Goal: Task Accomplishment & Management: Manage account settings

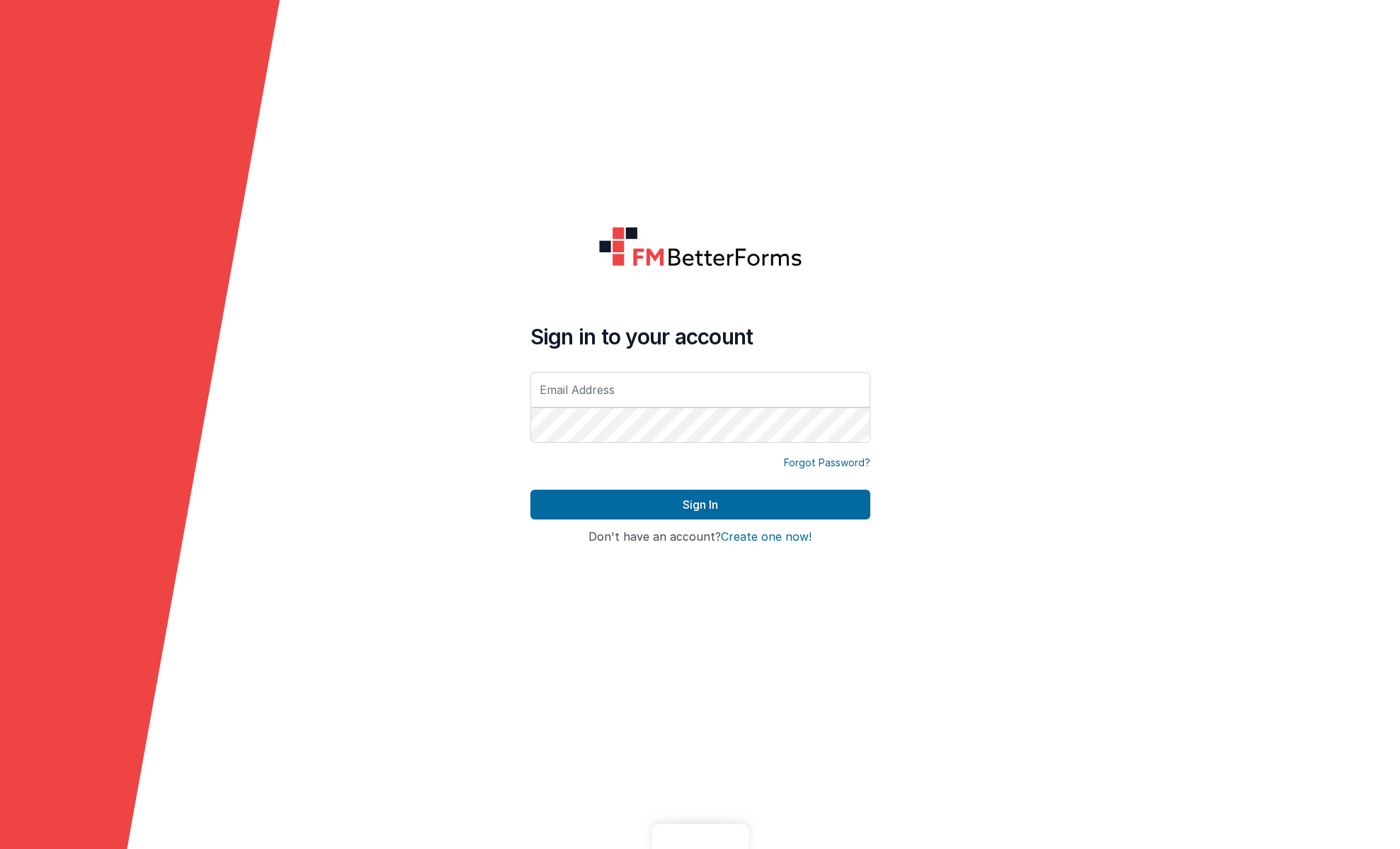
click at [0, 848] on com-1password-button at bounding box center [0, 849] width 0 height 0
type input "[PERSON_NAME][EMAIL_ADDRESS][DOMAIN_NAME]"
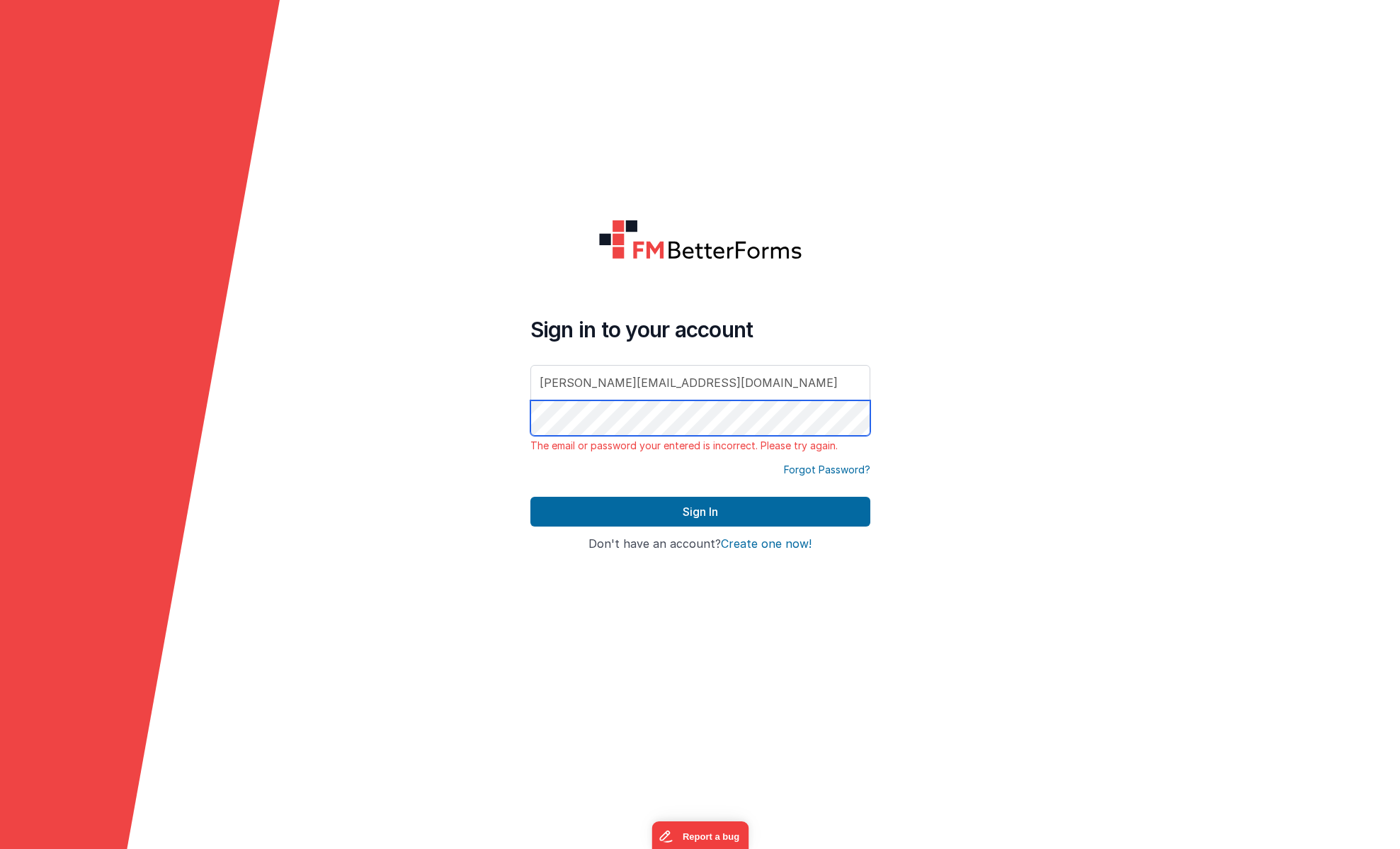
click at [642, 348] on div "Sign in to your account brad@cranstoninc.com The email or password your entered…" at bounding box center [700, 385] width 340 height 136
drag, startPoint x: 672, startPoint y: 377, endPoint x: 603, endPoint y: 310, distance: 96.2
click at [609, 315] on div "Sign in to your account brad@cranstoninc.com The email or password your entered…" at bounding box center [700, 424] width 362 height 433
click at [1048, 416] on form "Sign in to your account The email or password your entered is incorrect. Please…" at bounding box center [700, 424] width 1400 height 849
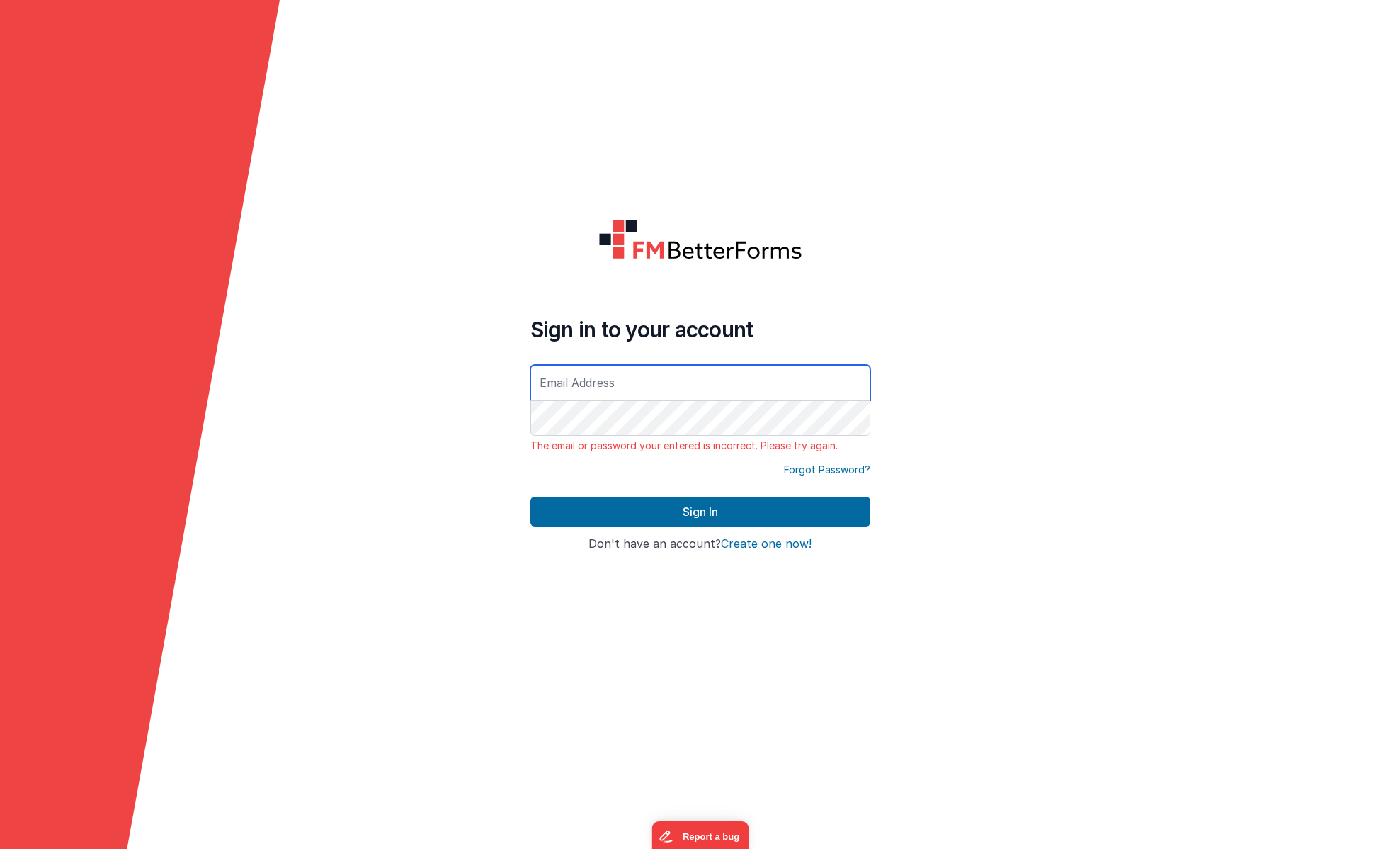
click at [642, 385] on input "text" at bounding box center [700, 383] width 340 height 35
type input "[PERSON_NAME][EMAIL_ADDRESS][DOMAIN_NAME]"
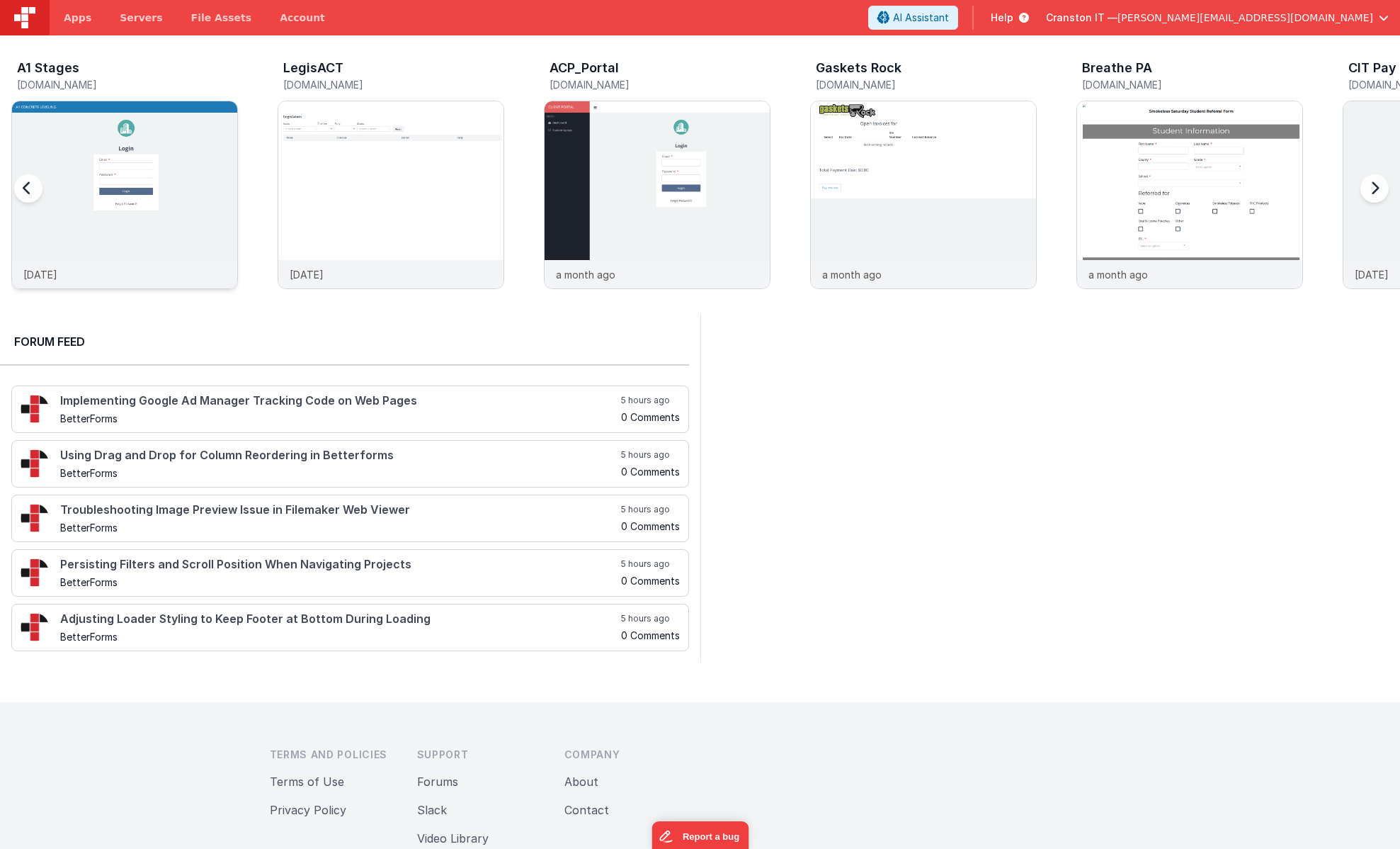
click at [165, 197] on img at bounding box center [124, 214] width 225 height 225
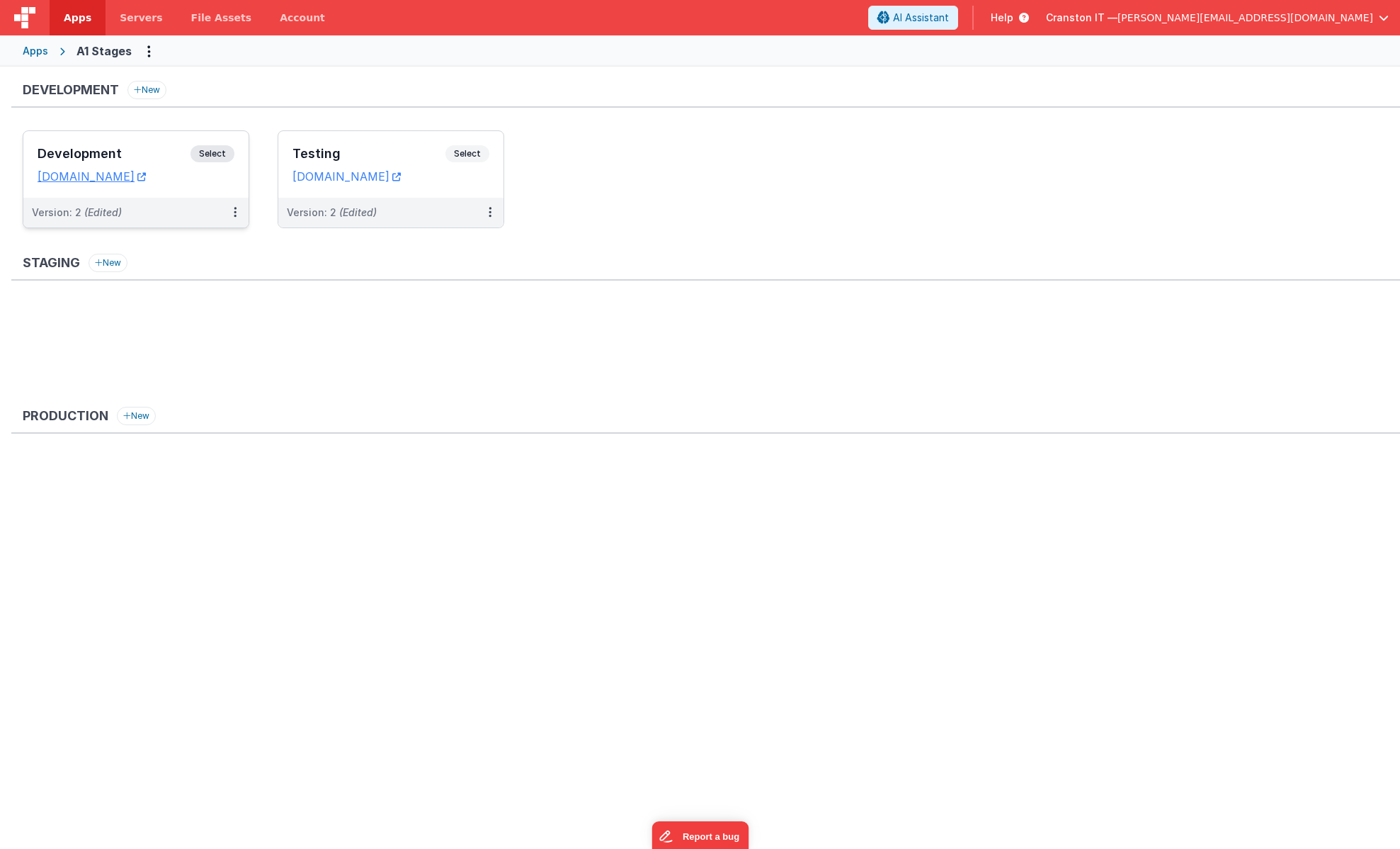
click at [214, 154] on span "Select" at bounding box center [212, 153] width 44 height 17
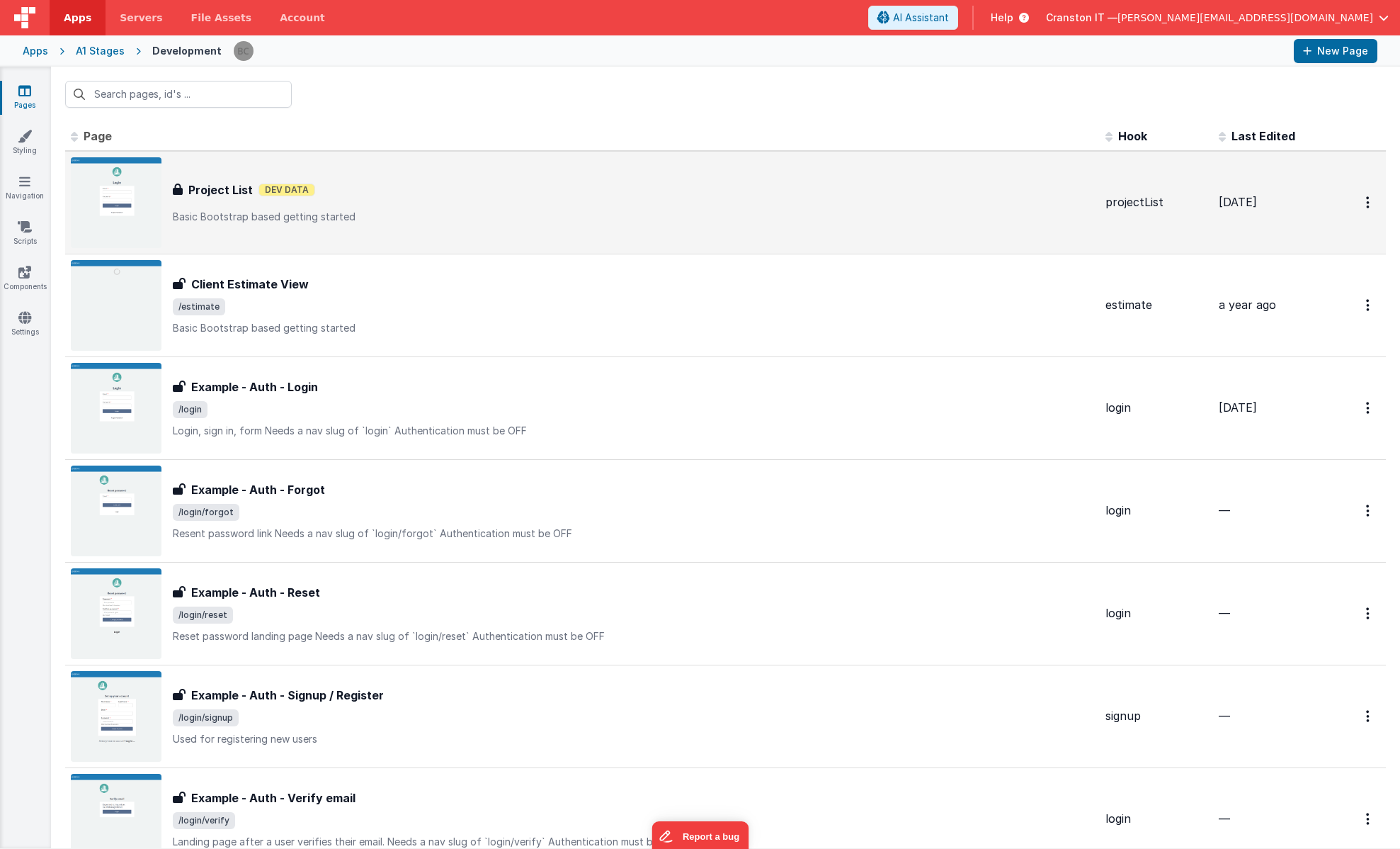
click at [380, 201] on div "Project List Project List Dev Data Basic Bootstrap based getting started" at bounding box center [633, 202] width 921 height 43
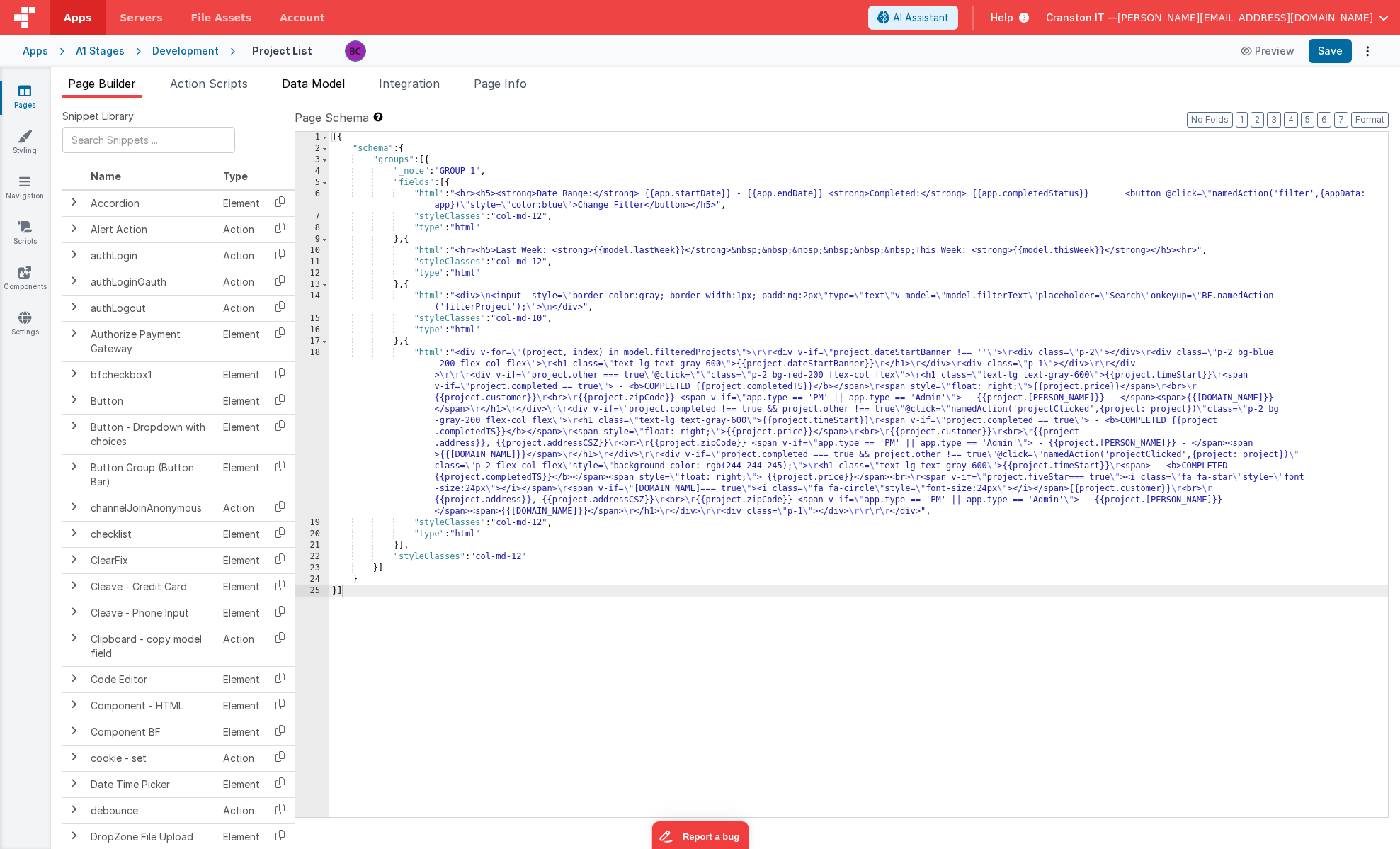
click at [311, 82] on span "Data Model" at bounding box center [313, 83] width 63 height 14
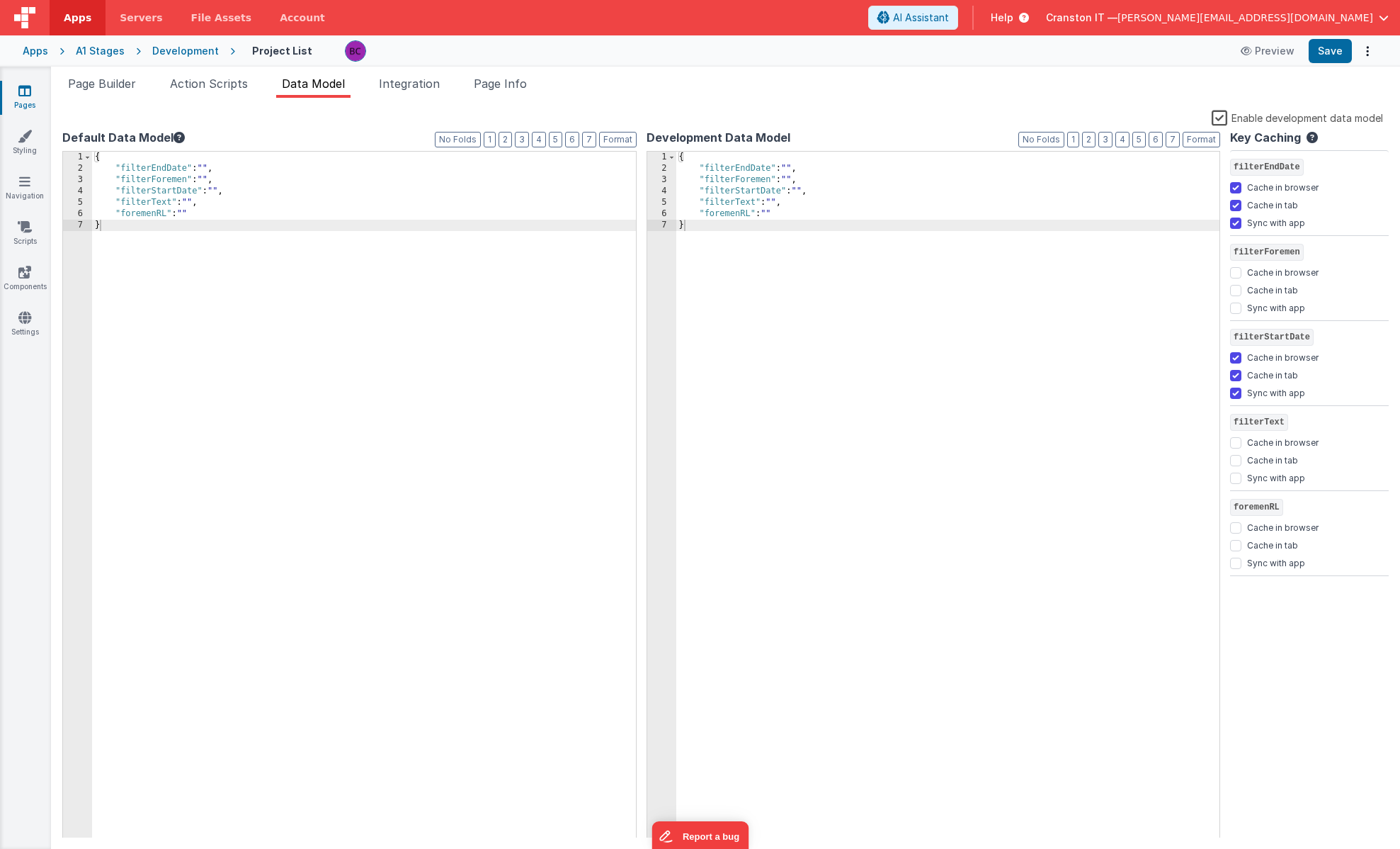
click at [142, 213] on div "{ "filterEndDate" : "" , "filterForemen" : "" , "filterStartDate" : "" , "filte…" at bounding box center [364, 505] width 544 height 709
click at [214, 323] on div "{ "filterEndDate" : "" , "filterForemen" : "" , "filterStartDate" : "" , "filte…" at bounding box center [364, 505] width 544 height 709
click at [89, 54] on div "A1 Stages" at bounding box center [100, 50] width 49 height 14
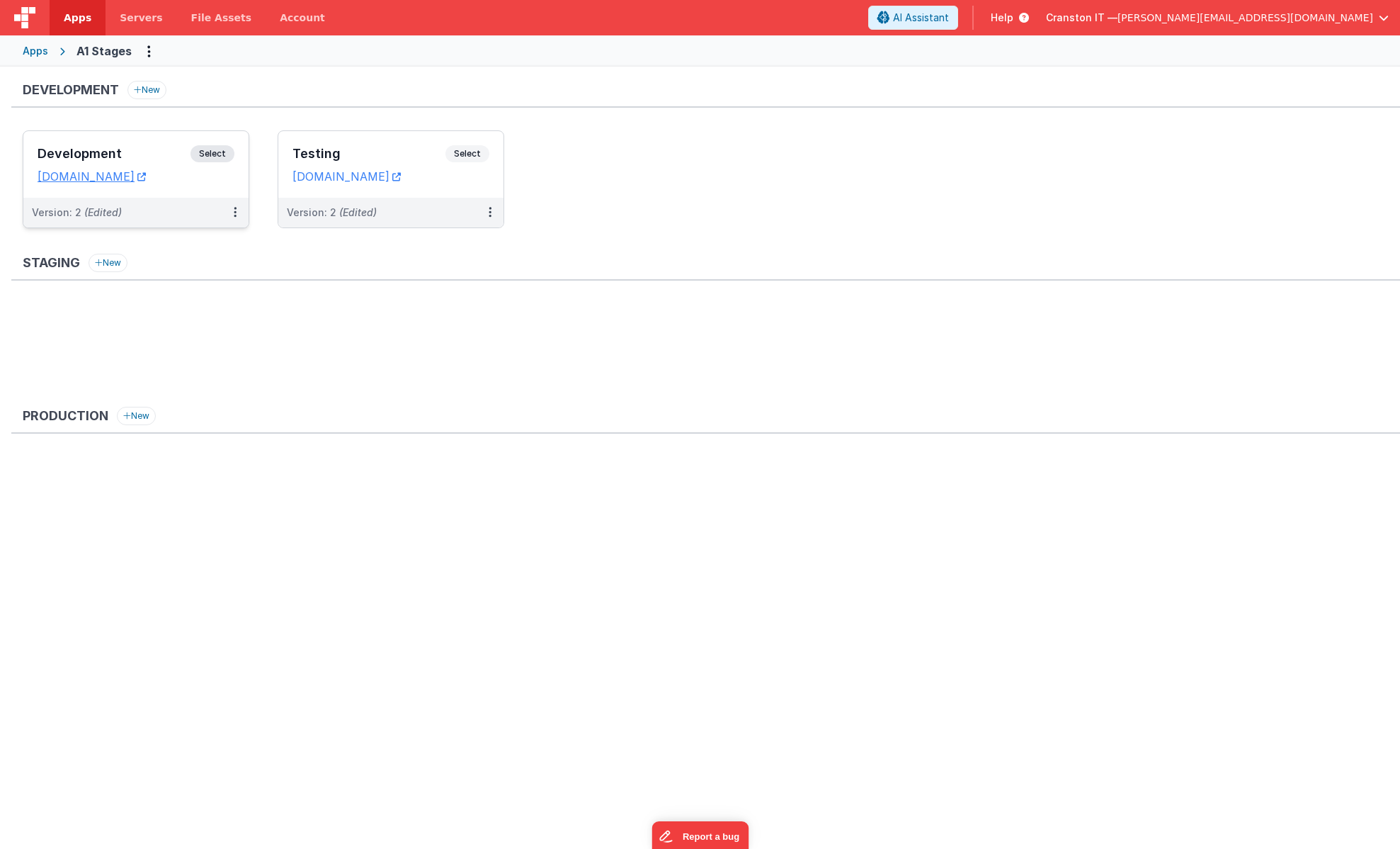
click at [216, 153] on span "Select" at bounding box center [212, 153] width 44 height 17
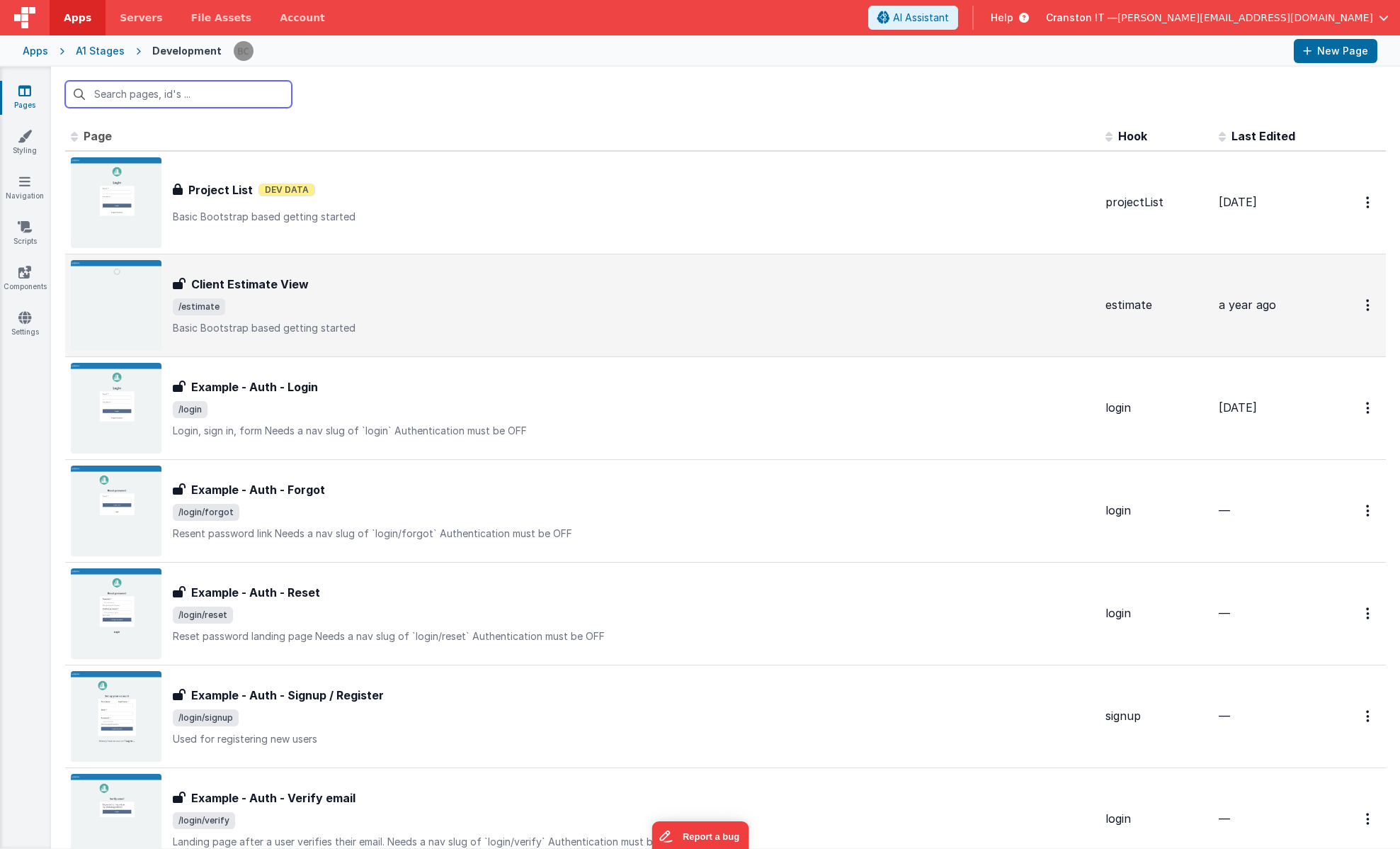
scroll to position [1015, 0]
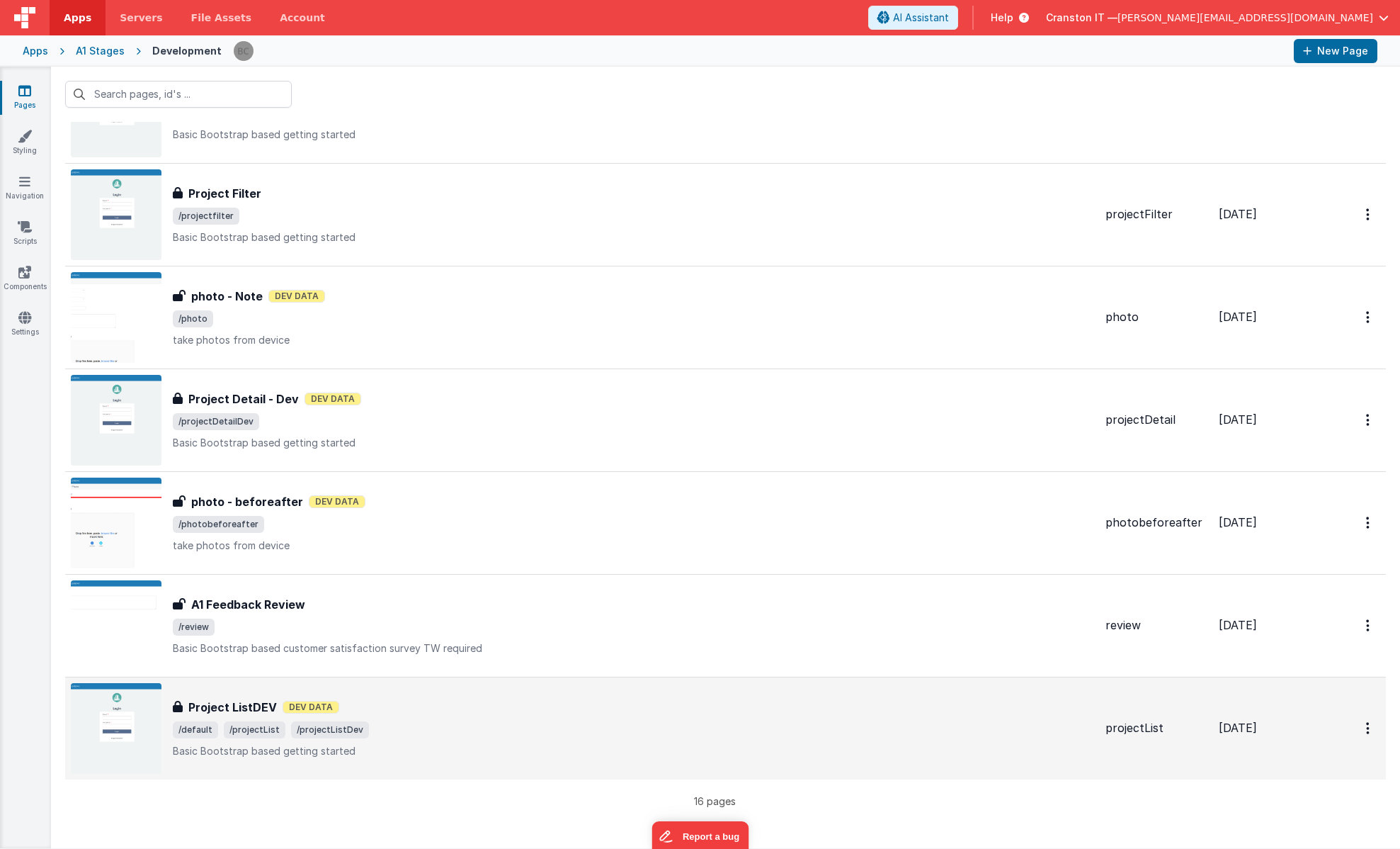
click at [419, 746] on p "Basic Bootstrap based getting started" at bounding box center [633, 751] width 921 height 14
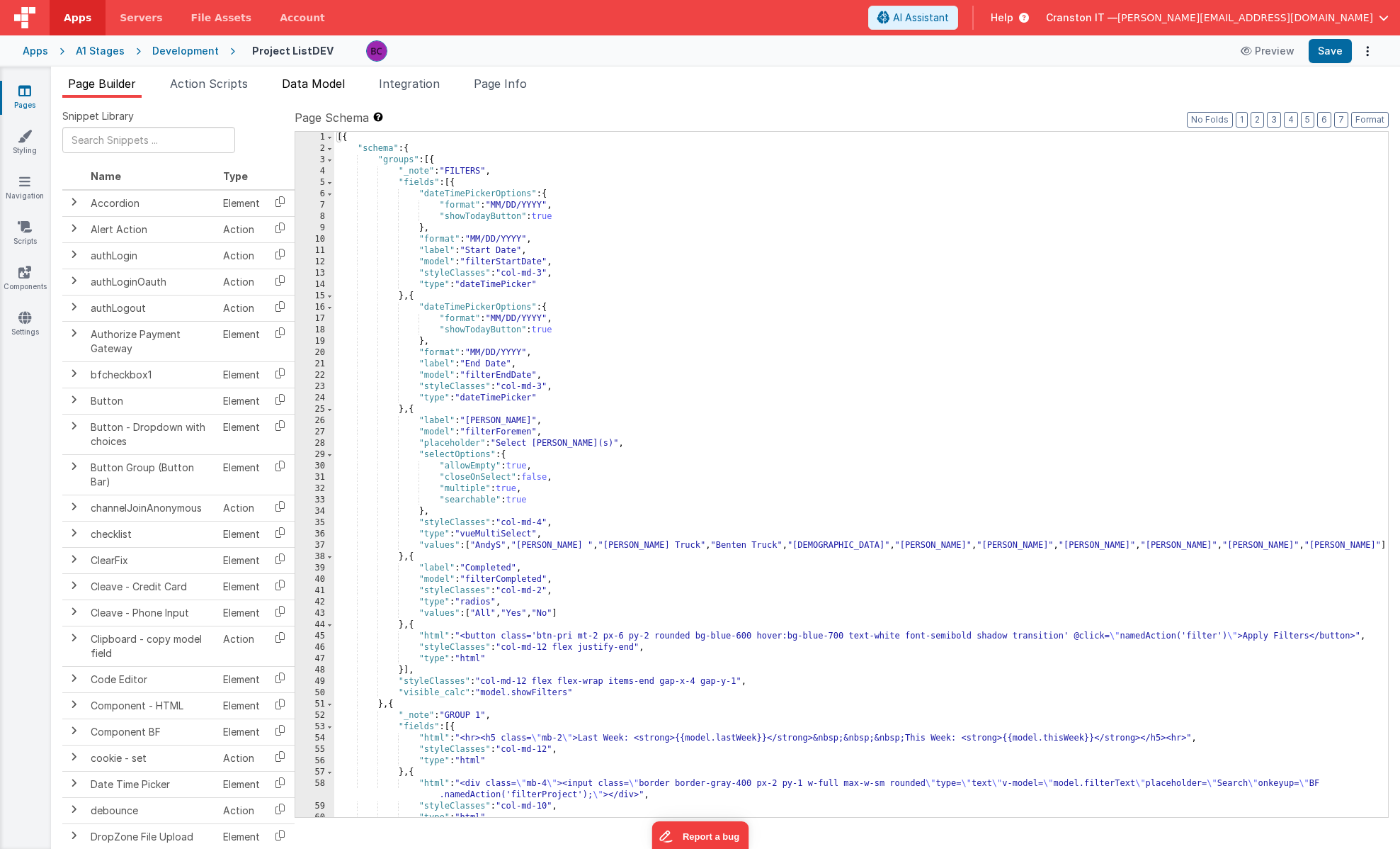
click at [318, 88] on span "Data Model" at bounding box center [313, 83] width 63 height 14
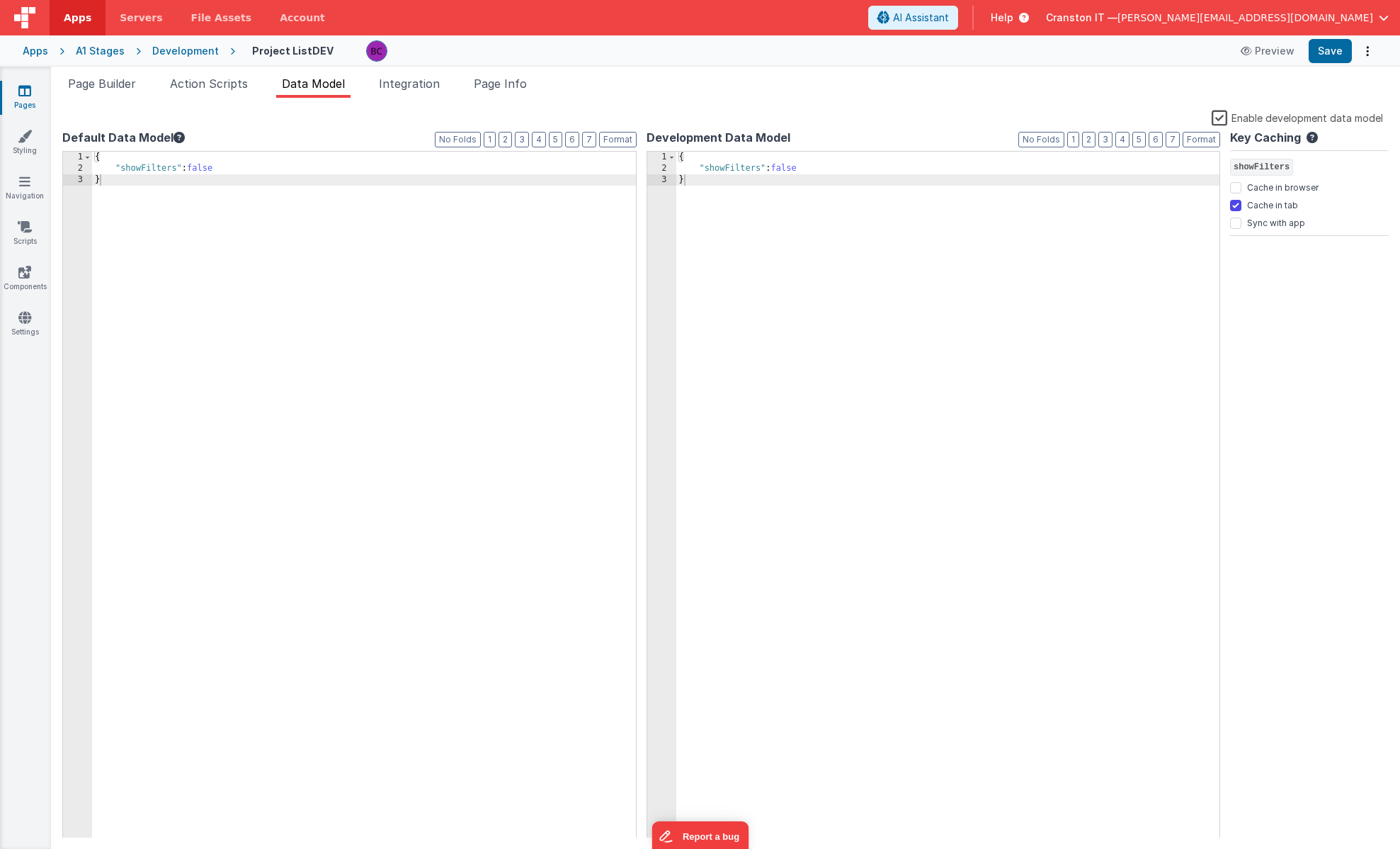
click at [246, 172] on div "{ "showFilters" : false }" at bounding box center [364, 505] width 544 height 709
paste textarea
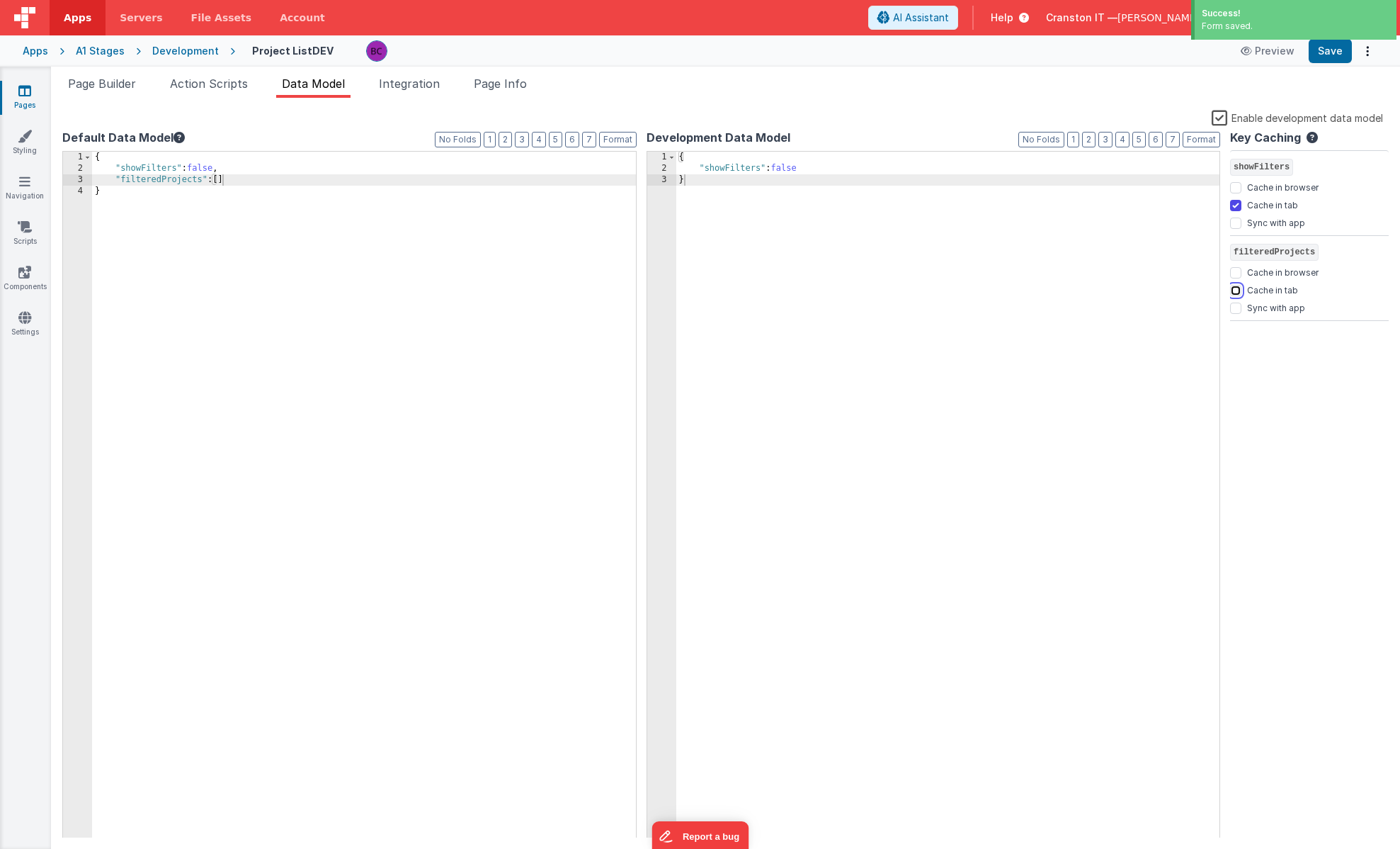
click at [1234, 293] on input "Cache in tab" at bounding box center [1236, 291] width 11 height 11
checkbox input "true"
click at [1234, 307] on input "Sync with app" at bounding box center [1236, 308] width 11 height 11
checkbox input "true"
click at [1236, 273] on input "Cache in browser" at bounding box center [1236, 272] width 11 height 11
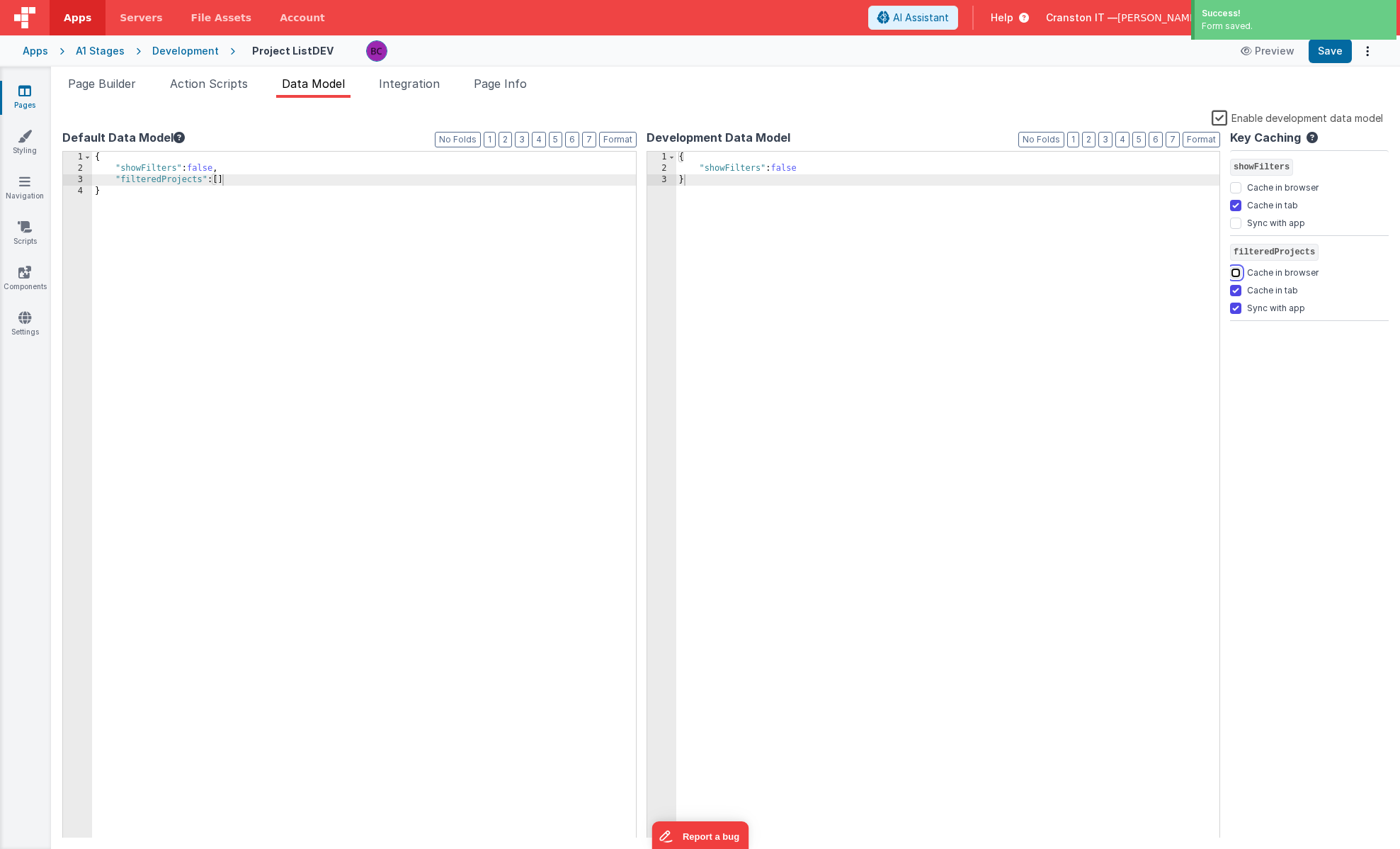
checkbox input "true"
click at [1236, 306] on input "Sync with app" at bounding box center [1236, 308] width 11 height 11
checkbox input "false"
click at [1236, 347] on div "Key Caching showFilters Cache in browser Cache in tab Sync with app filteredPro…" at bounding box center [1309, 483] width 159 height 709
click at [1236, 287] on input "Cache in tab" at bounding box center [1236, 291] width 11 height 11
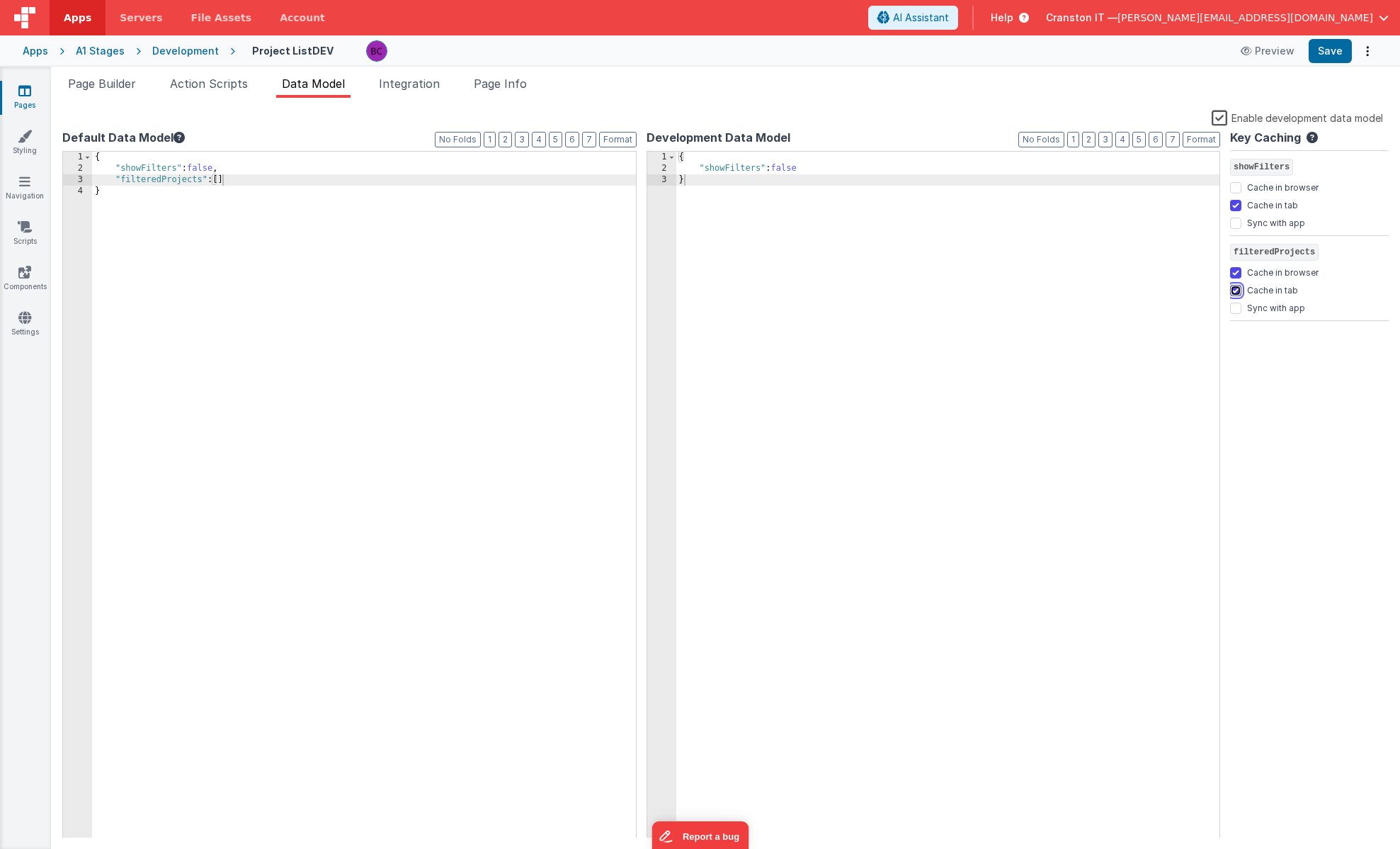
checkbox input "false"
click at [1237, 401] on div "Key Caching showFilters Cache in browser Cache in tab Sync with app filteredPro…" at bounding box center [1309, 483] width 159 height 709
click at [210, 85] on span "Action Scripts" at bounding box center [209, 83] width 78 height 14
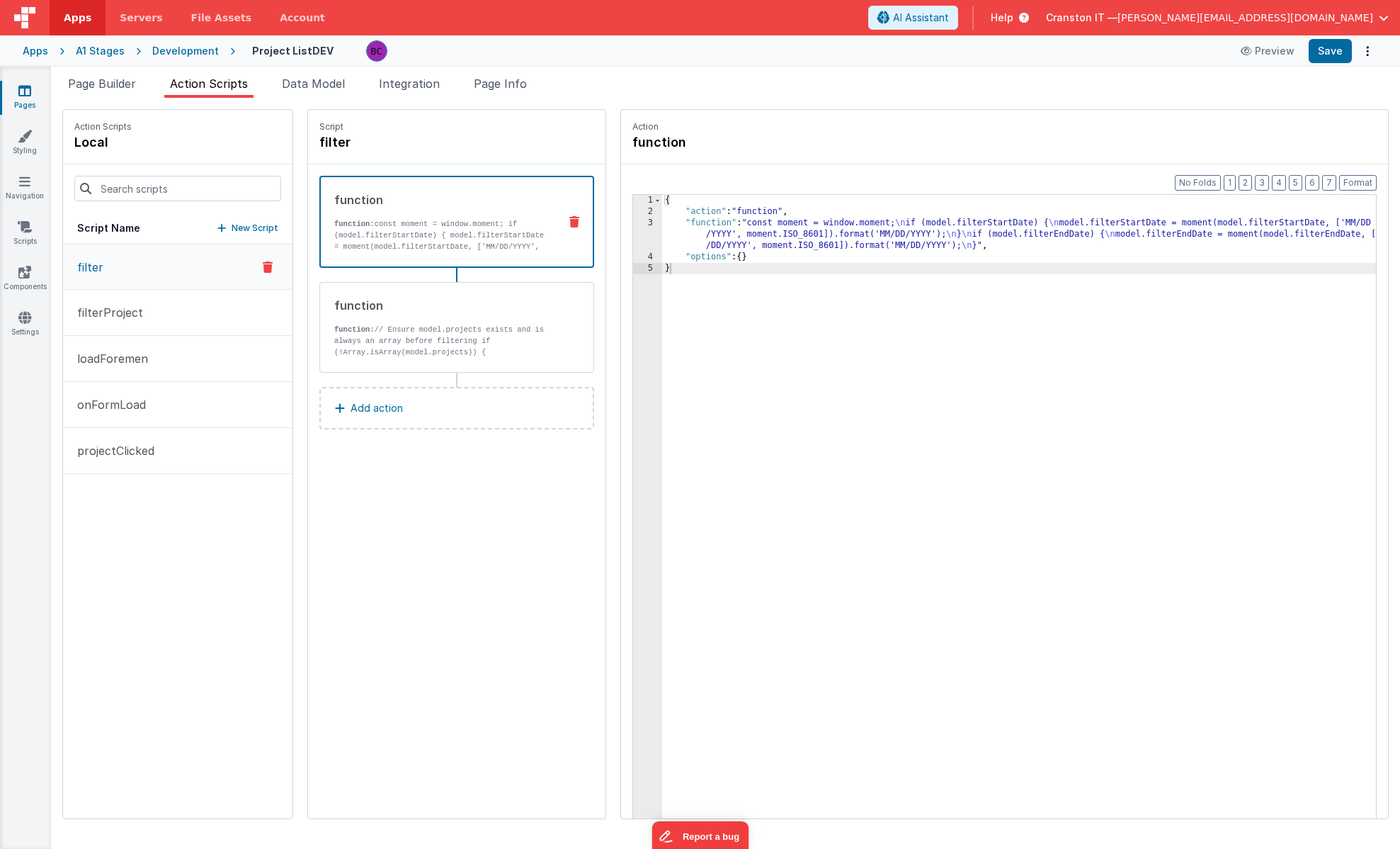
click at [160, 52] on div "Development" at bounding box center [186, 50] width 67 height 14
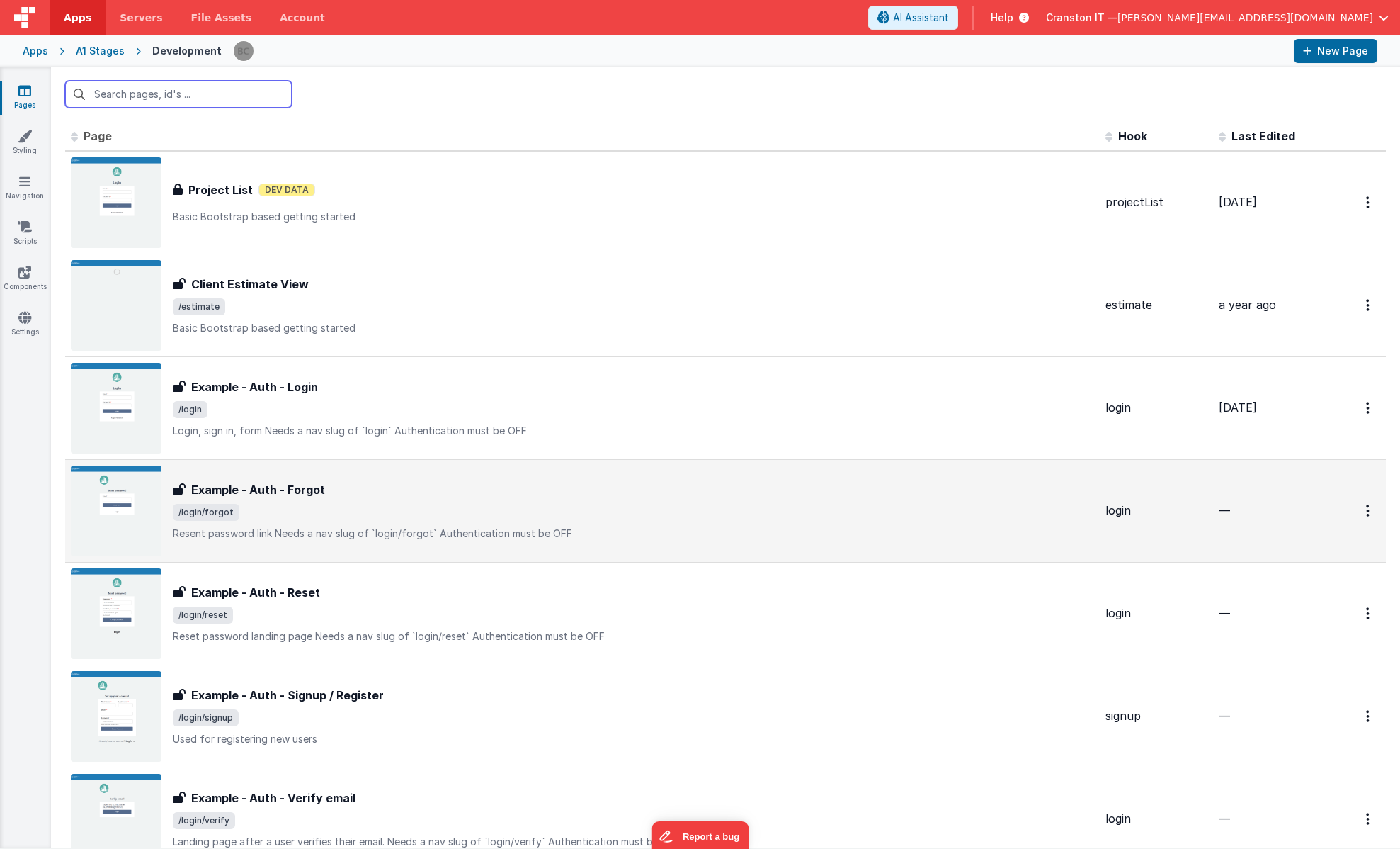
scroll to position [1015, 0]
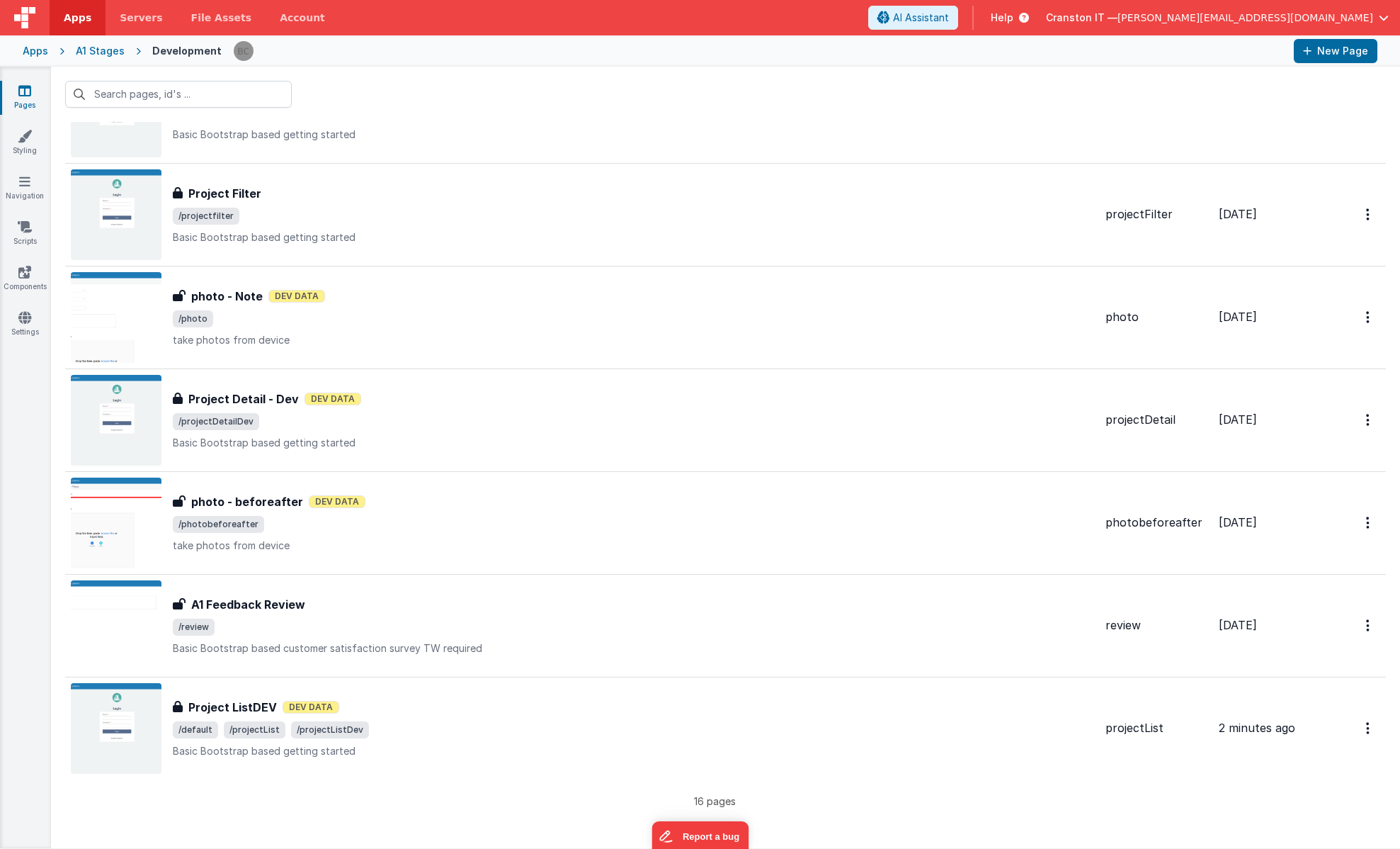
click at [100, 50] on div "A1 Stages" at bounding box center [100, 50] width 49 height 14
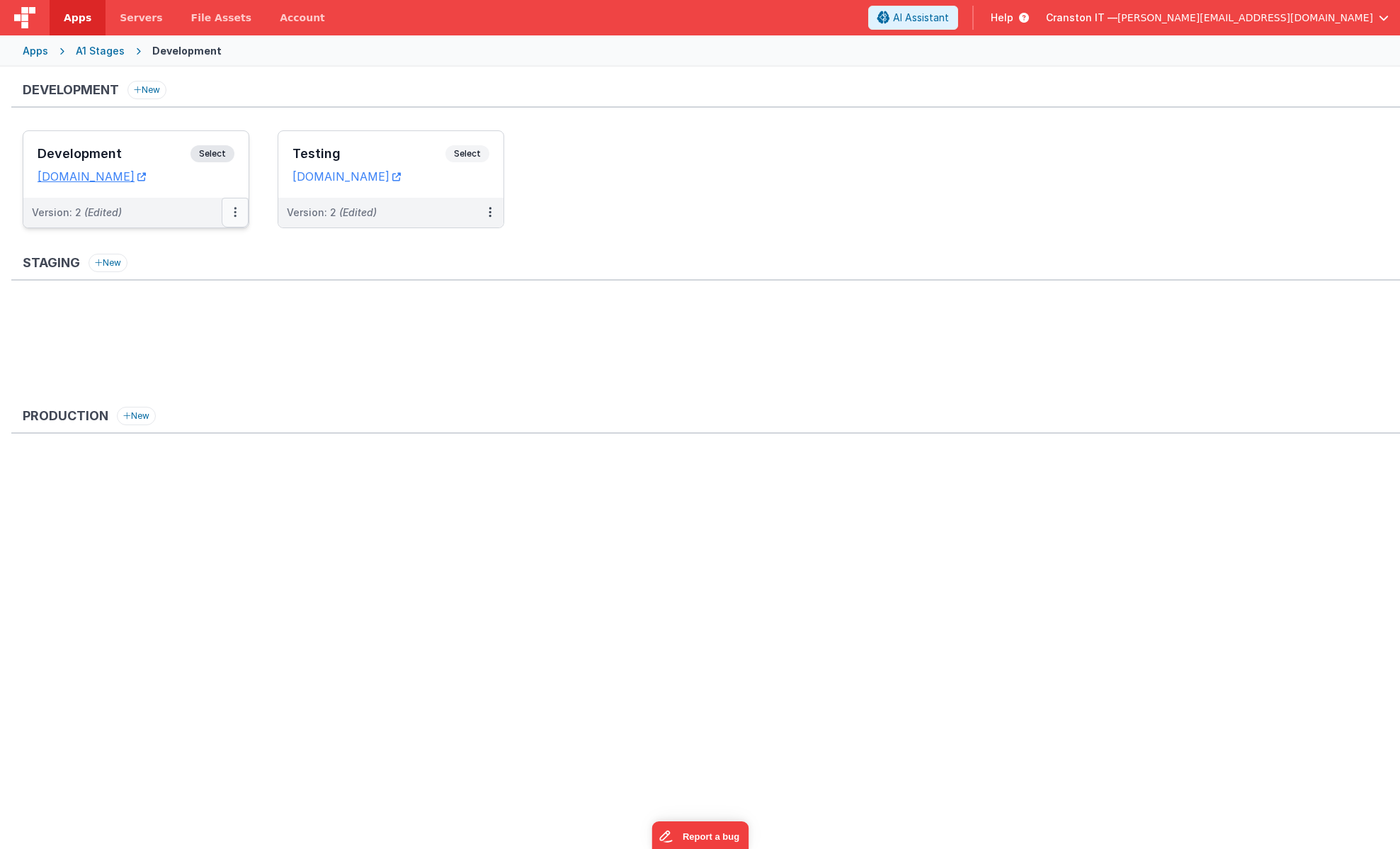
click at [232, 210] on button at bounding box center [235, 213] width 27 height 30
click at [200, 247] on link "Edit" at bounding box center [186, 243] width 124 height 25
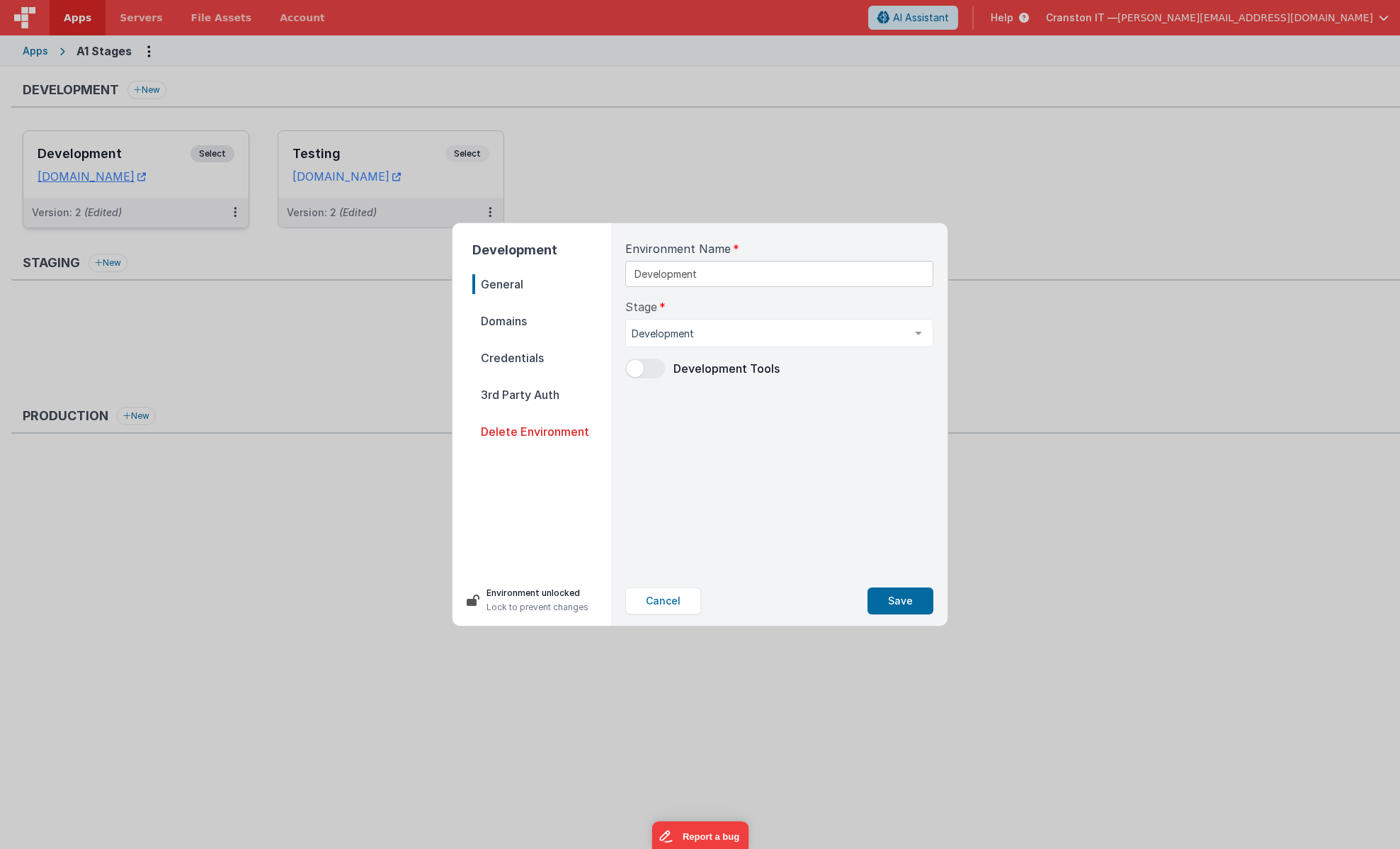
click at [505, 328] on span "Domains" at bounding box center [541, 320] width 138 height 20
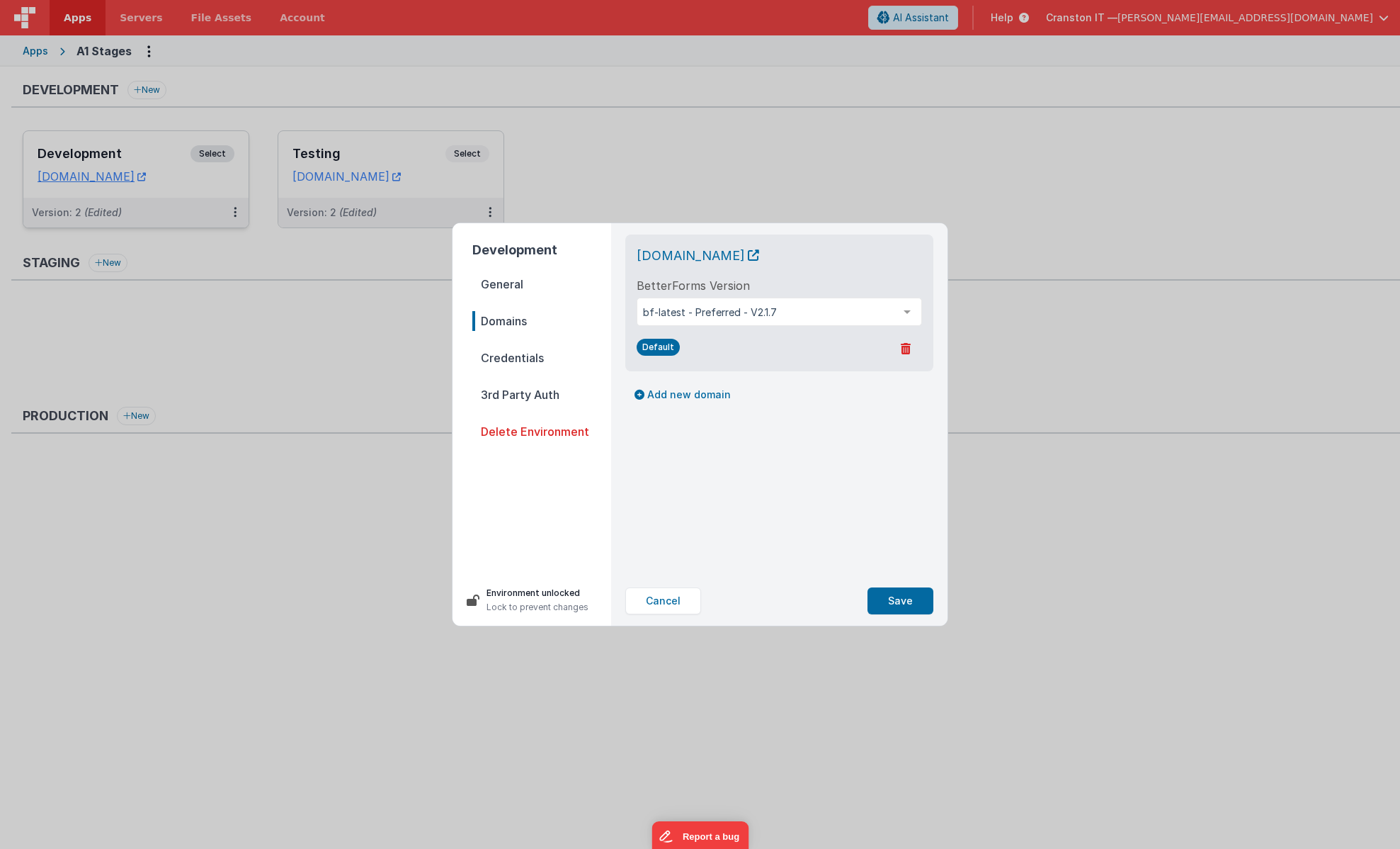
click at [497, 354] on span "Credentials" at bounding box center [541, 357] width 138 height 20
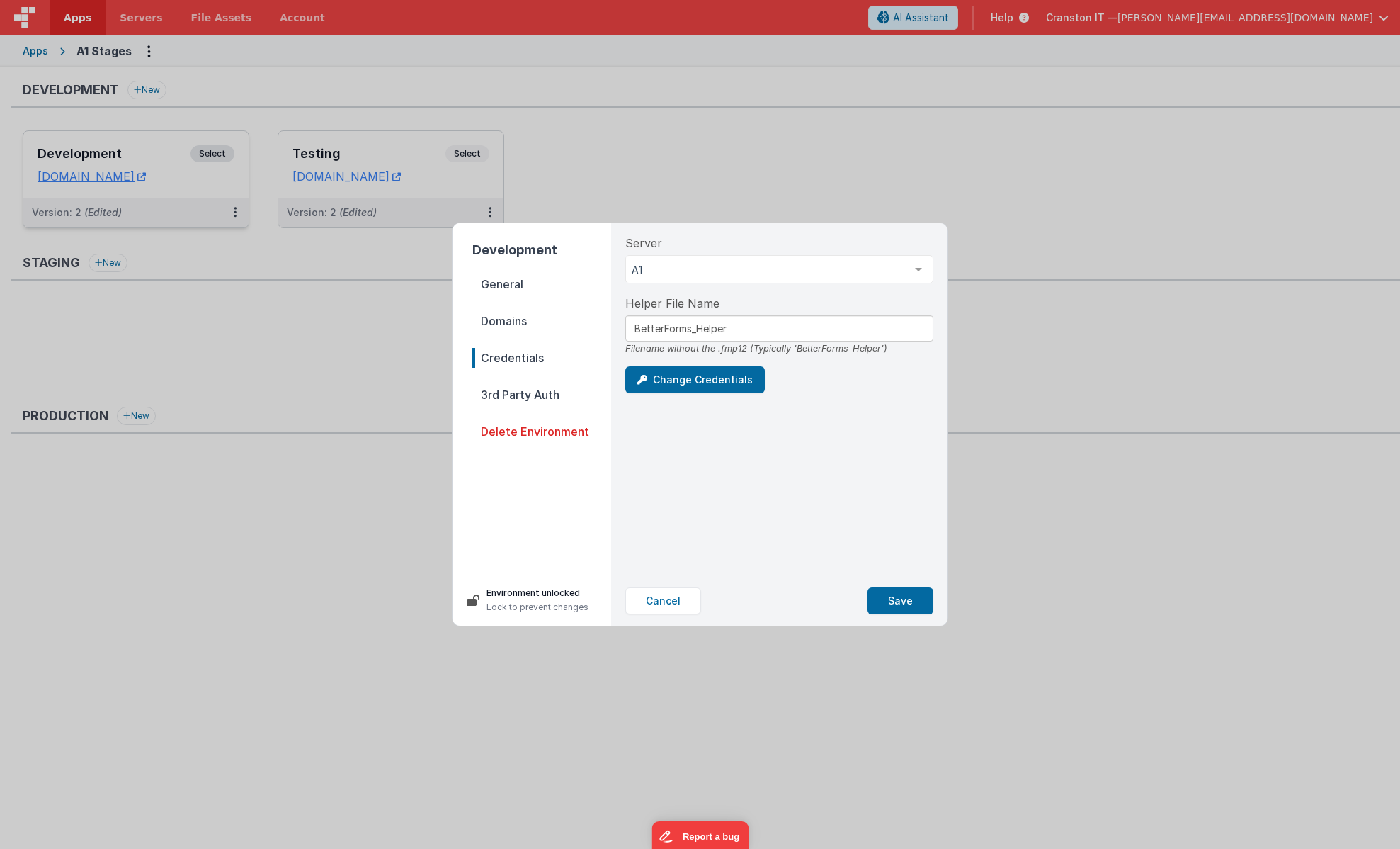
click at [508, 288] on span "General" at bounding box center [541, 283] width 138 height 20
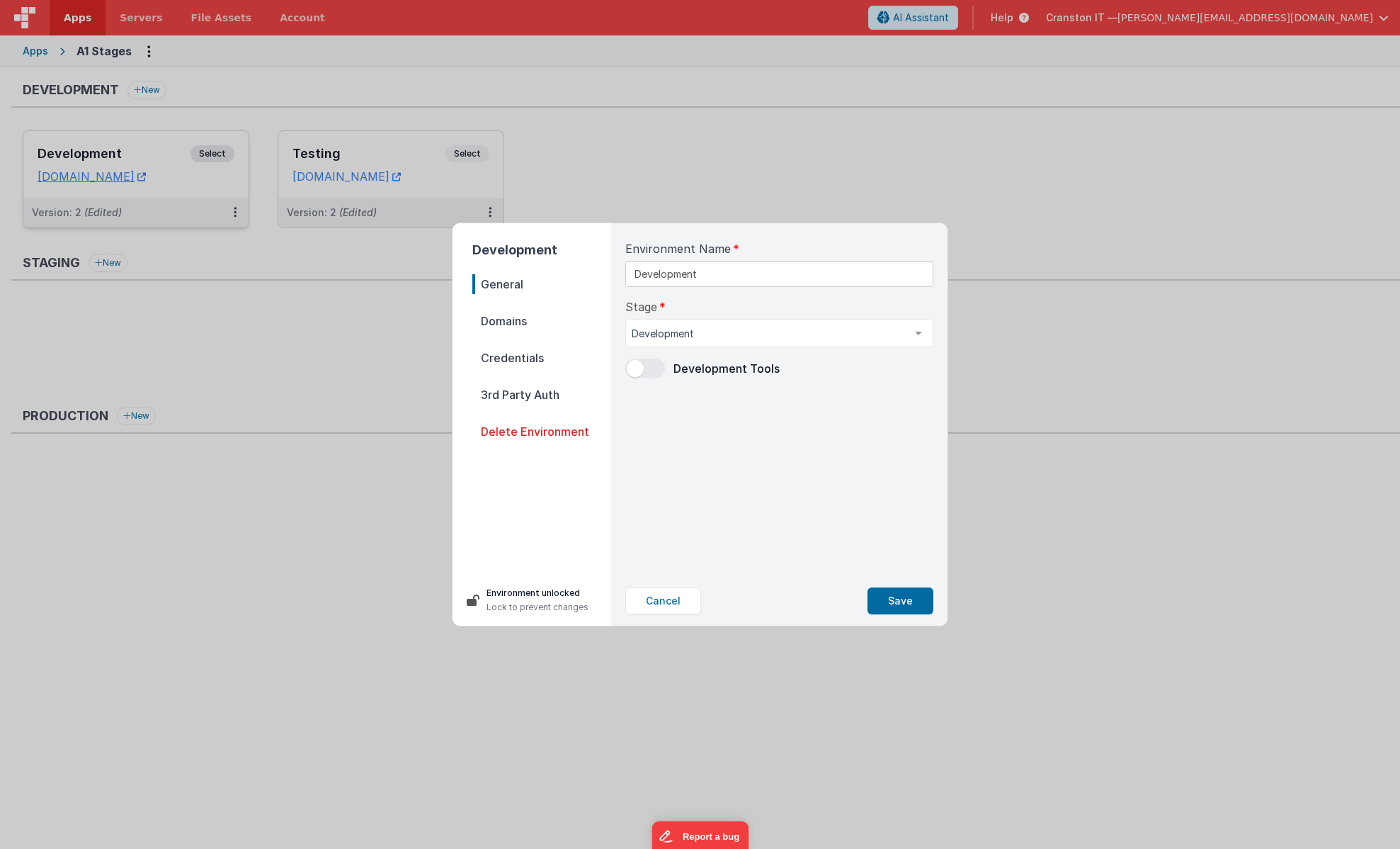
click at [645, 372] on span at bounding box center [644, 368] width 40 height 20
click at [894, 612] on button "Save" at bounding box center [900, 600] width 66 height 27
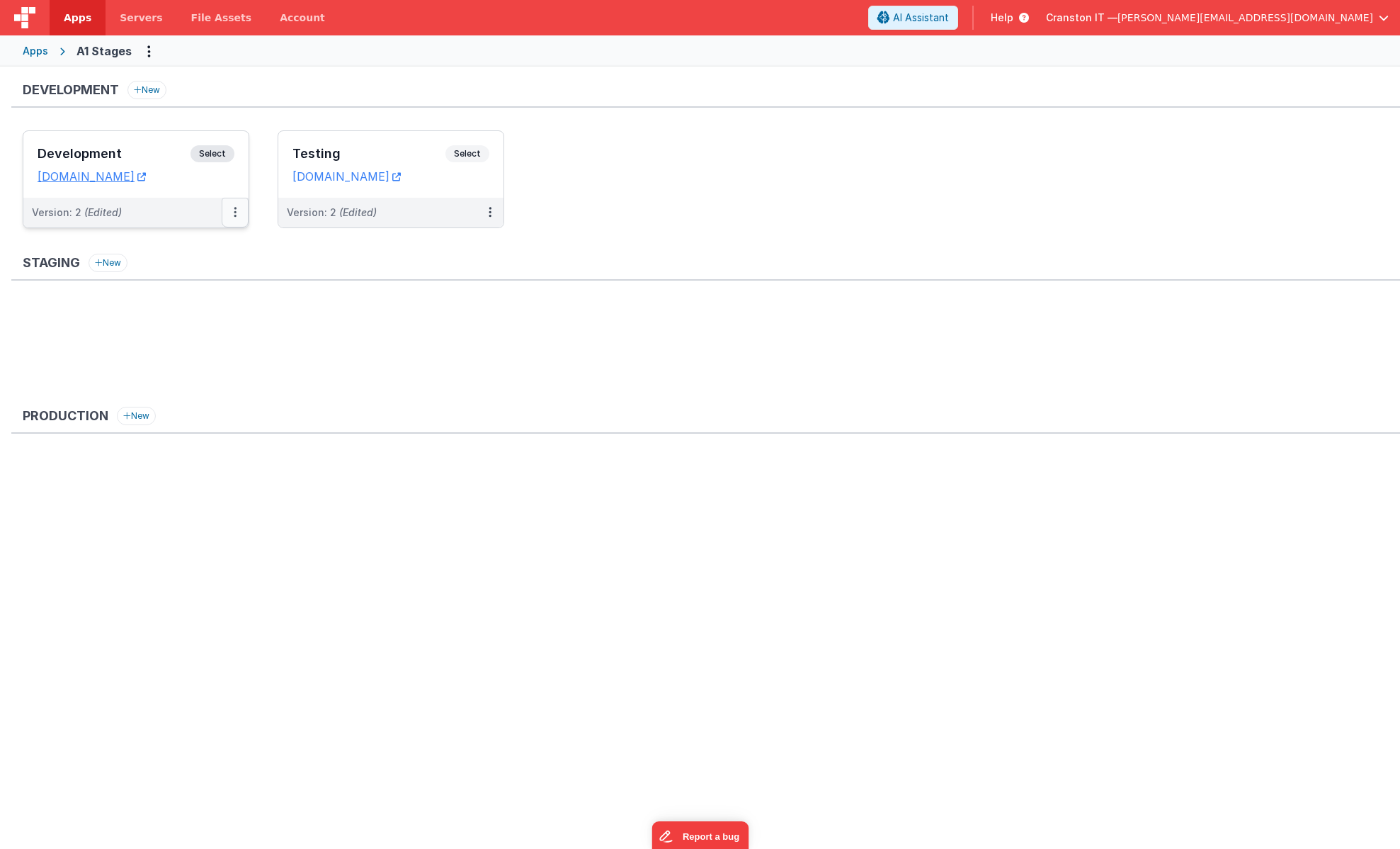
click at [230, 208] on button at bounding box center [235, 213] width 27 height 30
click at [199, 237] on link "Edit" at bounding box center [186, 243] width 124 height 25
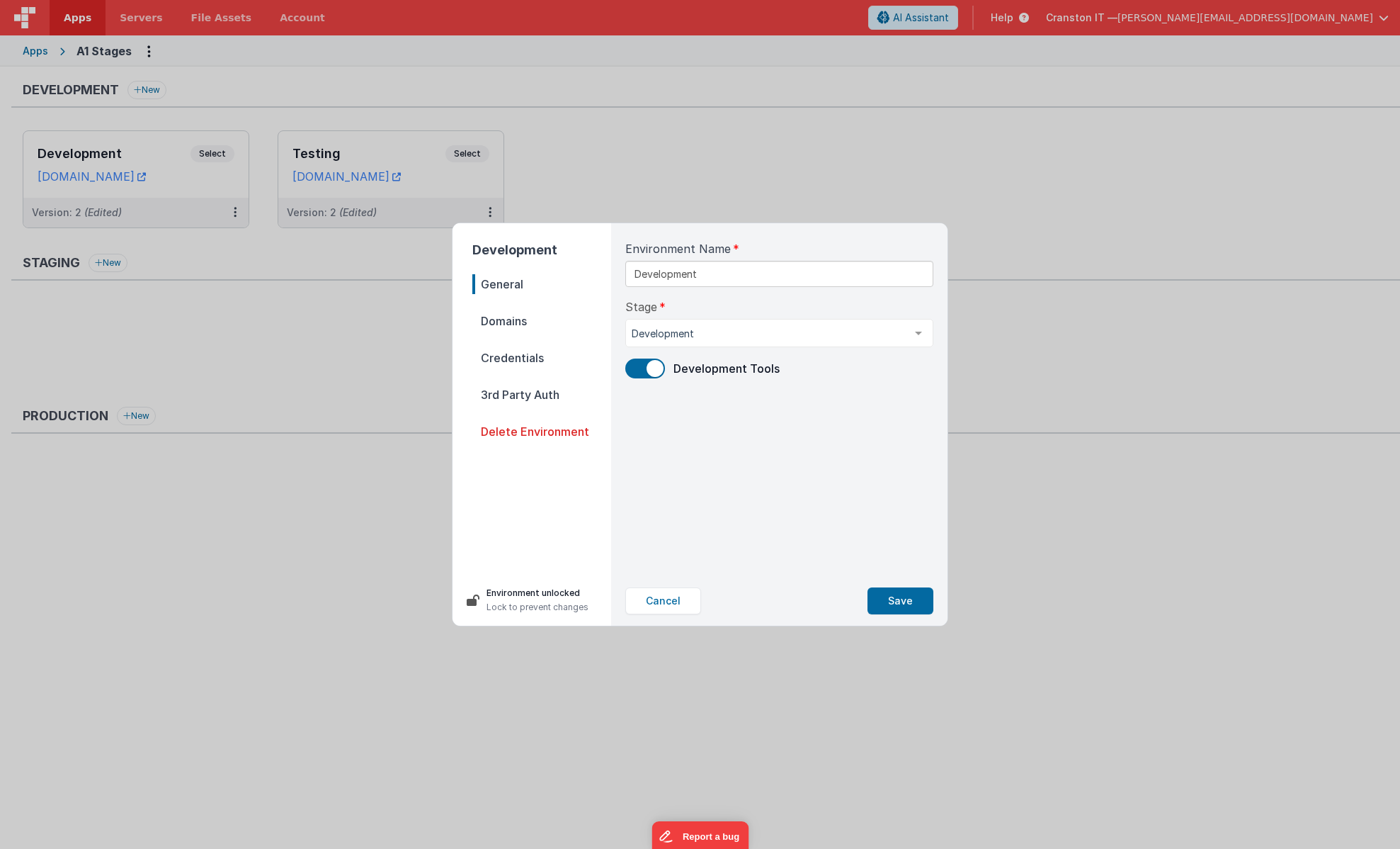
click at [640, 359] on span at bounding box center [644, 368] width 40 height 20
click at [889, 595] on button "Save" at bounding box center [900, 600] width 66 height 27
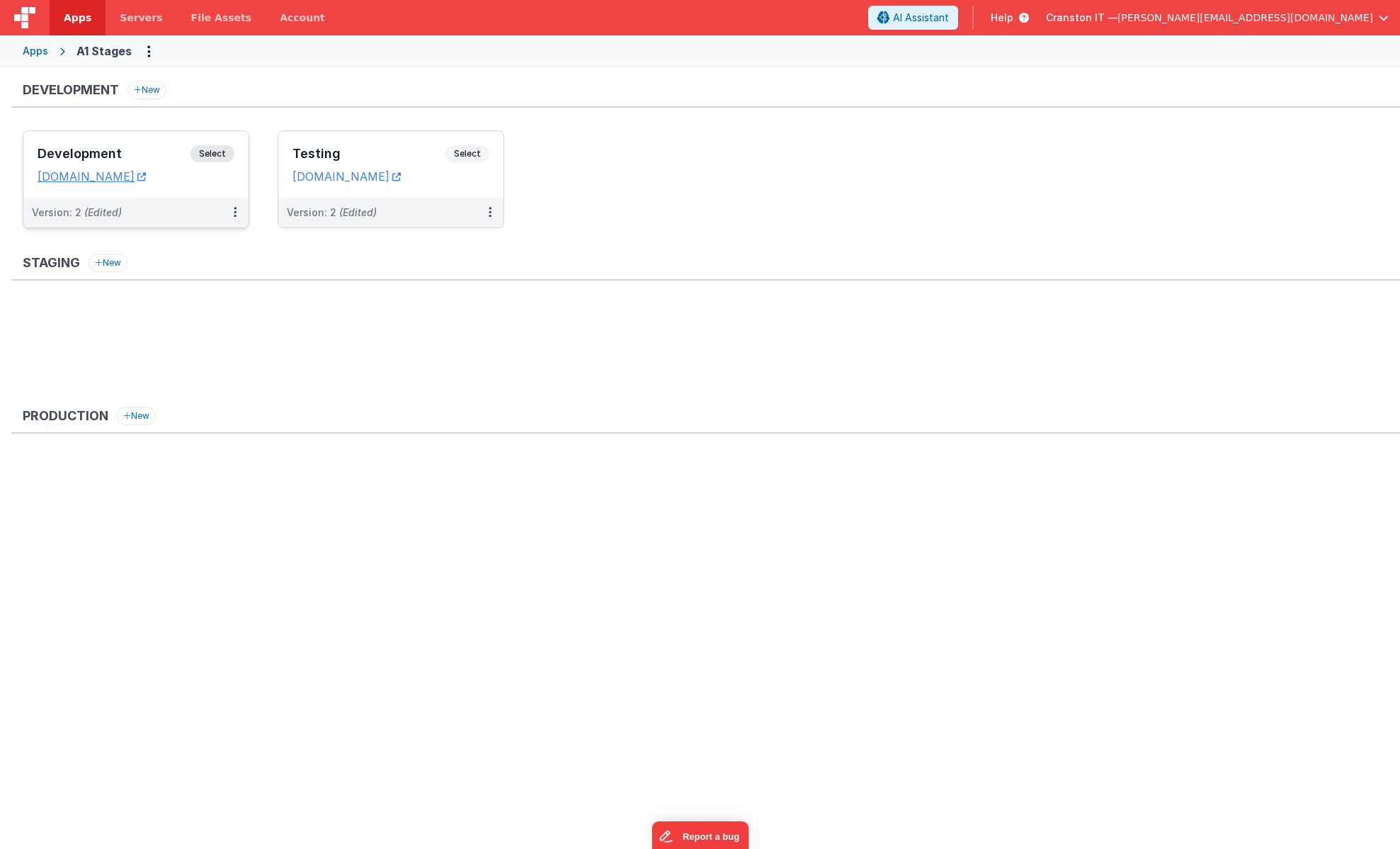
click at [204, 150] on span "Select" at bounding box center [212, 153] width 44 height 17
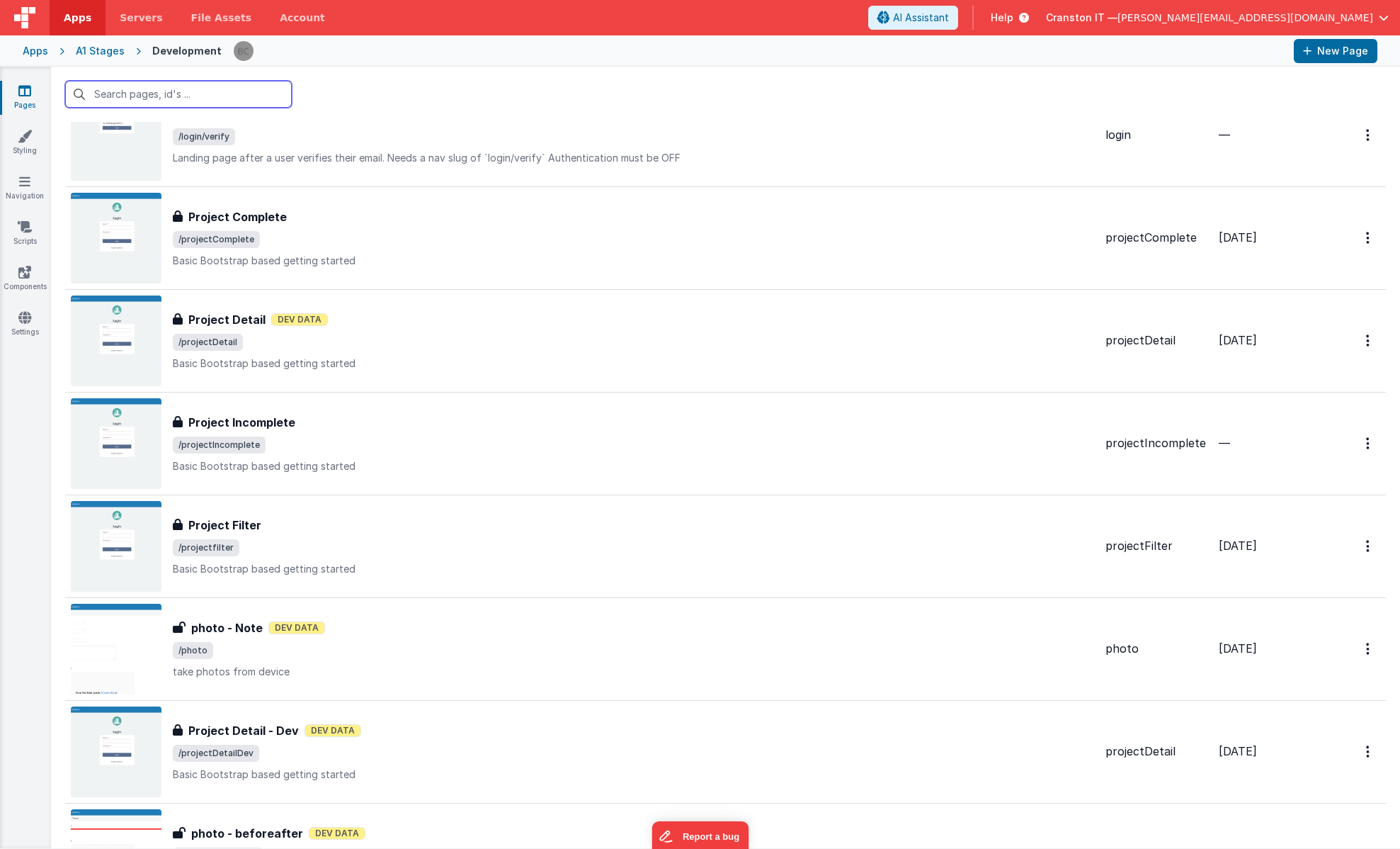
scroll to position [1015, 0]
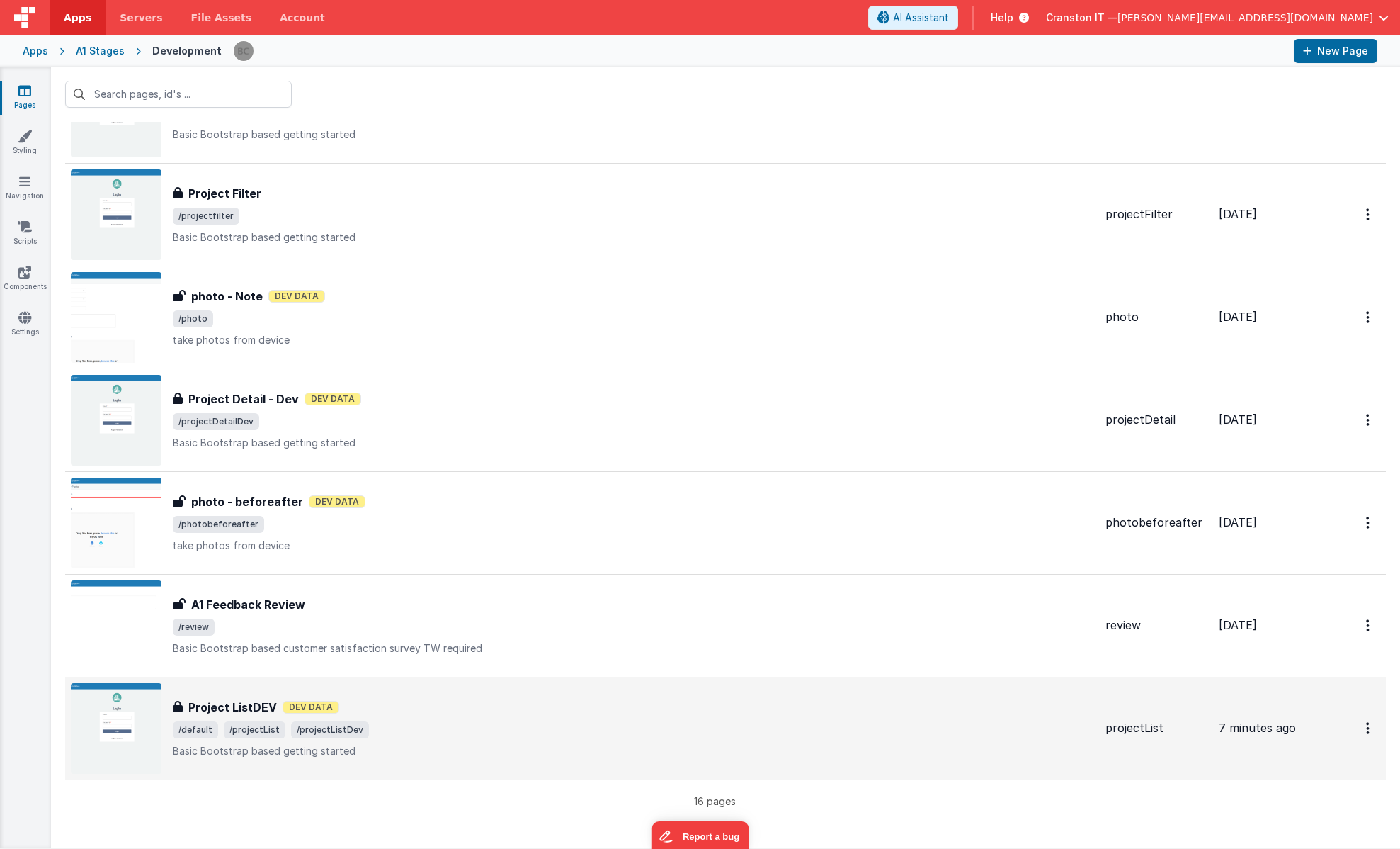
click at [375, 712] on div "Project ListDEV Dev Data" at bounding box center [633, 707] width 921 height 17
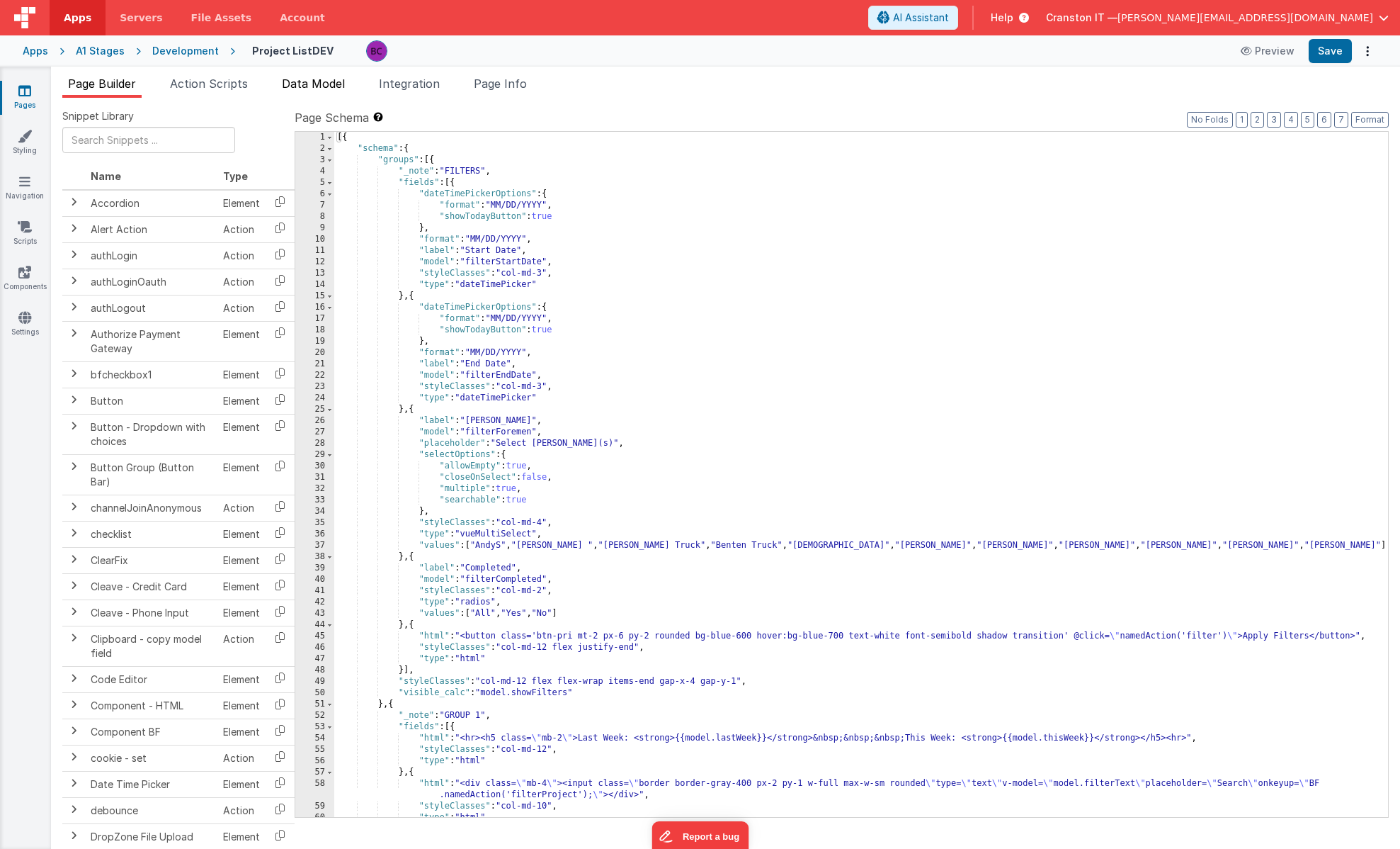
click at [308, 85] on span "Data Model" at bounding box center [313, 83] width 63 height 14
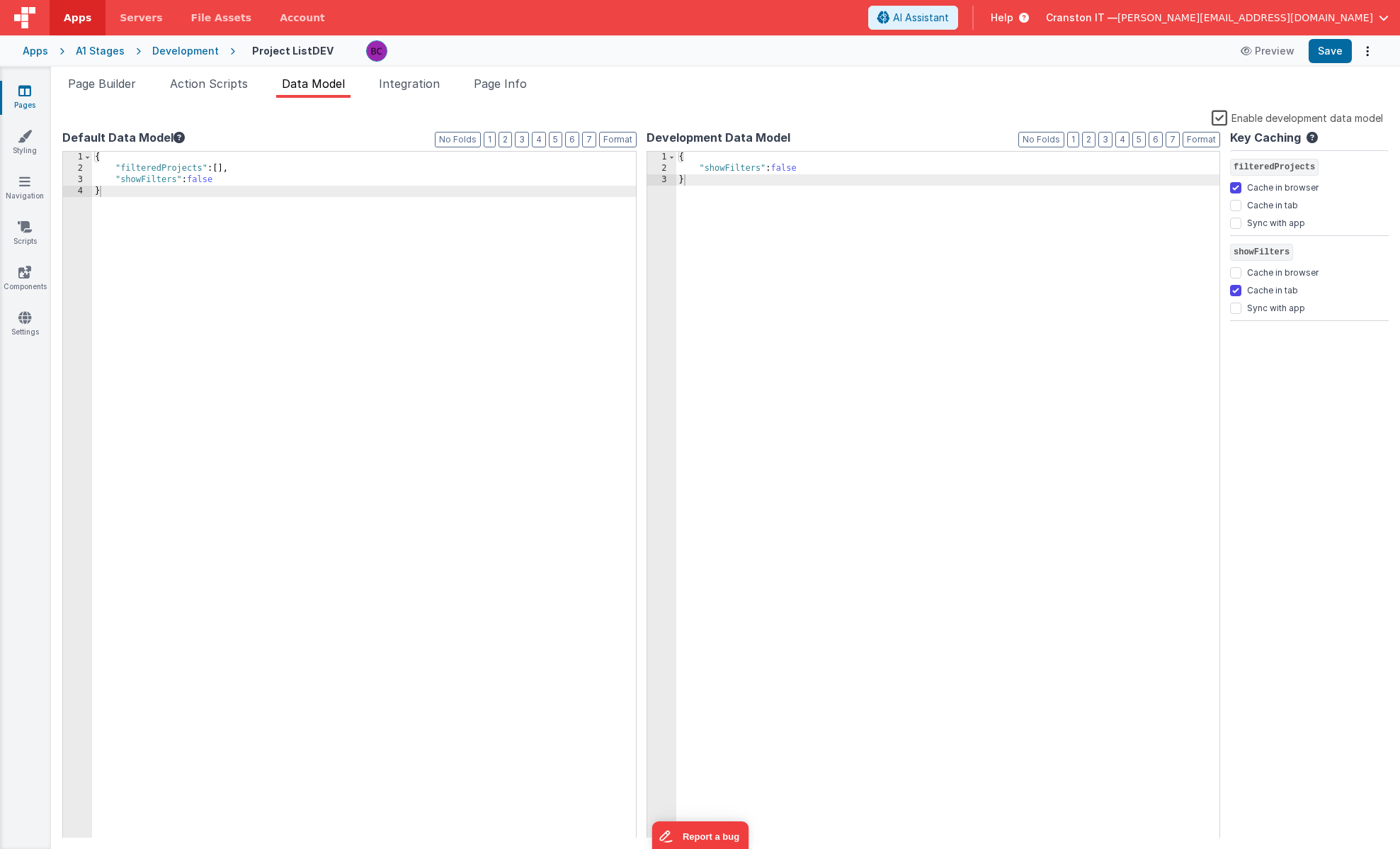
click at [225, 183] on div "{ "filteredProjects" : [ ] , "showFilters" : false }" at bounding box center [364, 505] width 544 height 709
paste textarea
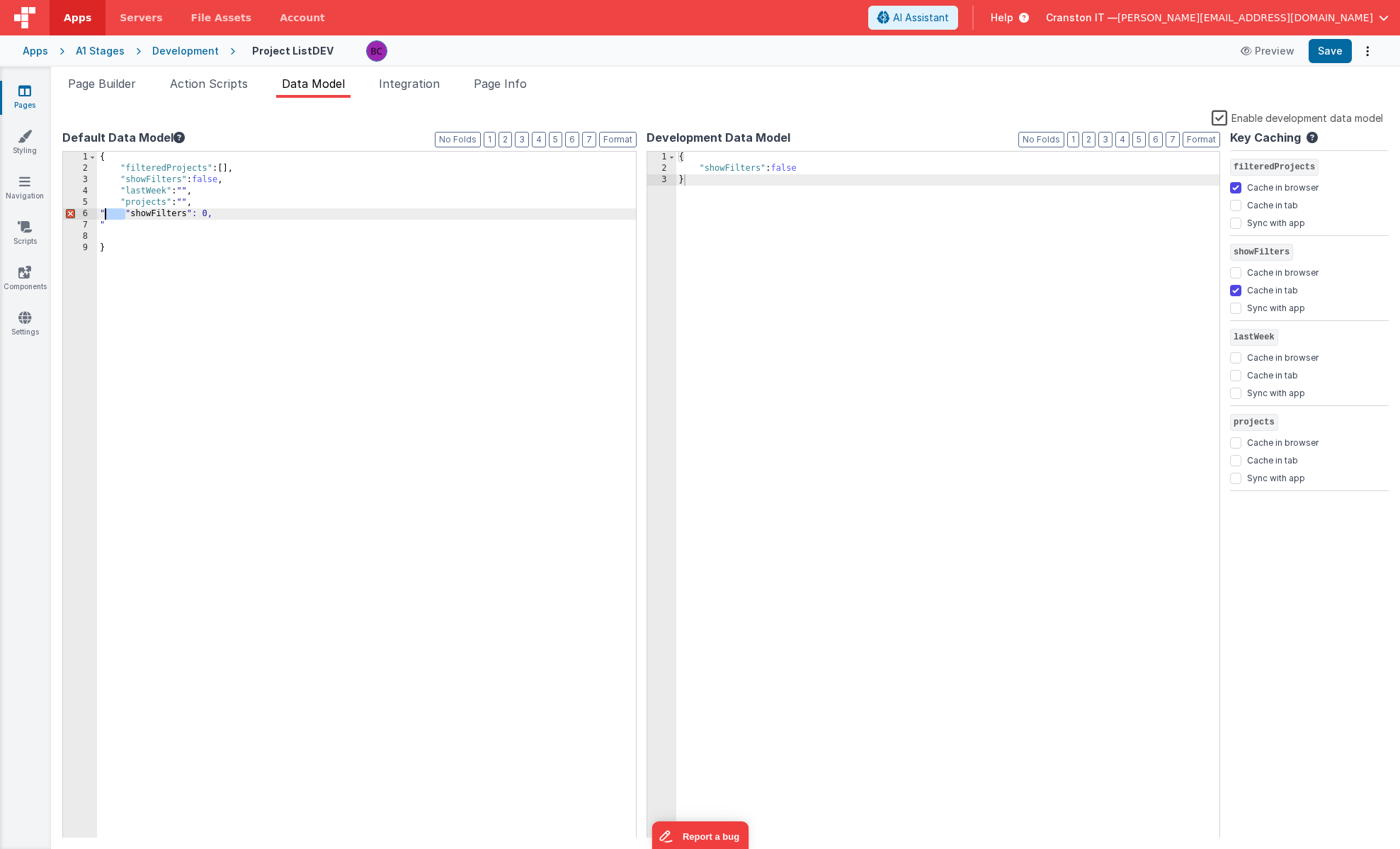
drag, startPoint x: 126, startPoint y: 212, endPoint x: 85, endPoint y: 212, distance: 41.0
click at [85, 212] on div "1 2 3 4 5 6 7 8 9 { "filteredProjects" : [ ] , "showFilters" : false , "lastWee…" at bounding box center [349, 494] width 574 height 687
click at [182, 220] on div "{ "filteredProjects" : [ ] , "showFilters" : false , "lastWeek" : "" , "project…" at bounding box center [366, 505] width 538 height 709
paste textarea
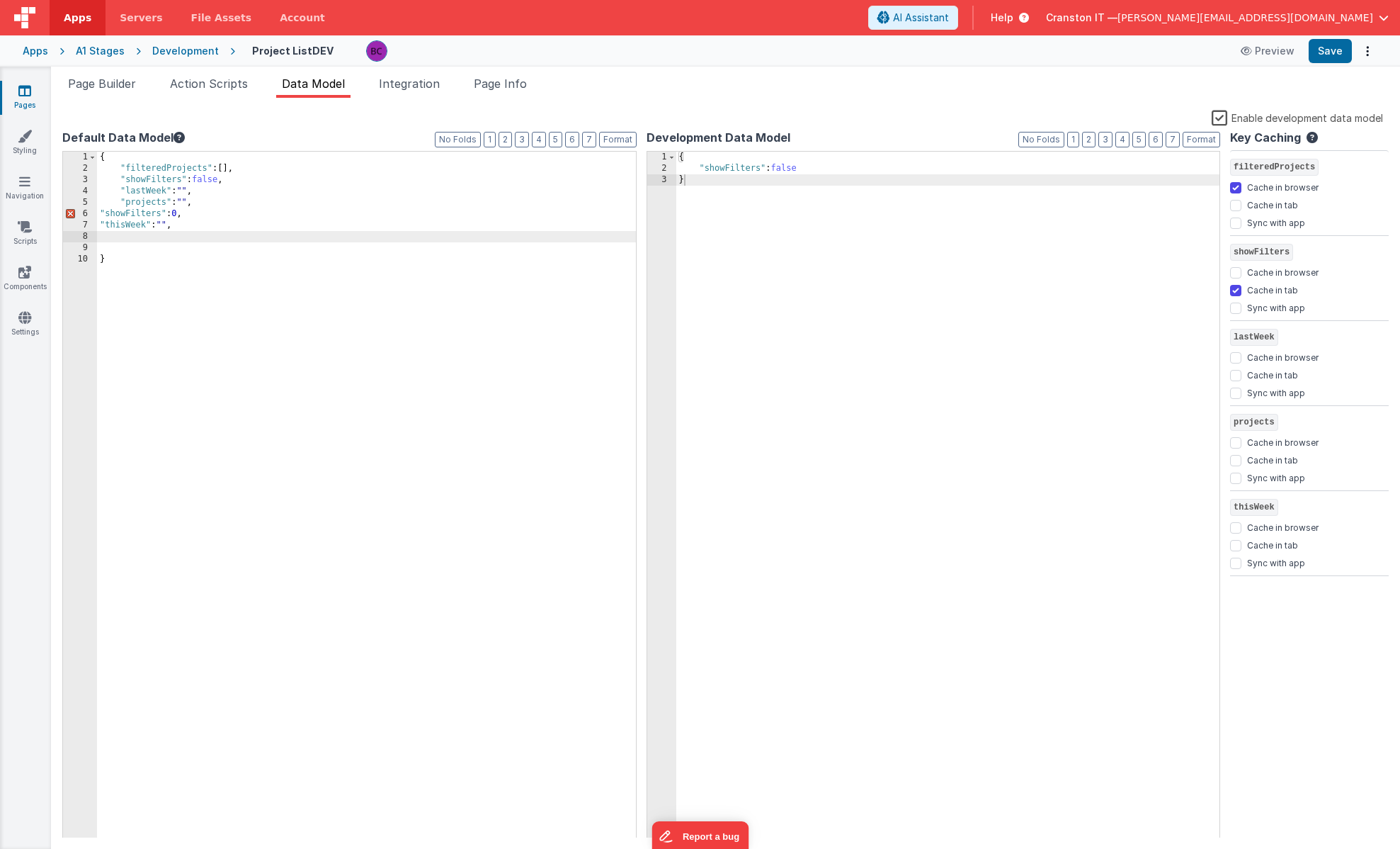
click at [151, 231] on div "{ "filteredProjects" : [ ] , "showFilters" : false , "lastWeek" : "" , "project…" at bounding box center [366, 505] width 538 height 709
paste textarea
click at [201, 204] on div "{ "filteredProjects" : [ ] , "showFilters" : false , "lastWeek" : "" , "project…" at bounding box center [366, 505] width 538 height 709
click at [137, 216] on div "{ "filteredProjects" : [ ] , "showFilters" : false , "lastWeek" : "" , "project…" at bounding box center [366, 505] width 538 height 709
drag, startPoint x: 187, startPoint y: 212, endPoint x: 84, endPoint y: 215, distance: 103.0
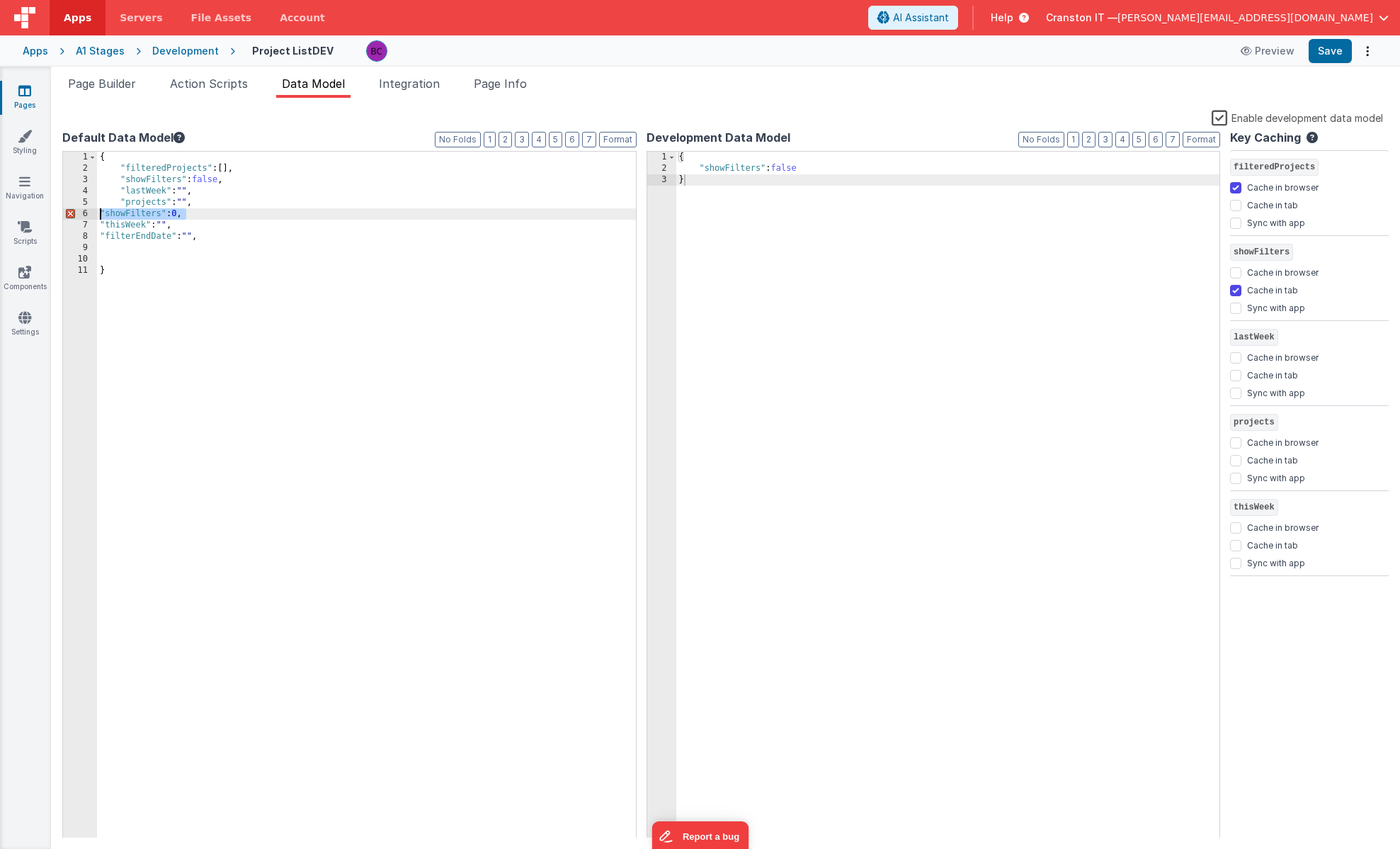
click at [84, 215] on div "1 2 3 4 5 6 7 8 9 10 11 { "filteredProjects" : [ ] , "showFilters" : false , "l…" at bounding box center [349, 494] width 574 height 687
click at [130, 283] on div "{ "filteredProjects" : [ ] , "showFilters" : false , "lastWeek" : "" , "project…" at bounding box center [366, 505] width 538 height 709
click at [129, 234] on div "{ "filteredProjects" : [ ] , "showFilters" : false , "lastWeek" : "" , "project…" at bounding box center [366, 505] width 538 height 709
paste textarea
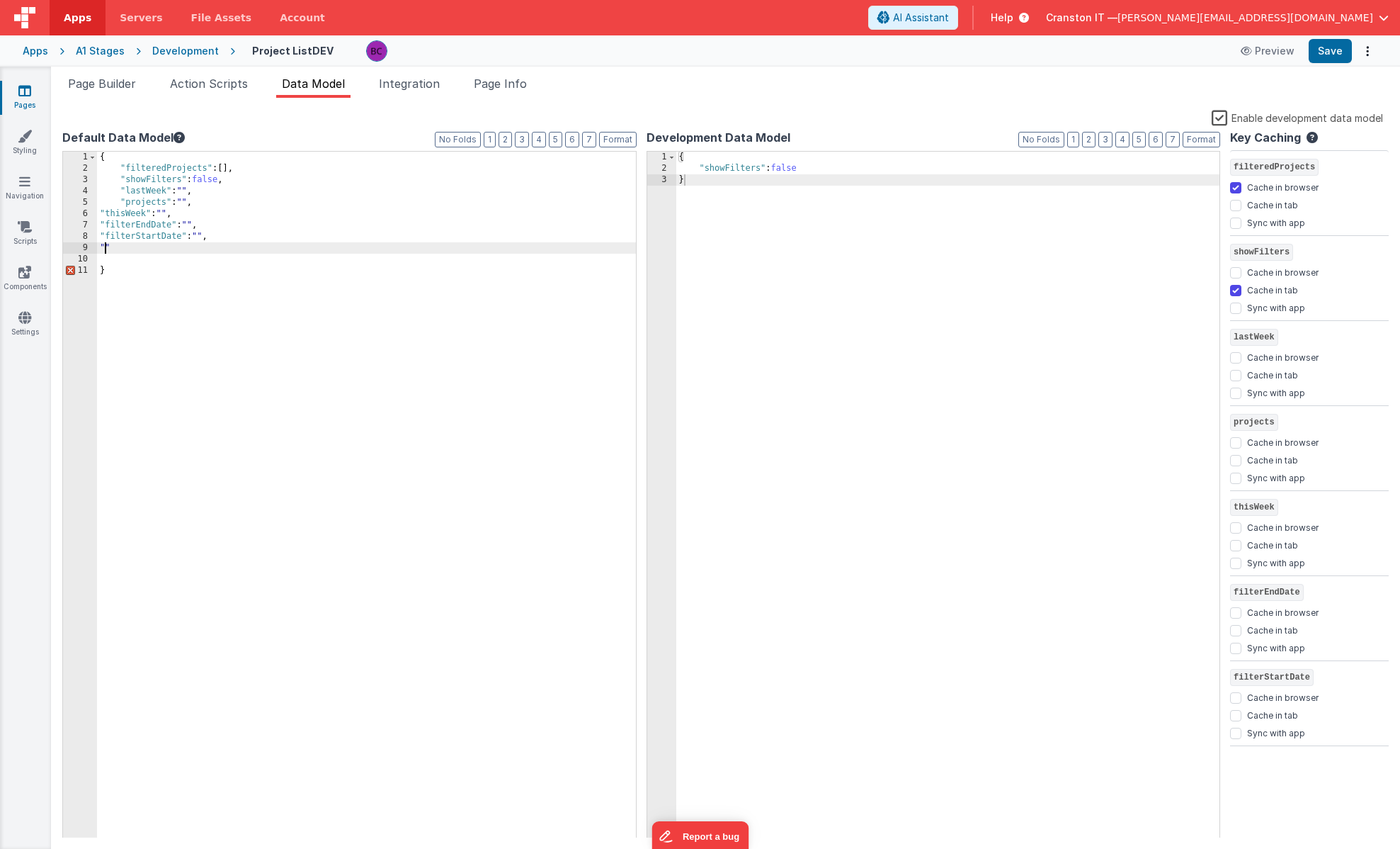
paste textarea
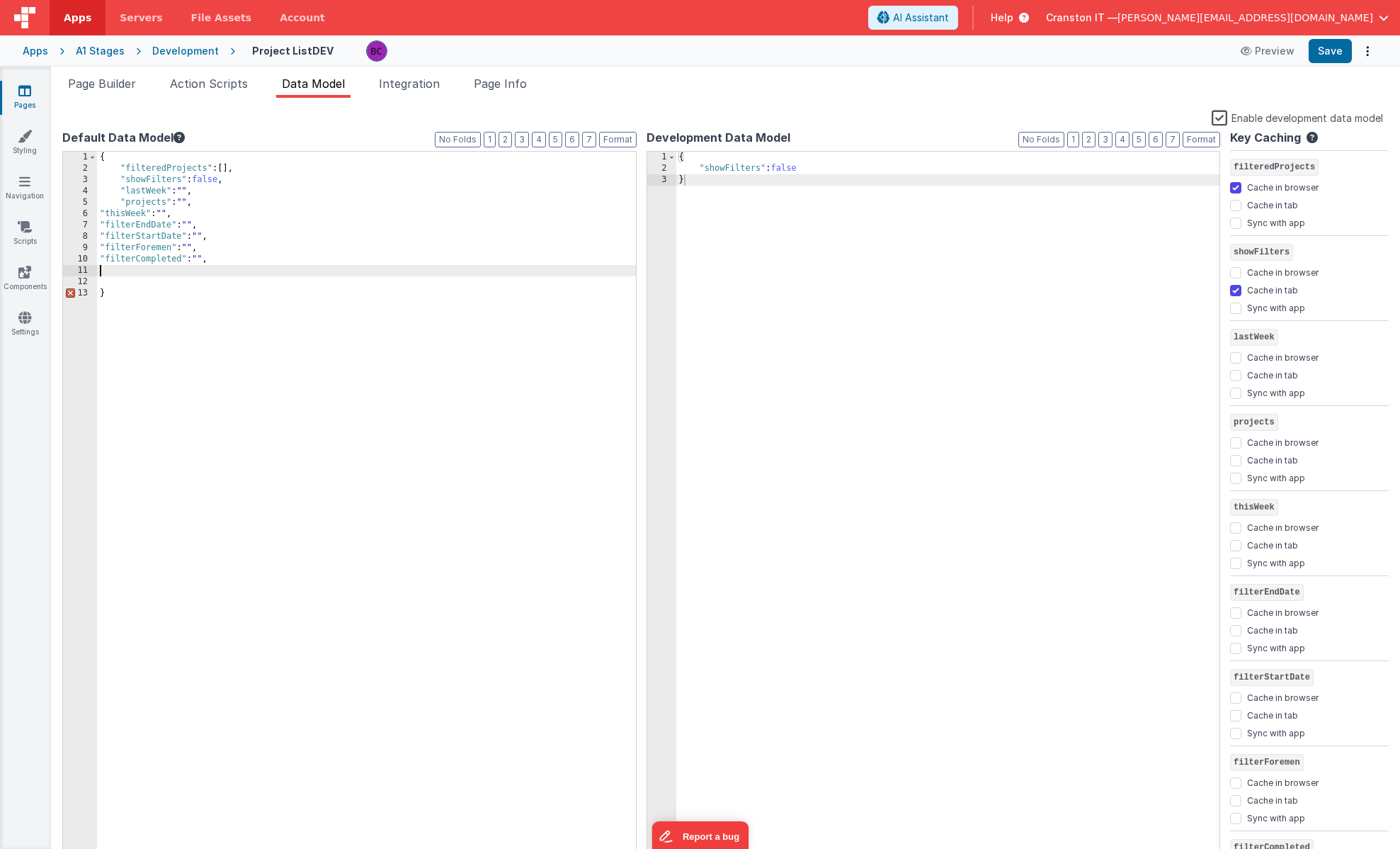
paste textarea
click at [613, 139] on button "Format" at bounding box center [617, 139] width 37 height 16
click at [1238, 184] on input "Cache in browser" at bounding box center [1236, 188] width 11 height 11
checkbox input "false"
click at [1233, 202] on input "Cache in tab" at bounding box center [1236, 205] width 11 height 11
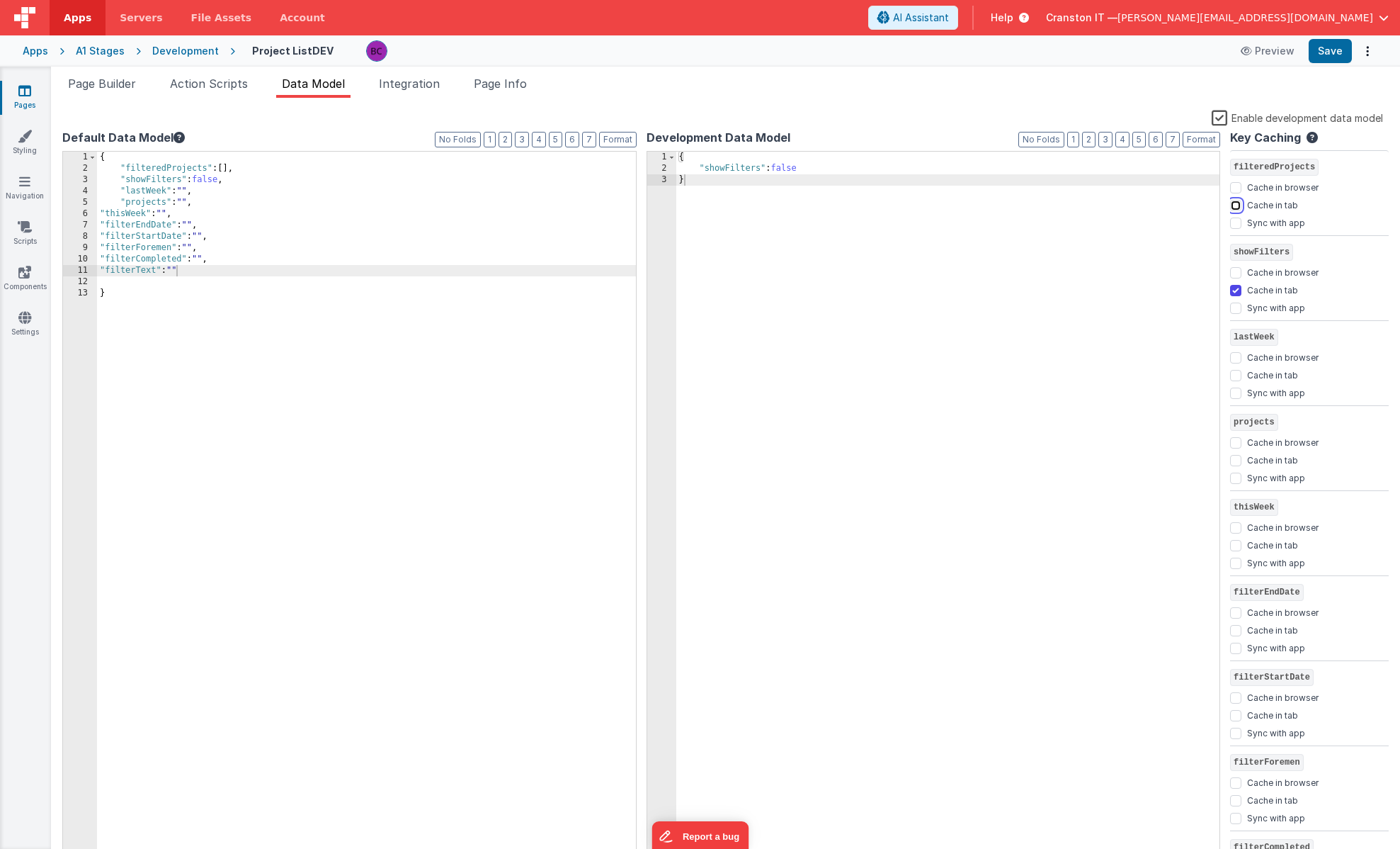
checkbox input "true"
click at [1234, 370] on input "Cache in tab" at bounding box center [1236, 375] width 11 height 11
checkbox input "true"
click at [1236, 457] on input "Cache in tab" at bounding box center [1236, 461] width 11 height 11
checkbox input "true"
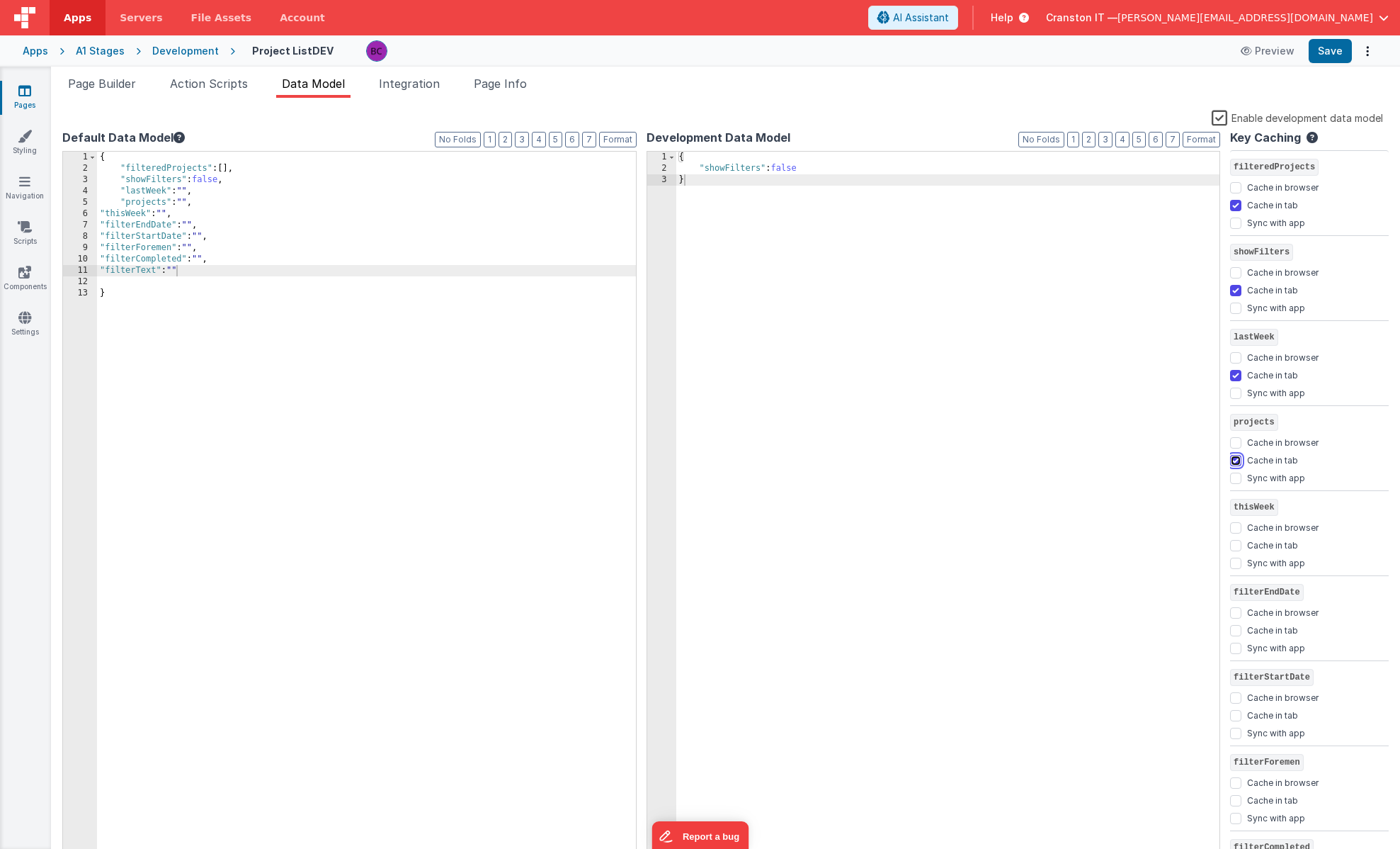
scroll to position [141, 0]
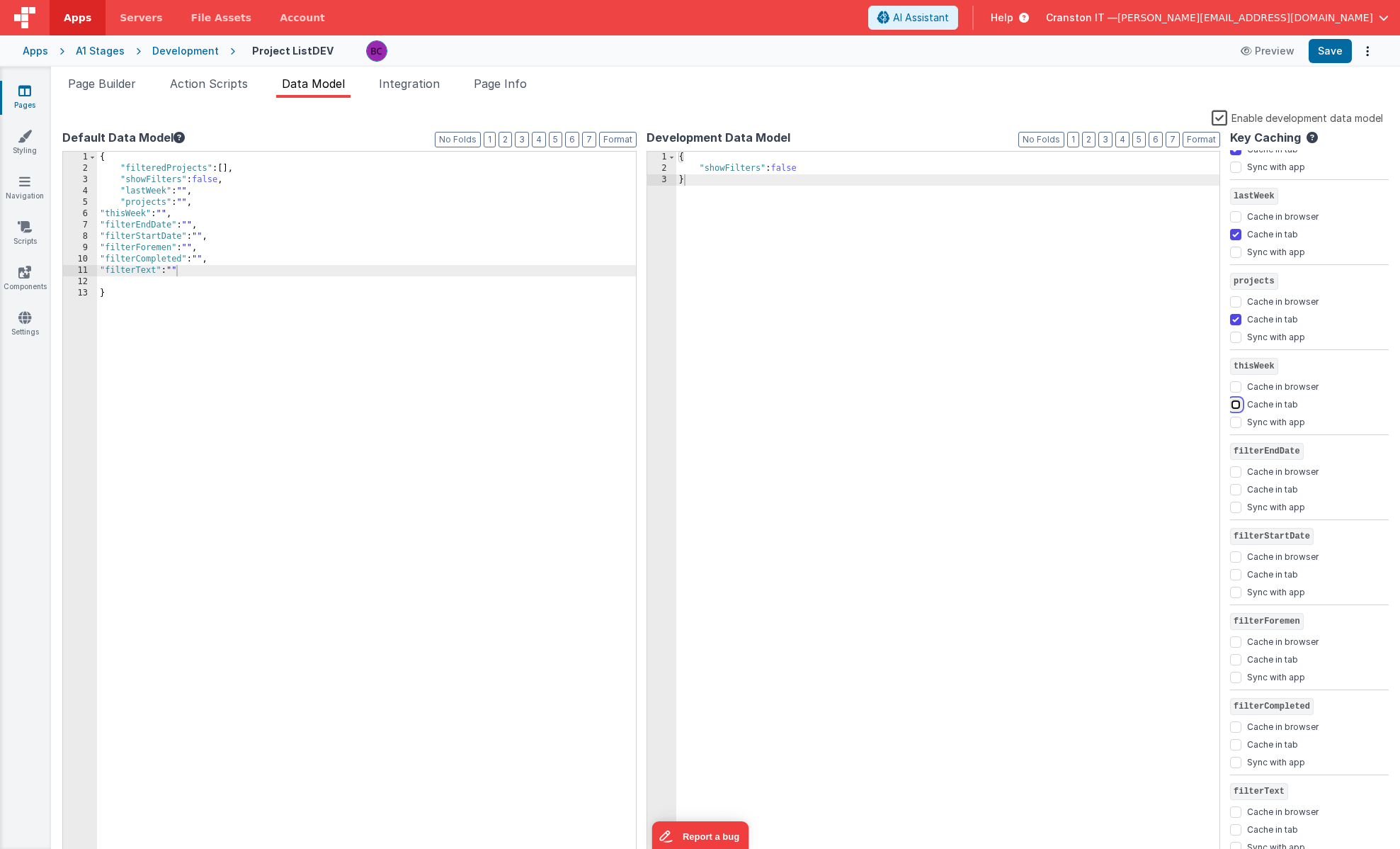
click at [1237, 404] on input "Cache in tab" at bounding box center [1236, 404] width 11 height 11
checkbox input "true"
click at [1236, 486] on input "Cache in tab" at bounding box center [1236, 490] width 11 height 11
checkbox input "true"
click at [1235, 572] on input "Cache in tab" at bounding box center [1236, 574] width 11 height 11
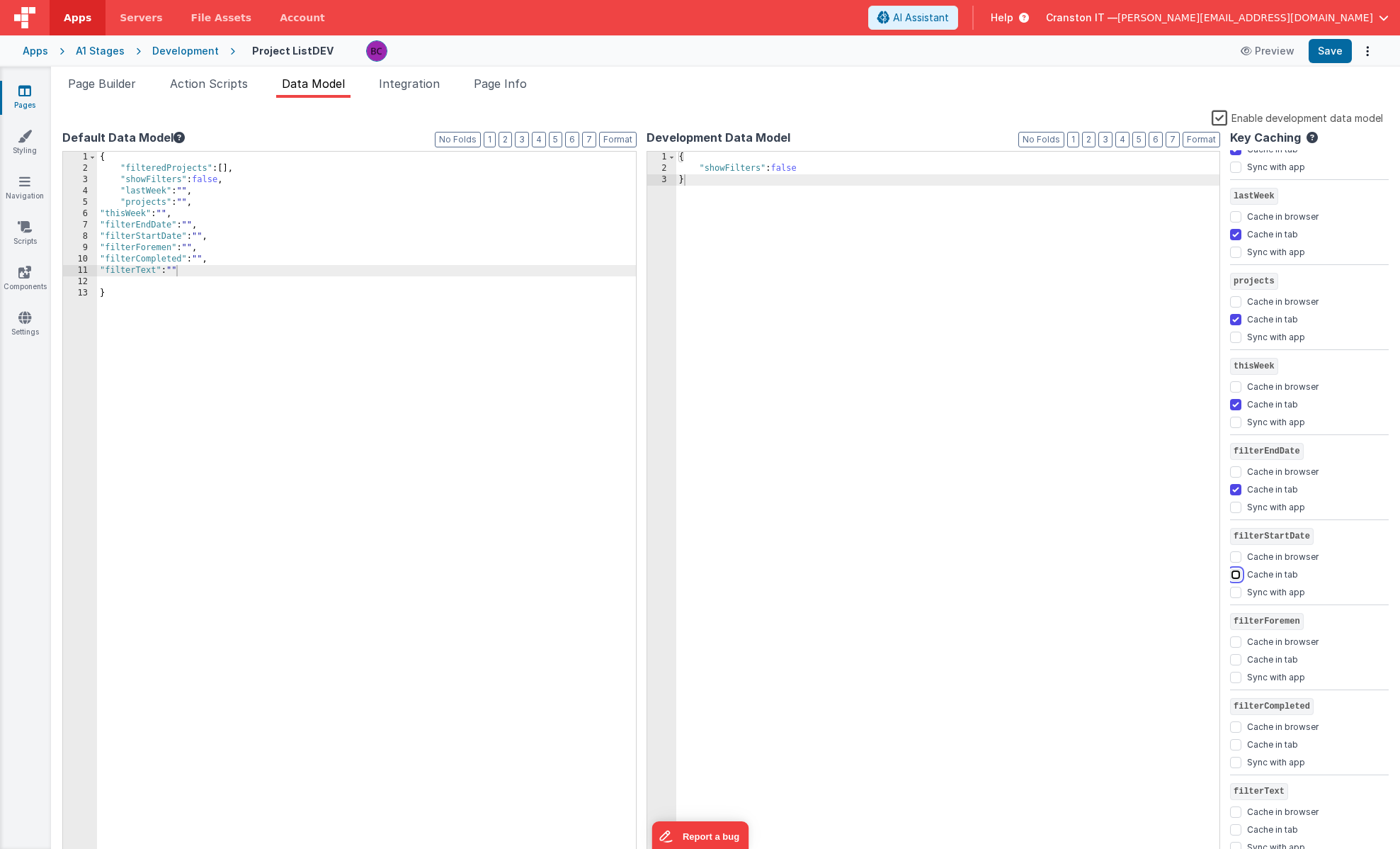
checkbox input "true"
click at [1236, 656] on input "Cache in tab" at bounding box center [1236, 660] width 11 height 11
checkbox input "true"
click at [1234, 744] on input "Cache in tab" at bounding box center [1236, 744] width 11 height 11
checkbox input "true"
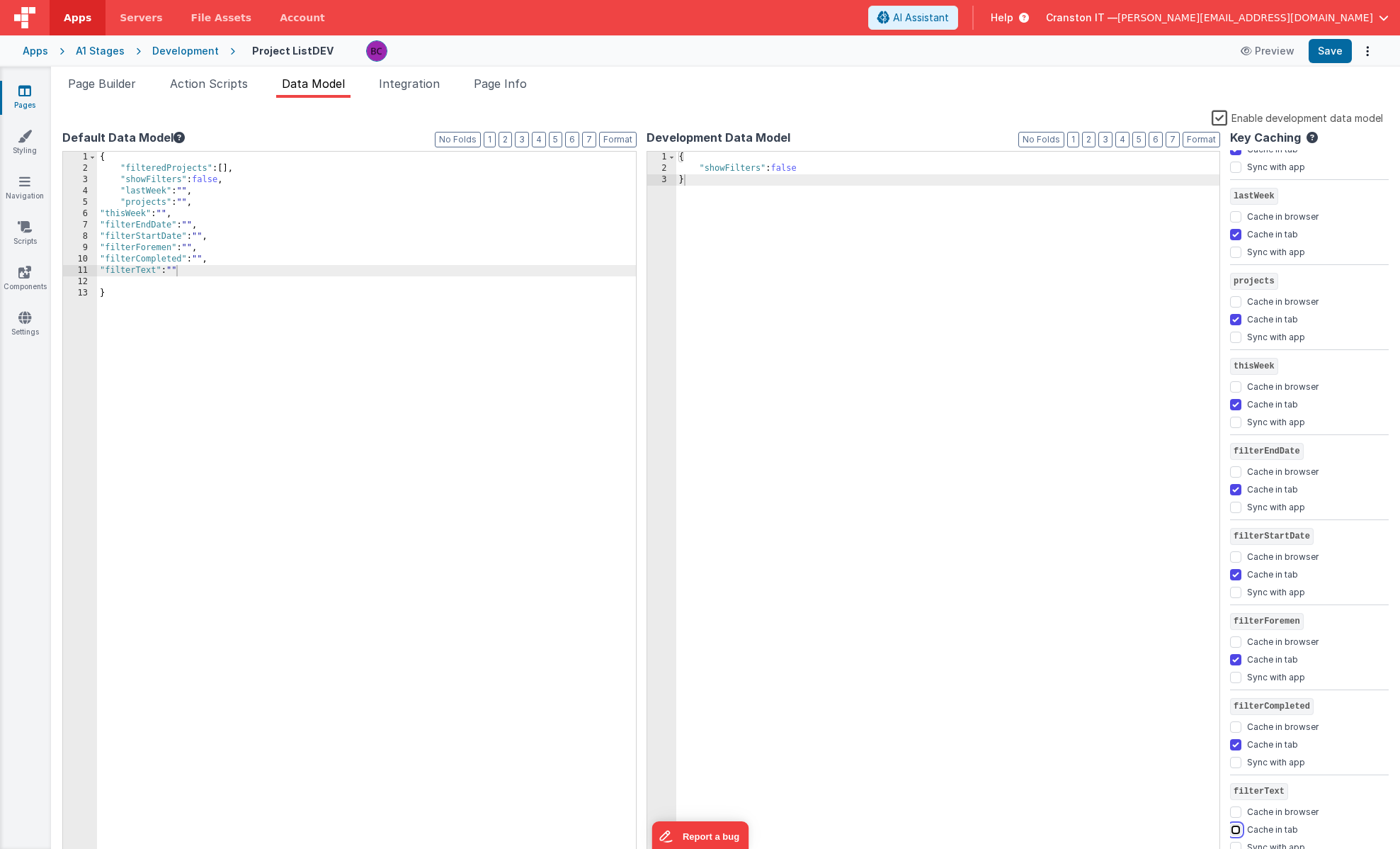
click at [1238, 828] on input "Cache in tab" at bounding box center [1236, 829] width 11 height 11
checkbox input "true"
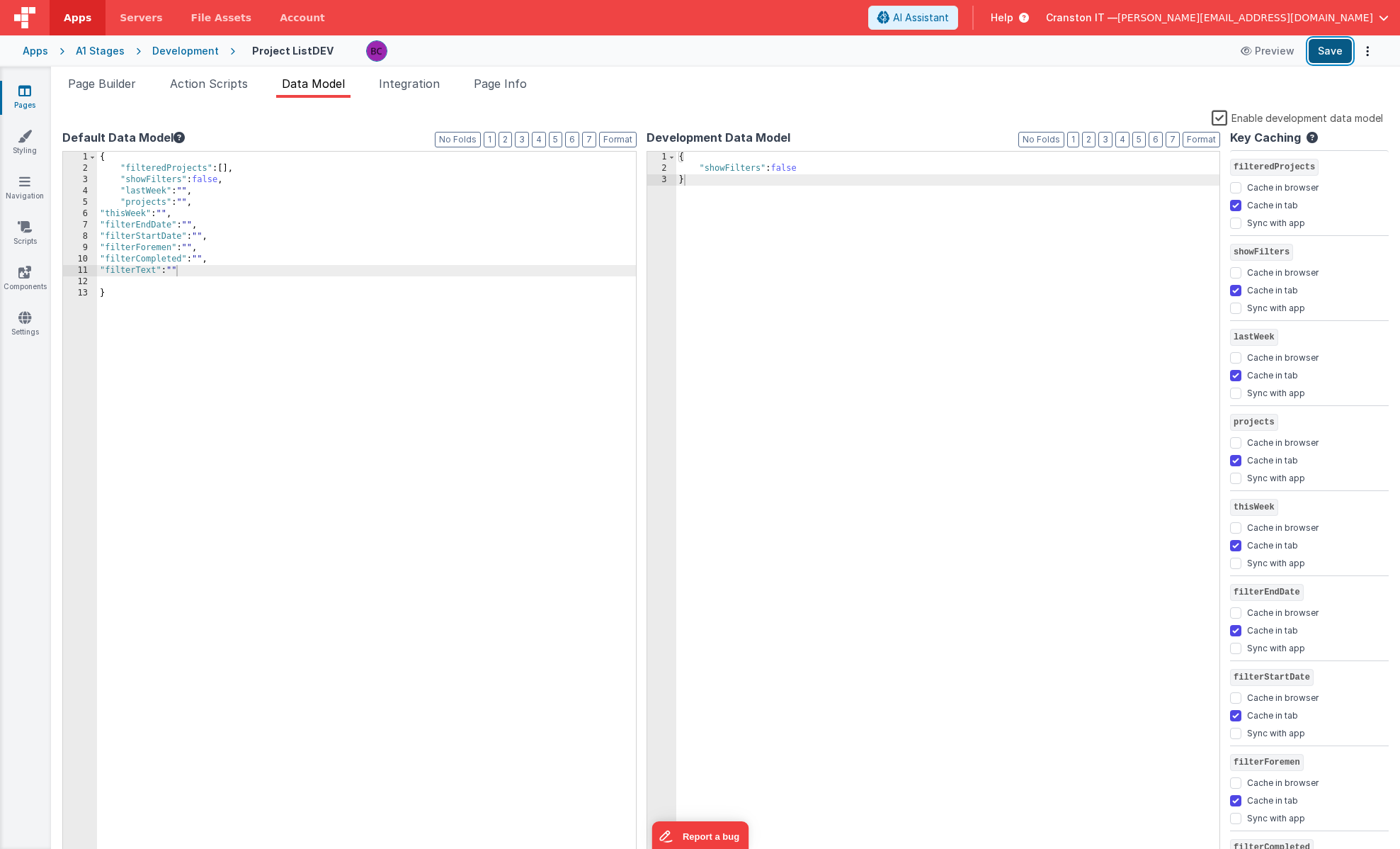
click at [1322, 49] on button "Save" at bounding box center [1329, 51] width 44 height 24
click at [1235, 204] on input "Cache in tab" at bounding box center [1236, 205] width 11 height 11
checkbox input "false"
click at [1238, 292] on input "Cache in tab" at bounding box center [1236, 291] width 11 height 11
checkbox input "false"
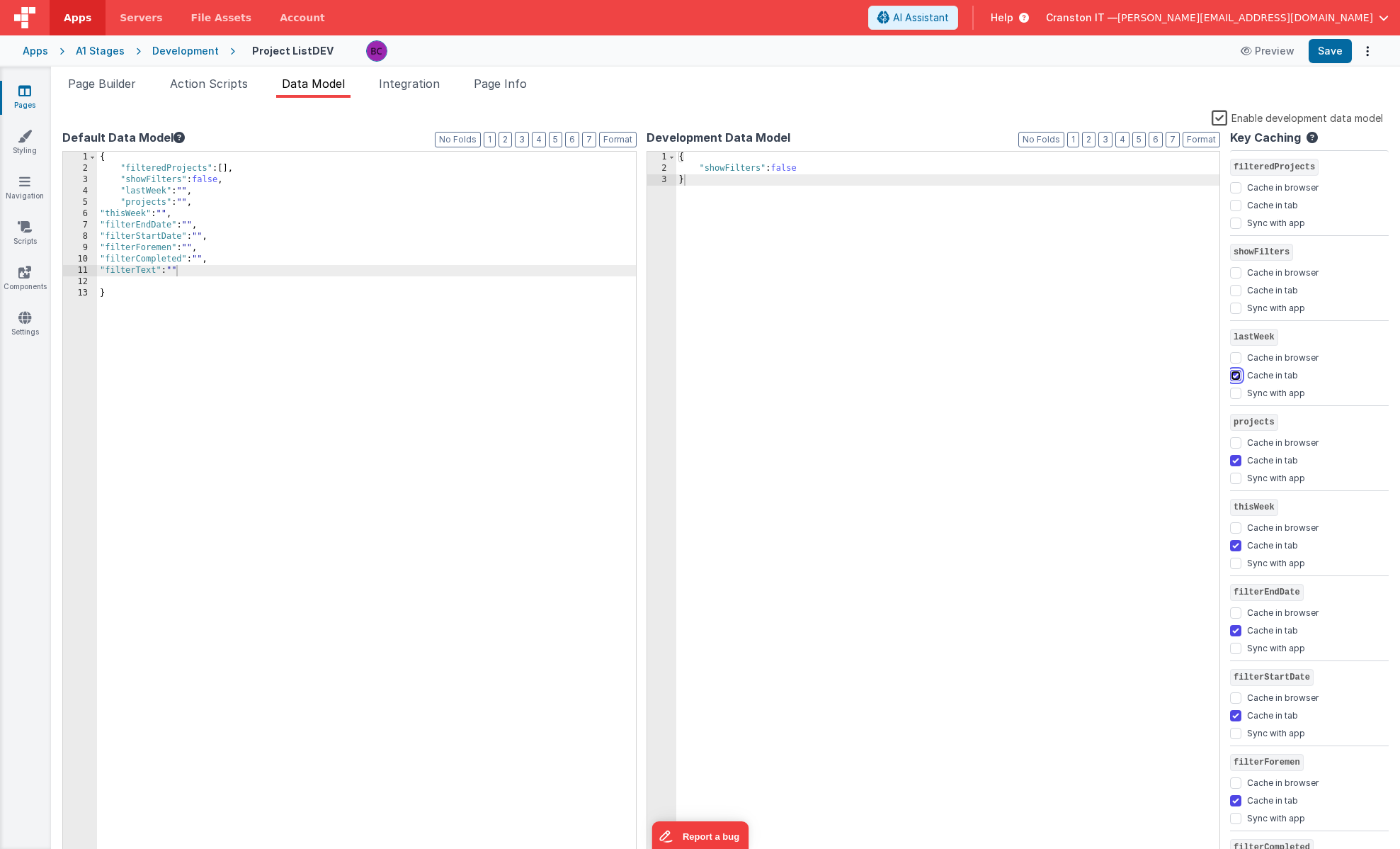
click at [1233, 380] on input "Cache in tab" at bounding box center [1236, 375] width 11 height 11
checkbox input "false"
click at [1235, 458] on input "Cache in tab" at bounding box center [1236, 461] width 11 height 11
checkbox input "false"
click at [1236, 541] on input "Cache in tab" at bounding box center [1236, 545] width 11 height 11
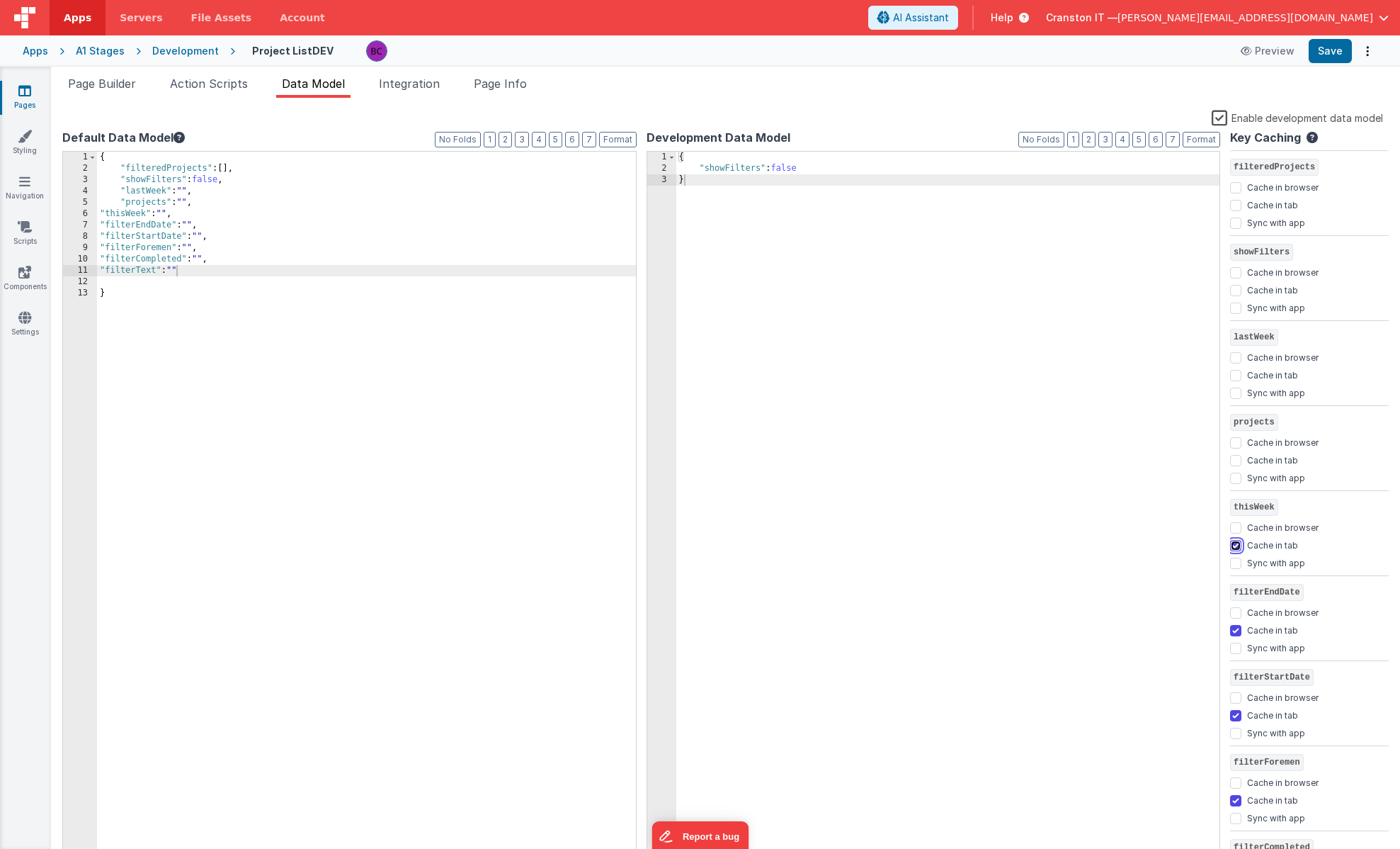
checkbox input "false"
click at [1233, 631] on input "Cache in tab" at bounding box center [1236, 631] width 11 height 11
checkbox input "false"
click at [1237, 717] on input "Cache in tab" at bounding box center [1236, 715] width 11 height 11
checkbox input "false"
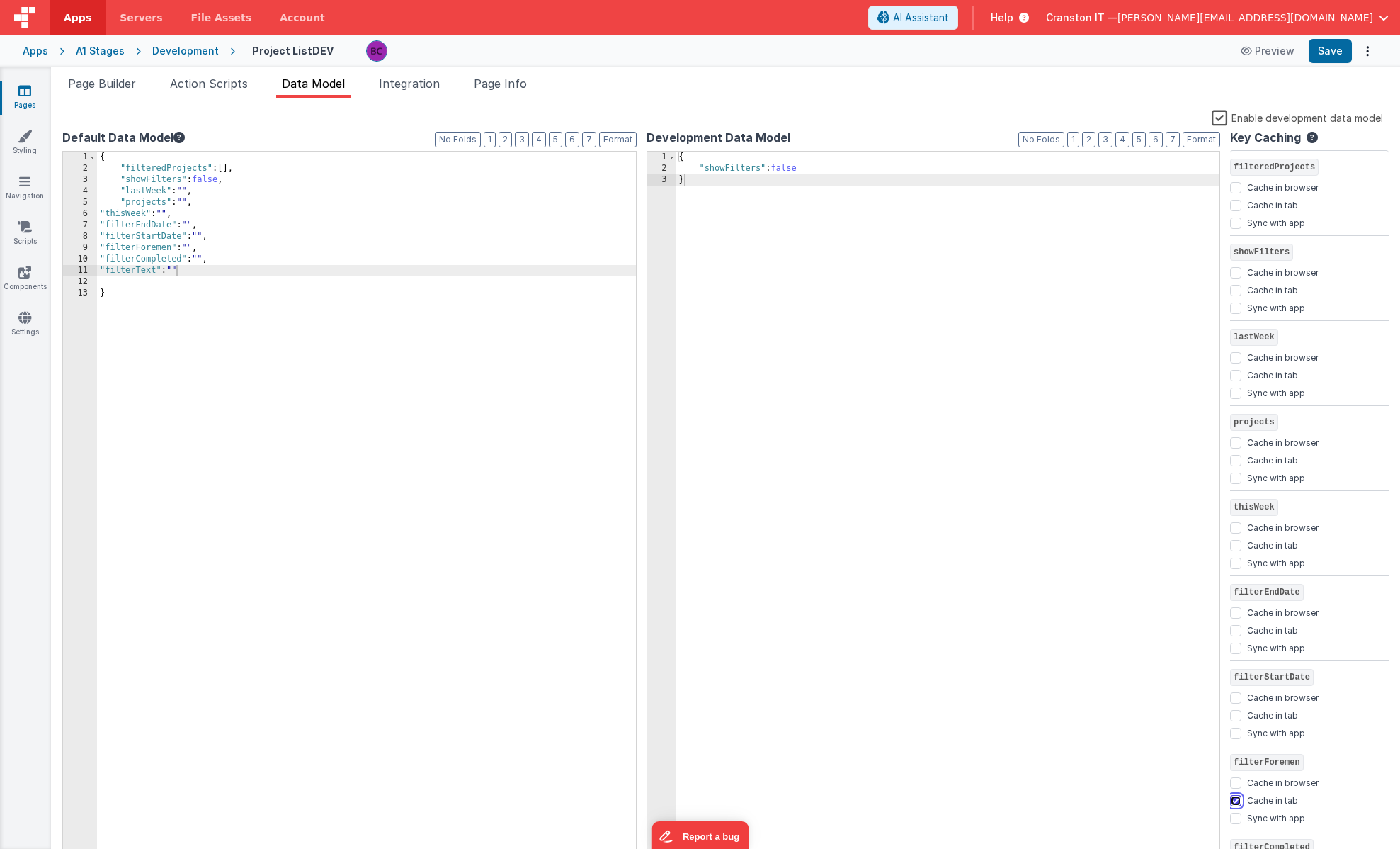
click at [1237, 801] on input "Cache in tab" at bounding box center [1236, 801] width 11 height 11
checkbox input "false"
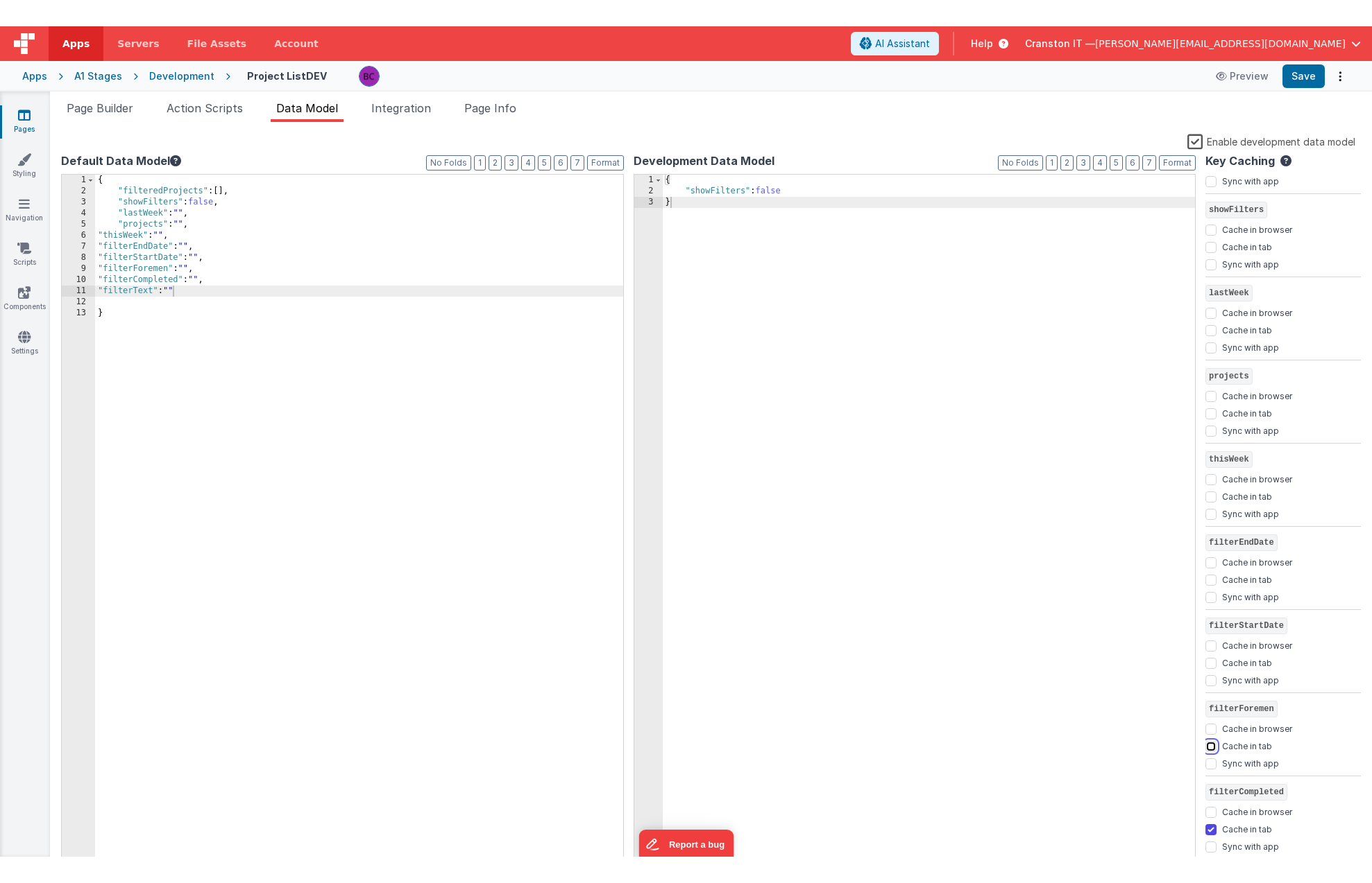
scroll to position [138, 0]
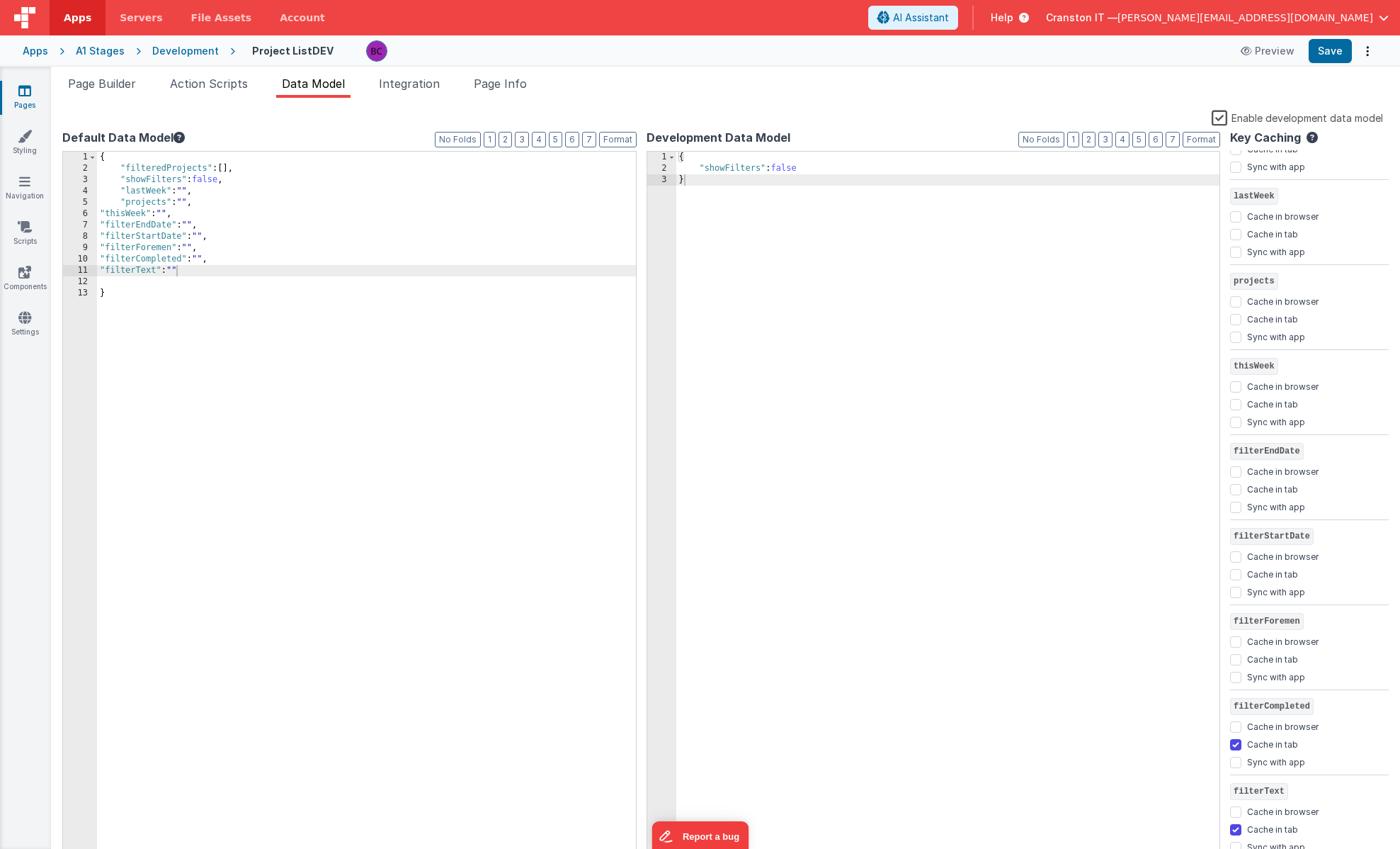
click at [1236, 753] on div at bounding box center [1236, 760] width 11 height 14
click at [1236, 747] on input "Cache in tab" at bounding box center [1236, 744] width 11 height 11
checkbox input "false"
click at [1235, 829] on input "Cache in tab" at bounding box center [1236, 829] width 11 height 11
checkbox input "false"
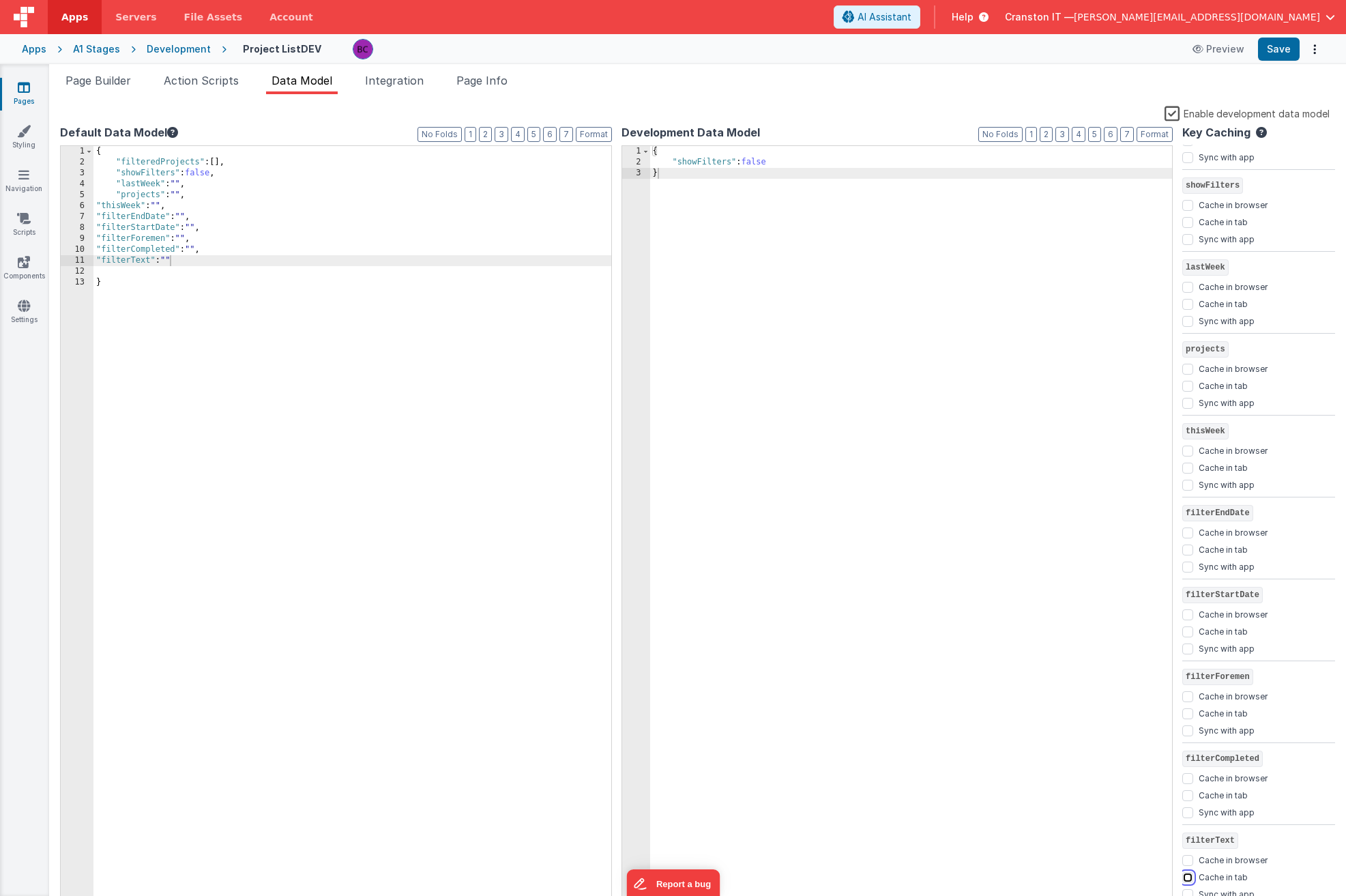
scroll to position [57, 0]
click at [1279, 56] on button "Save" at bounding box center [1279, 49] width 42 height 23
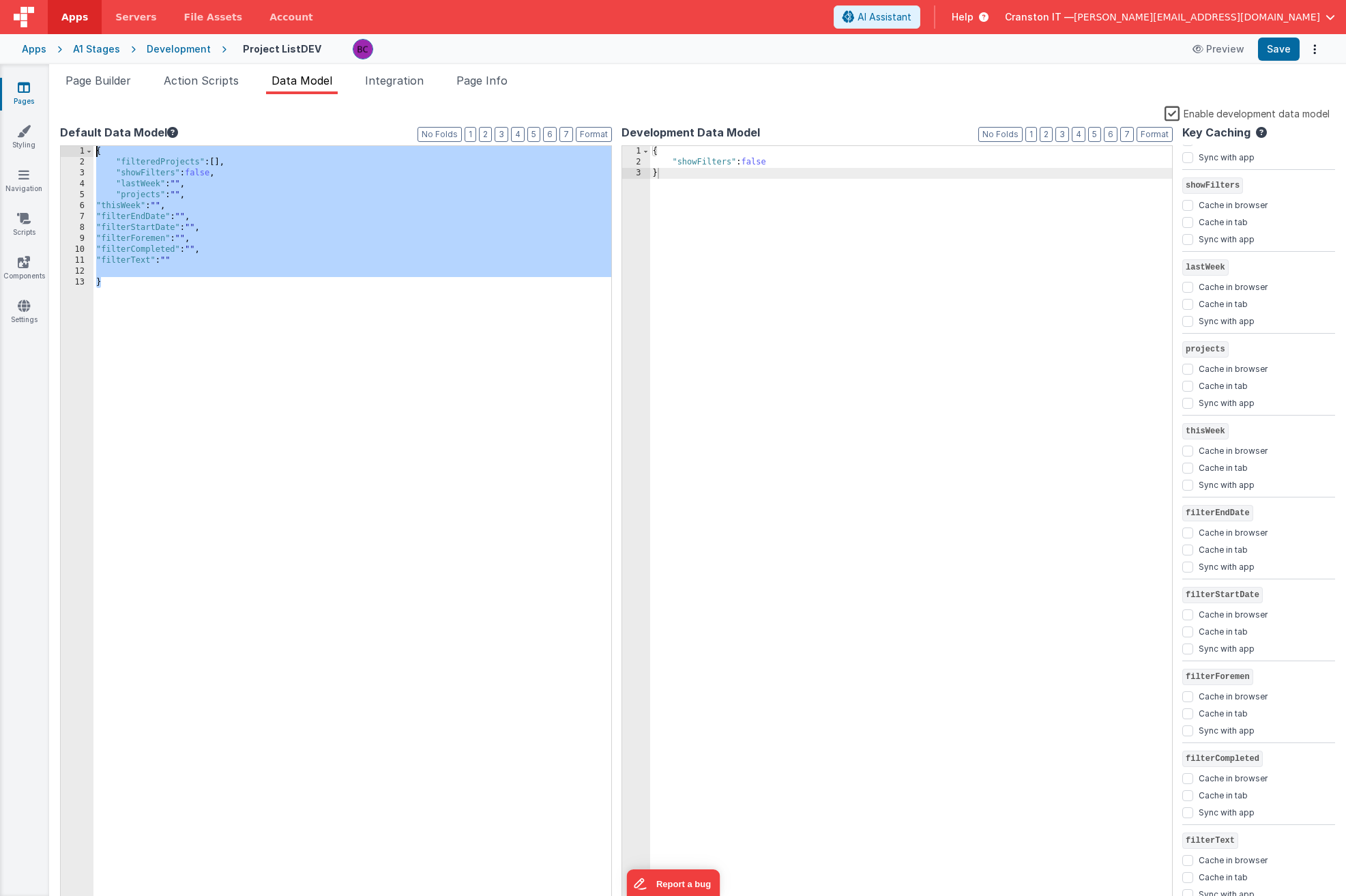
drag, startPoint x: 174, startPoint y: 459, endPoint x: 50, endPoint y: -37, distance: 511.3
click at [50, 0] on html "Apps Servers File Assets Account Some FUTURE Slot AI Assistant Help Cranston IT…" at bounding box center [673, 448] width 1346 height 896
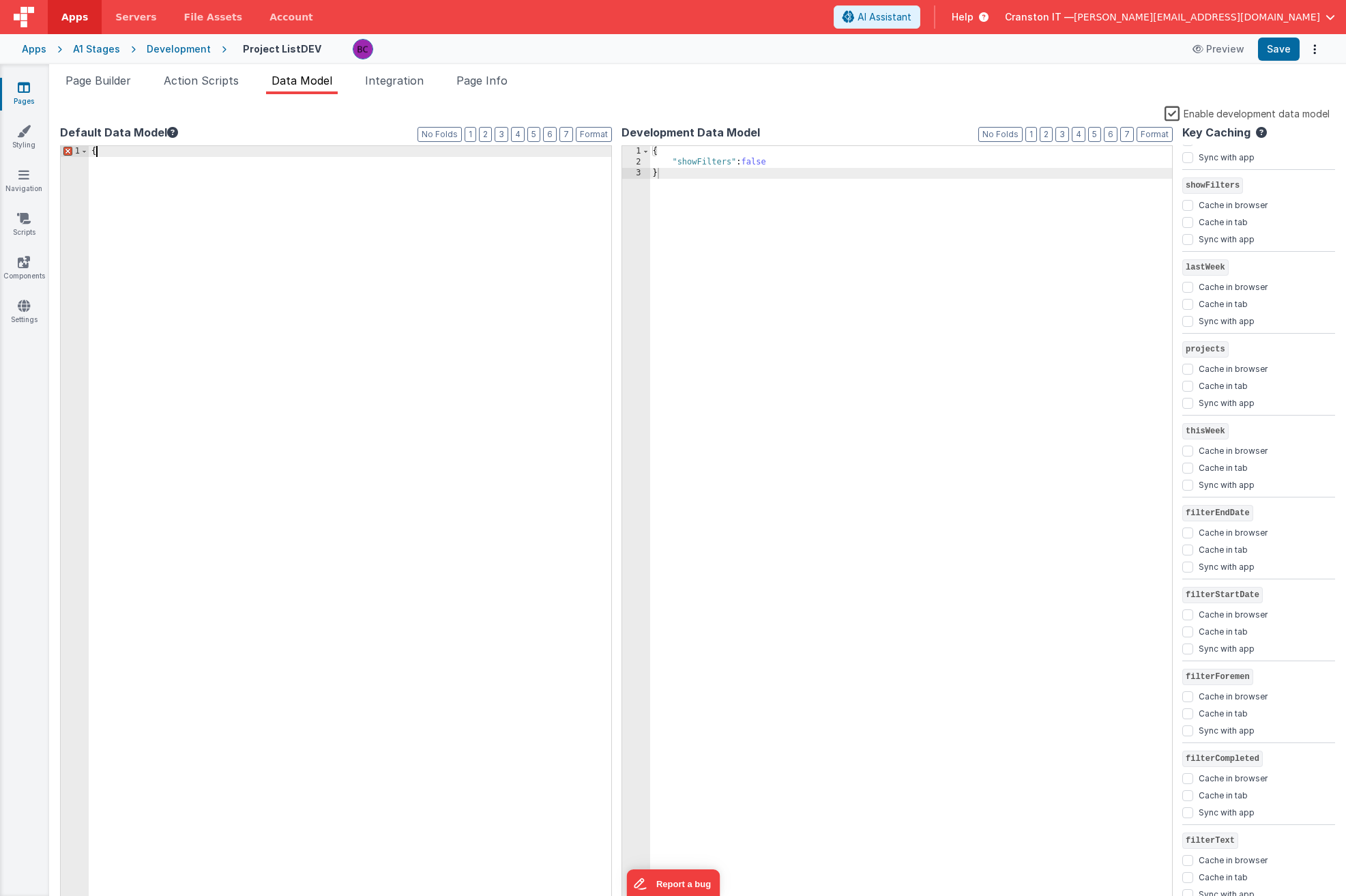
scroll to position [0, 0]
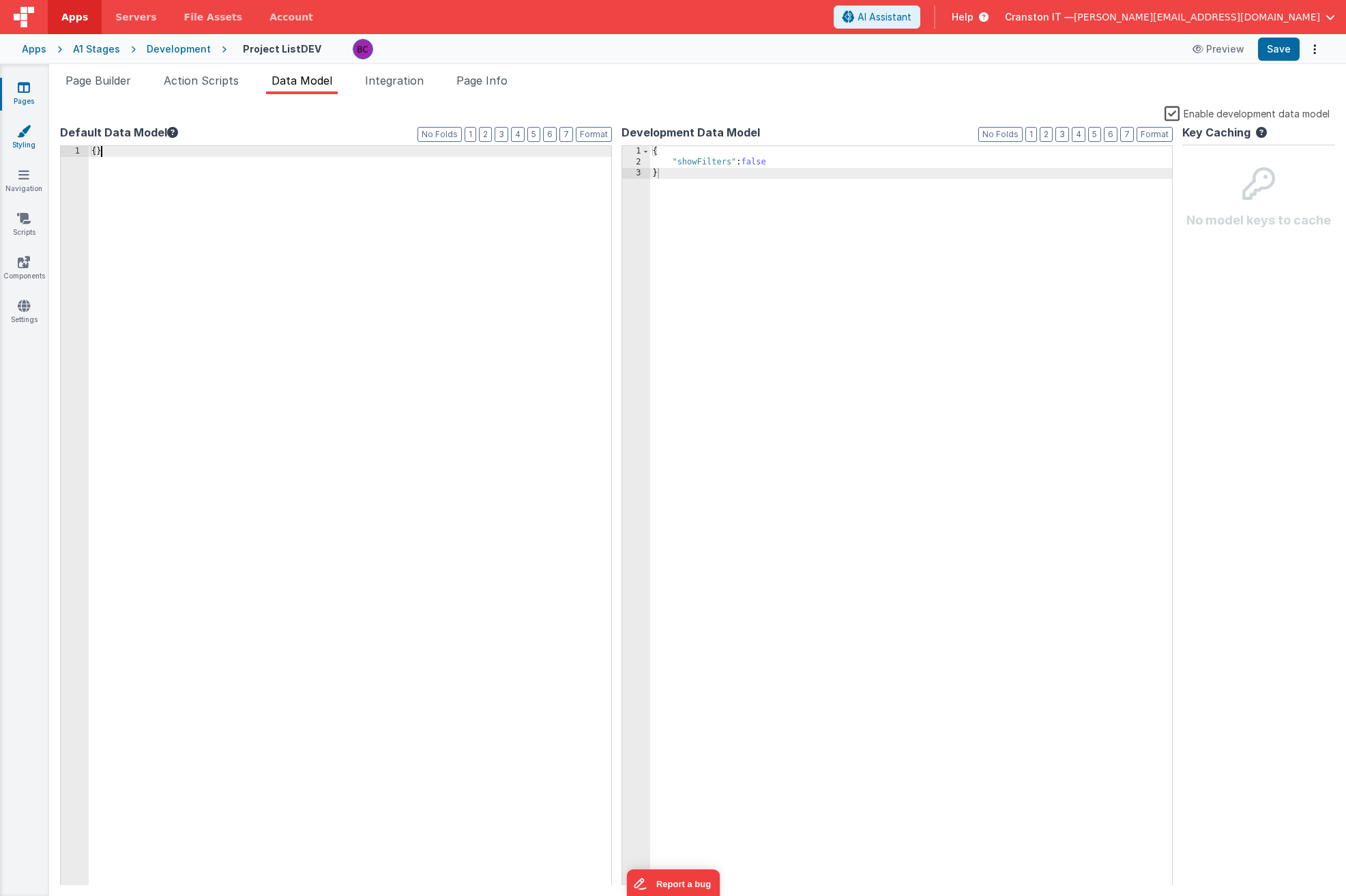
drag, startPoint x: 125, startPoint y: 183, endPoint x: 30, endPoint y: 128, distance: 109.8
click at [30, 129] on section "Pages Styling Navigation Scripts Components Settings Page Builder Action Script…" at bounding box center [673, 481] width 1346 height 832
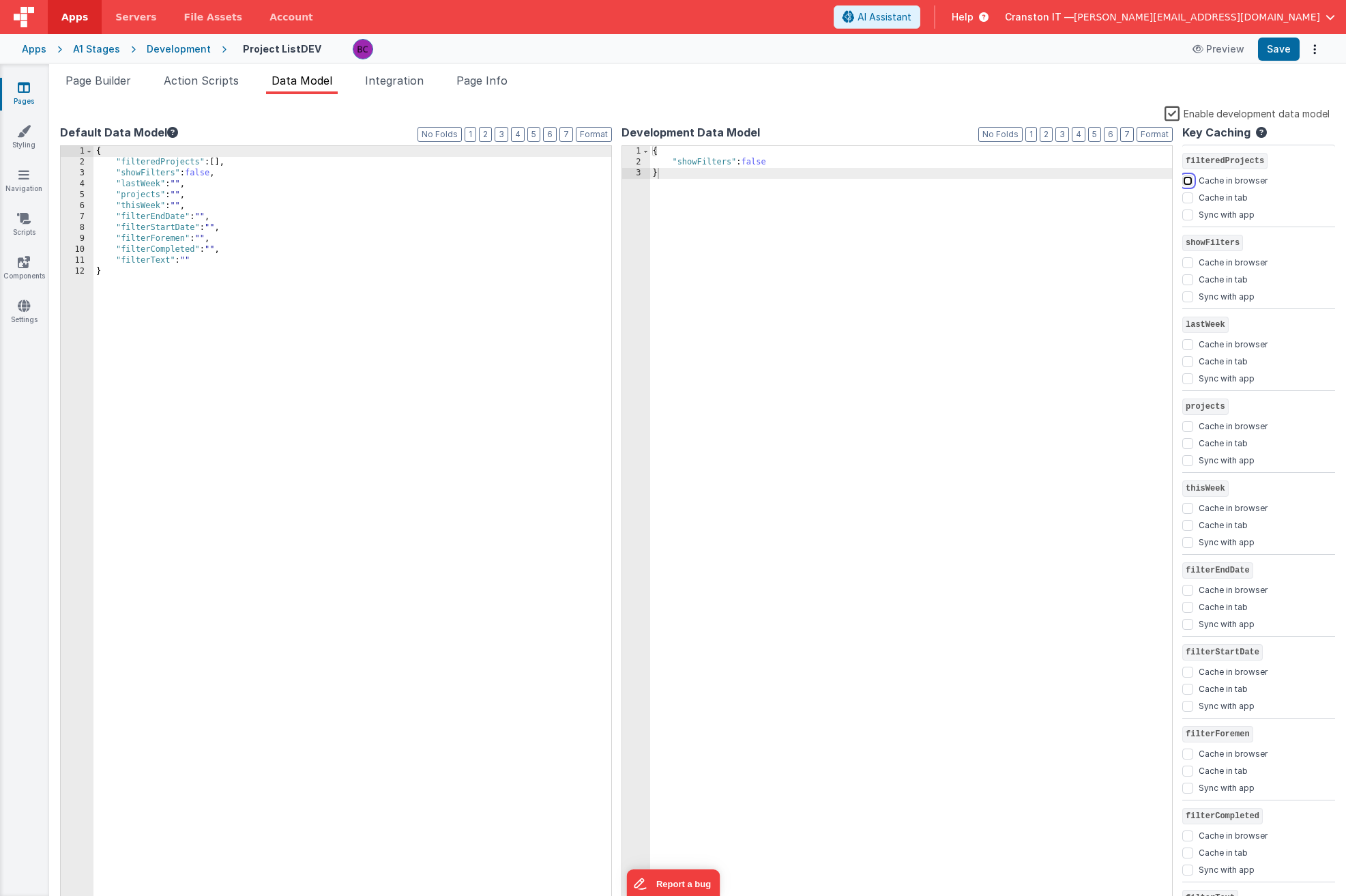
click at [1187, 178] on input "Cache in browser" at bounding box center [1188, 181] width 11 height 11
click at [1188, 181] on input "Cache in browser" at bounding box center [1188, 181] width 11 height 11
checkbox input "true"
click at [1188, 257] on input "Cache in browser" at bounding box center [1188, 262] width 11 height 11
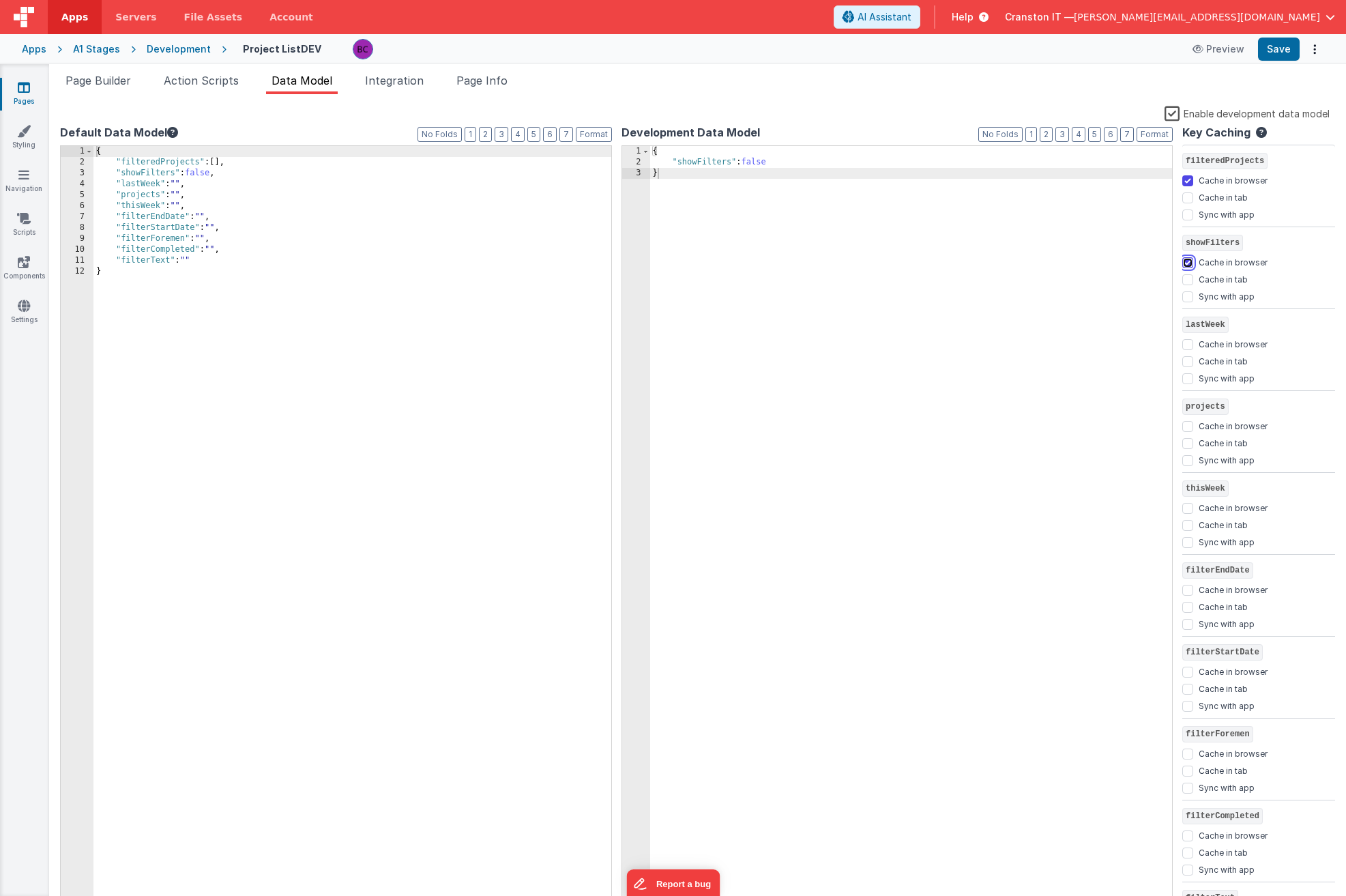
click at [1189, 263] on input "Cache in browser" at bounding box center [1188, 262] width 11 height 11
checkbox input "false"
click at [1188, 184] on input "Cache in browser" at bounding box center [1188, 181] width 11 height 11
checkbox input "false"
click at [1188, 196] on input "Cache in tab" at bounding box center [1188, 198] width 11 height 11
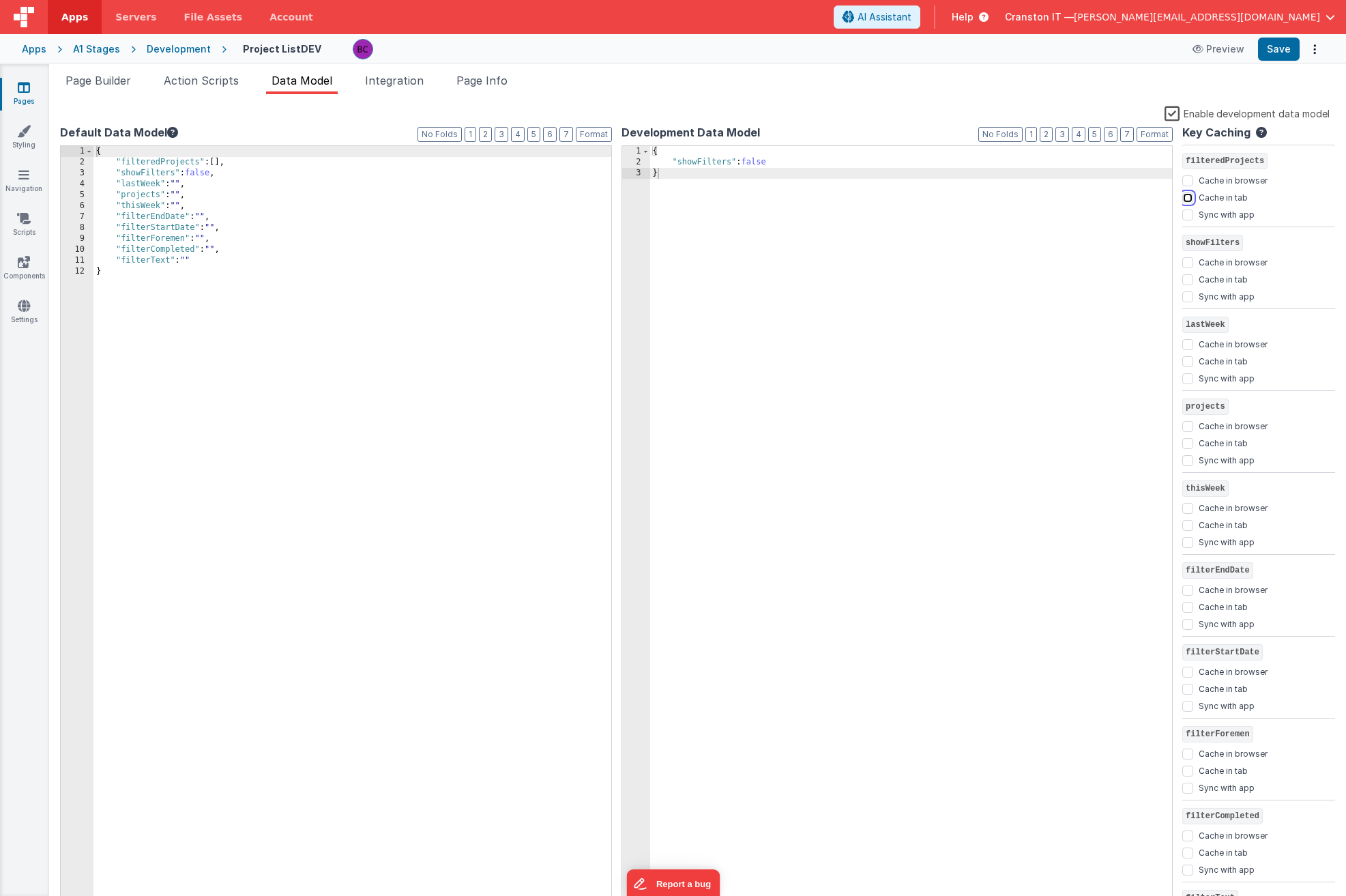
checkbox input "true"
click at [1191, 277] on input "Cache in tab" at bounding box center [1188, 280] width 11 height 11
checkbox input "true"
click at [1186, 356] on input "Cache in tab" at bounding box center [1188, 362] width 11 height 11
checkbox input "true"
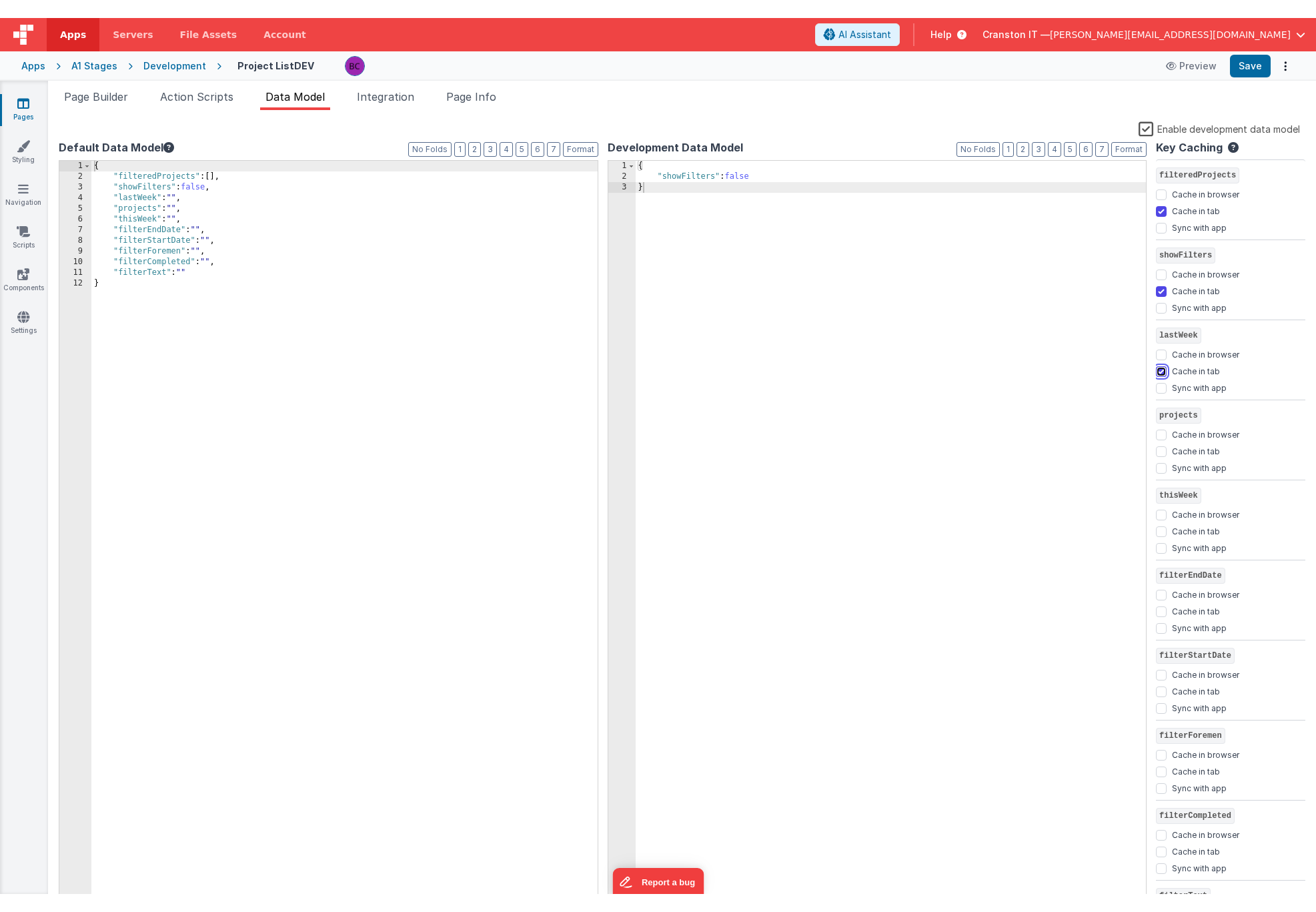
scroll to position [56, 0]
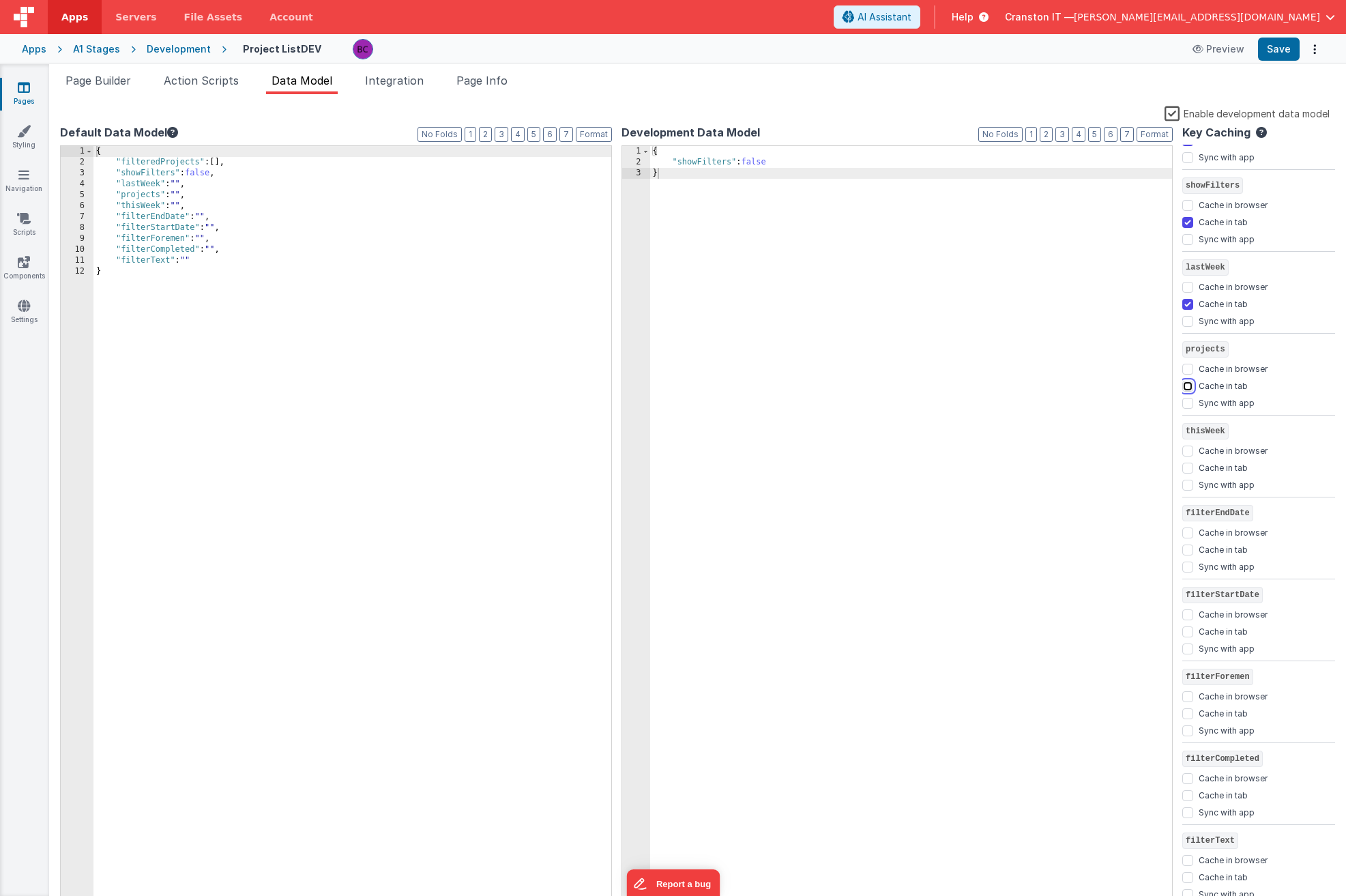
click at [1186, 387] on input "Cache in tab" at bounding box center [1188, 386] width 11 height 11
checkbox input "true"
click at [1188, 467] on input "Cache in tab" at bounding box center [1188, 468] width 11 height 11
checkbox input "true"
click at [1188, 550] on input "Cache in tab" at bounding box center [1188, 550] width 11 height 11
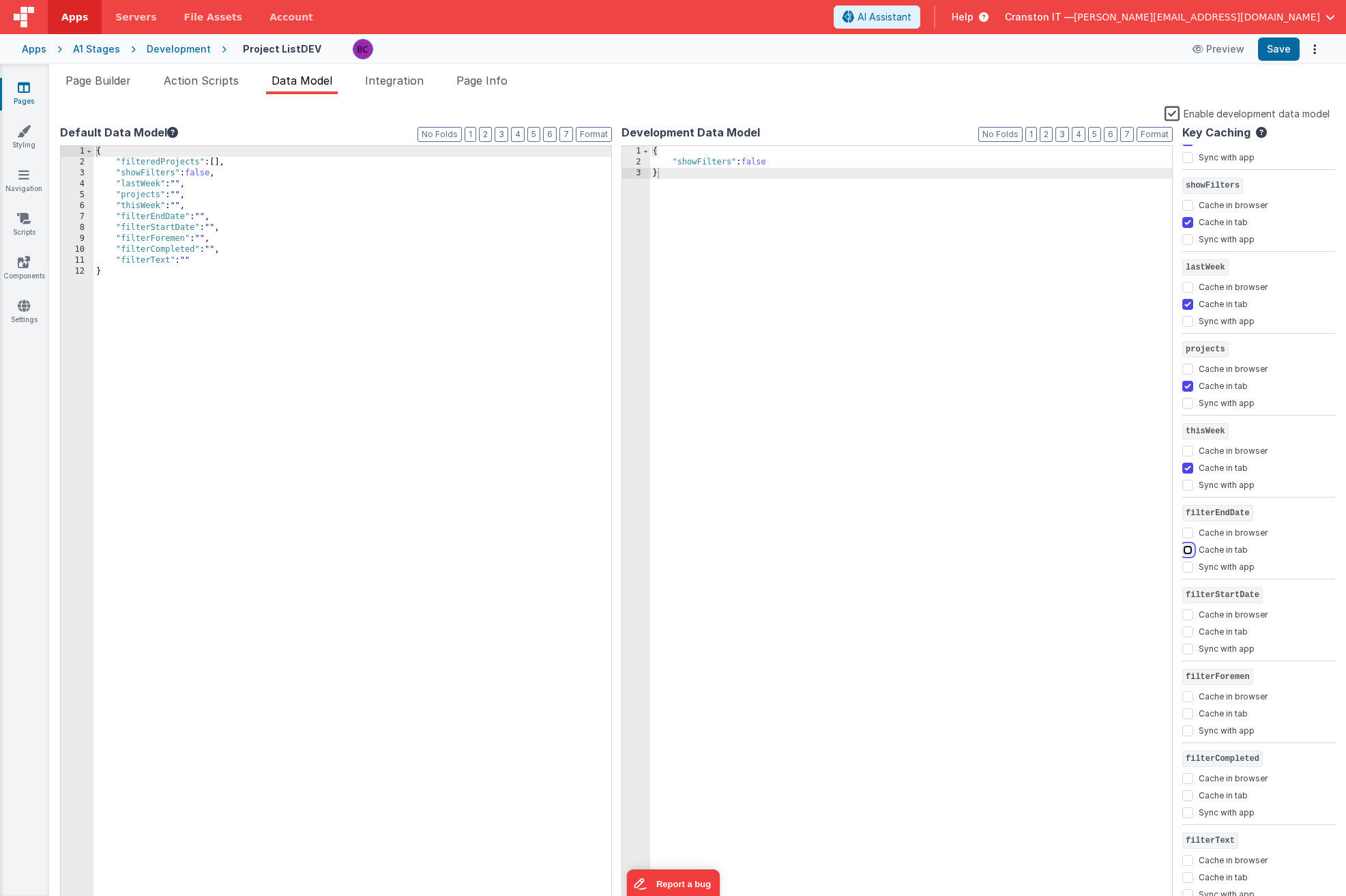
checkbox input "true"
click at [1188, 633] on input "Cache in tab" at bounding box center [1188, 632] width 11 height 11
checkbox input "true"
click at [1188, 712] on input "Cache in tab" at bounding box center [1188, 713] width 11 height 11
checkbox input "true"
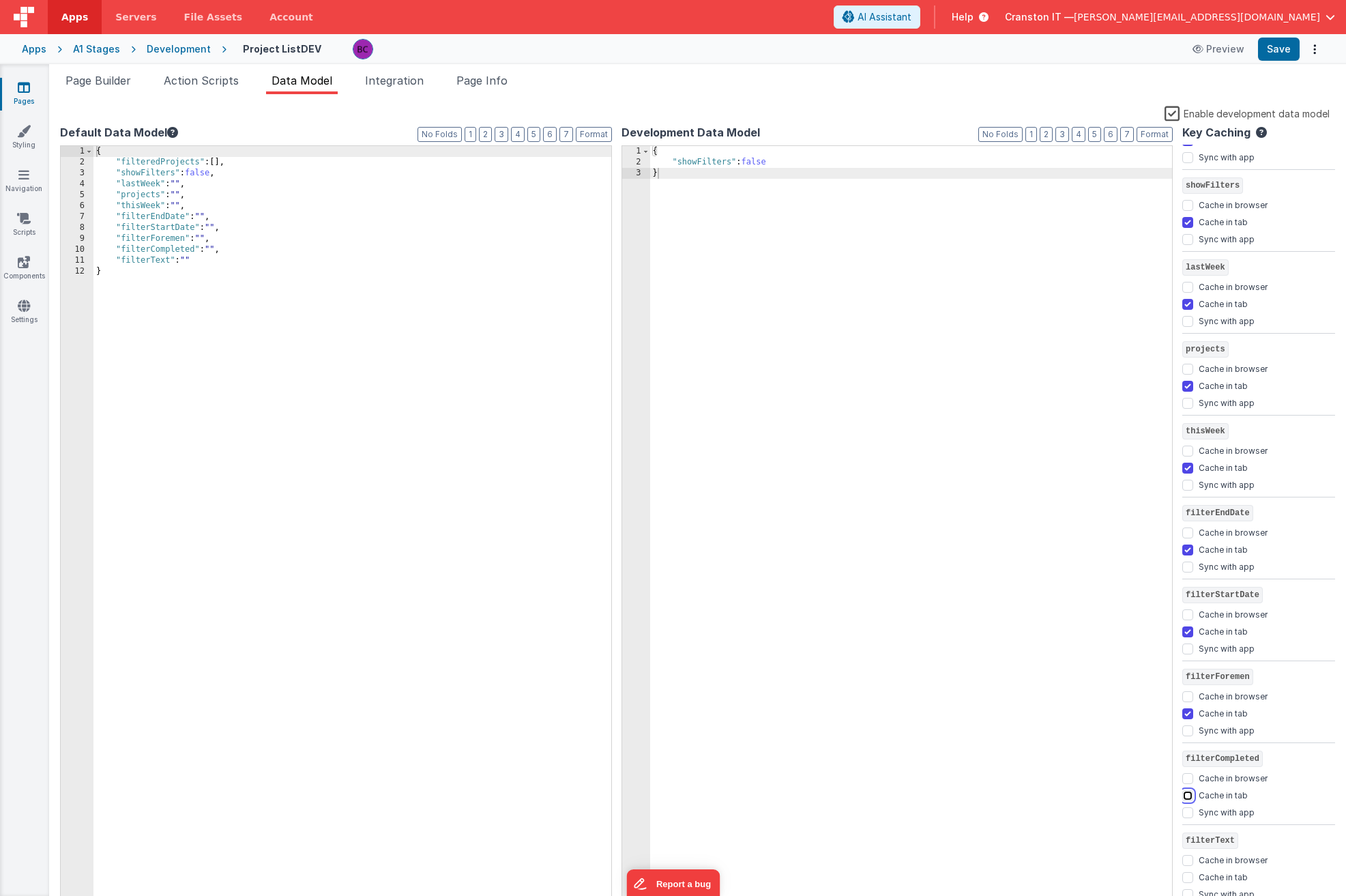
click at [1186, 792] on input "Cache in tab" at bounding box center [1188, 796] width 11 height 11
checkbox input "true"
click at [1187, 817] on input "Cache in tab" at bounding box center [1188, 878] width 11 height 11
checkbox input "true"
click at [860, 85] on ul "Page Builder Action Scripts Data Model Integration Page Info" at bounding box center [698, 83] width 1298 height 21
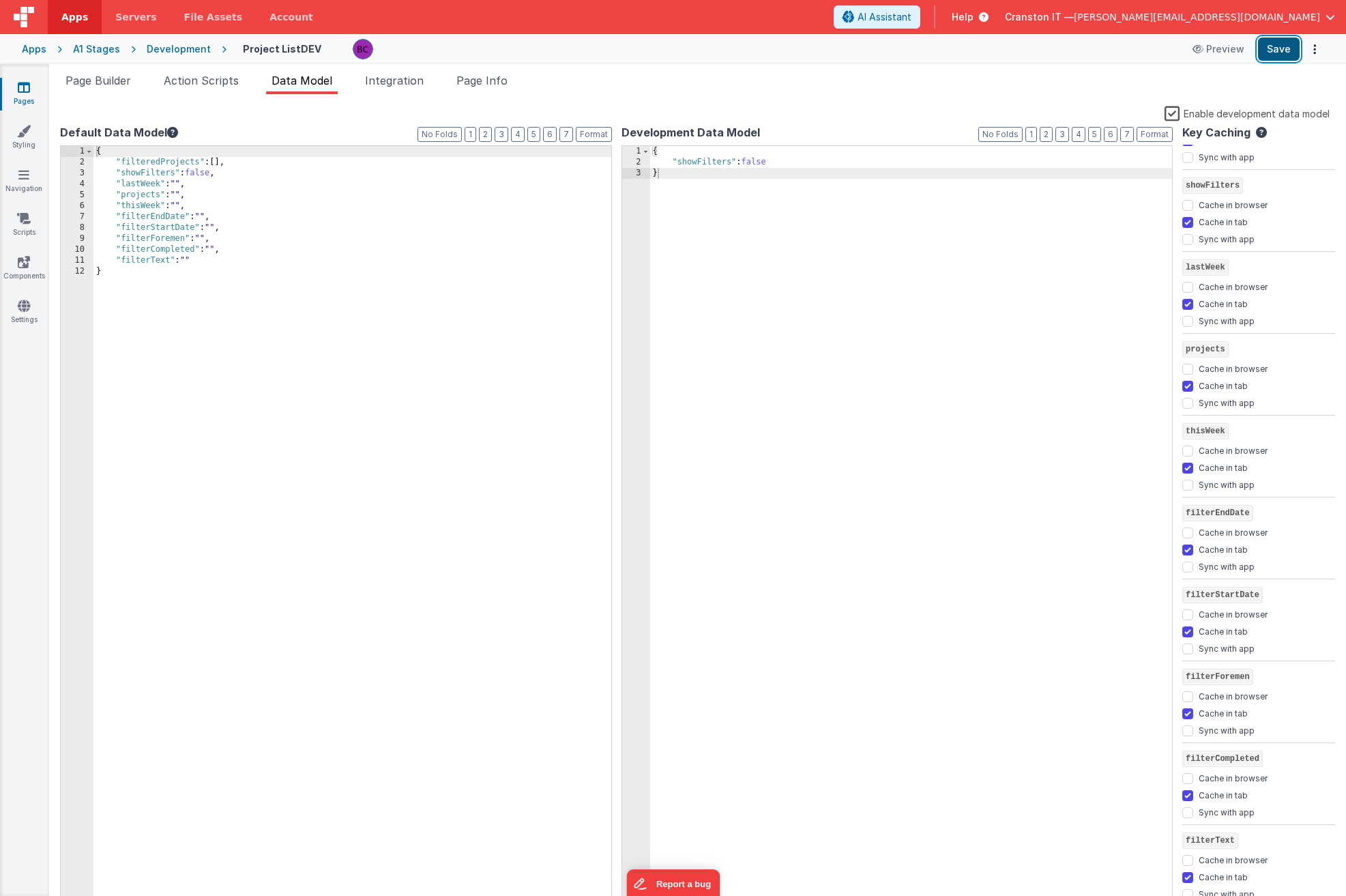
click at [1271, 47] on button "Save" at bounding box center [1279, 49] width 42 height 23
click at [1273, 44] on button "Save" at bounding box center [1279, 49] width 42 height 23
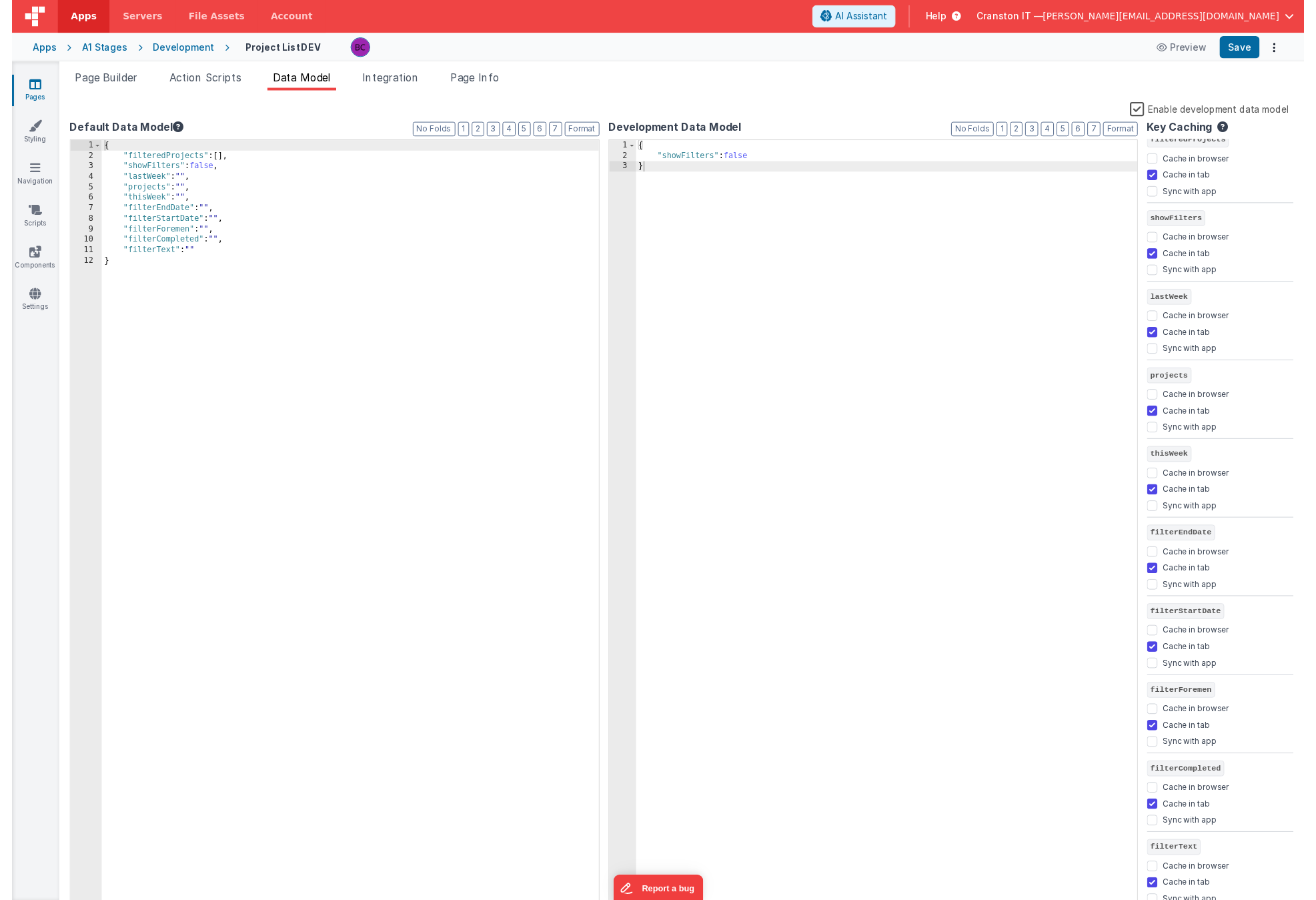
scroll to position [16, 0]
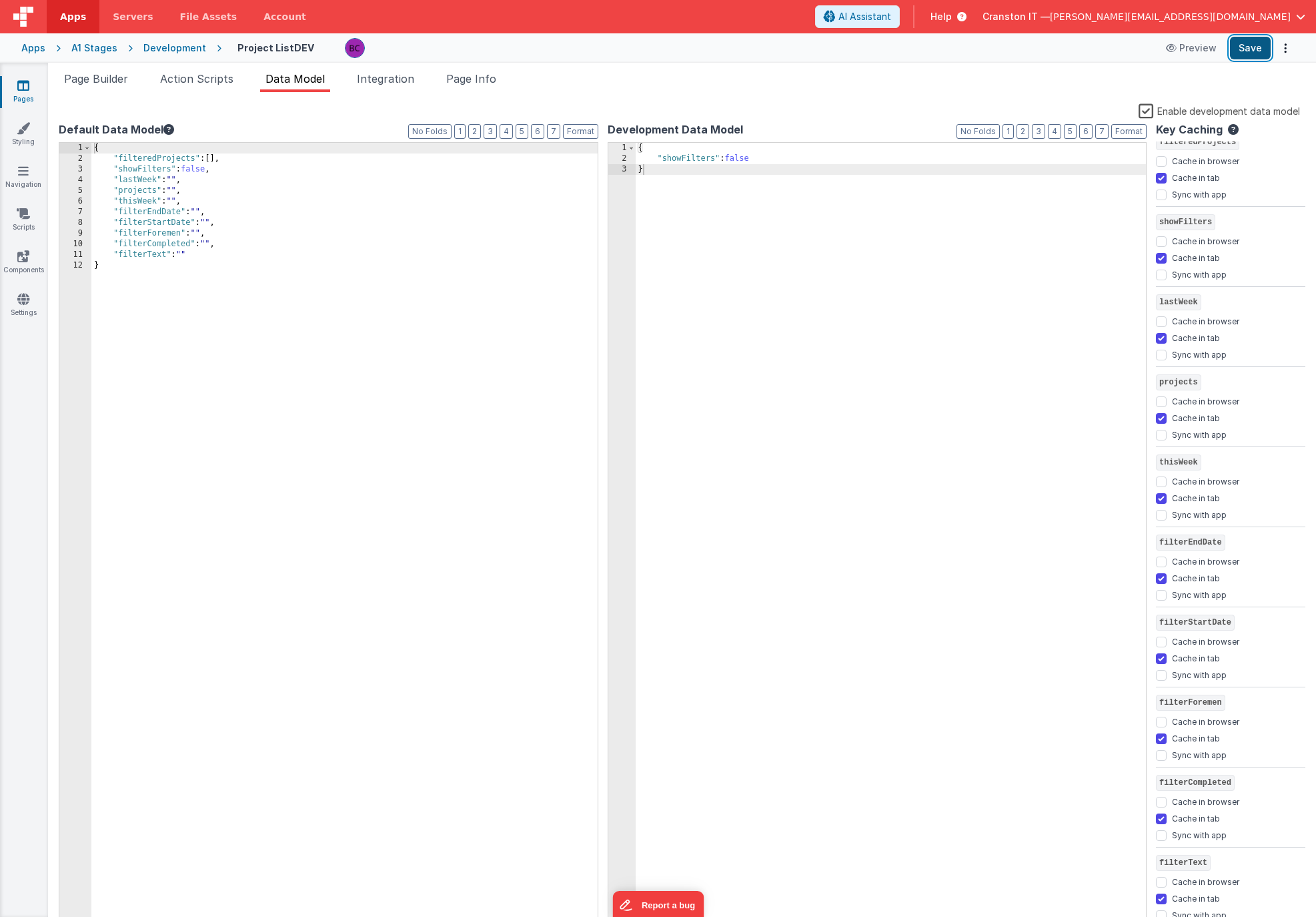
click at [1252, 49] on button "Save" at bounding box center [1250, 48] width 41 height 23
click at [1228, 131] on icon at bounding box center [1231, 133] width 16 height 18
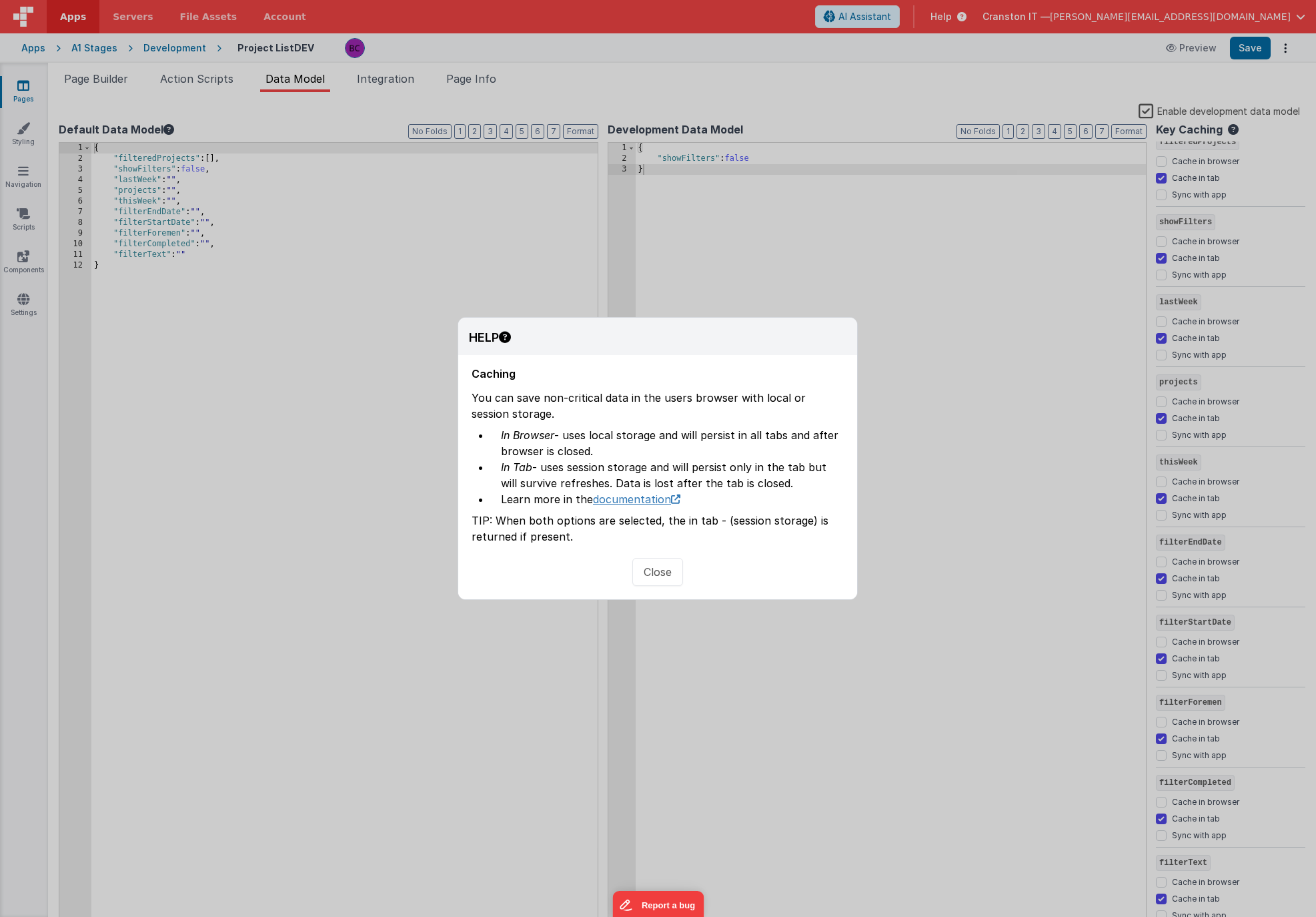
click at [626, 504] on link "documentation" at bounding box center [637, 499] width 88 height 13
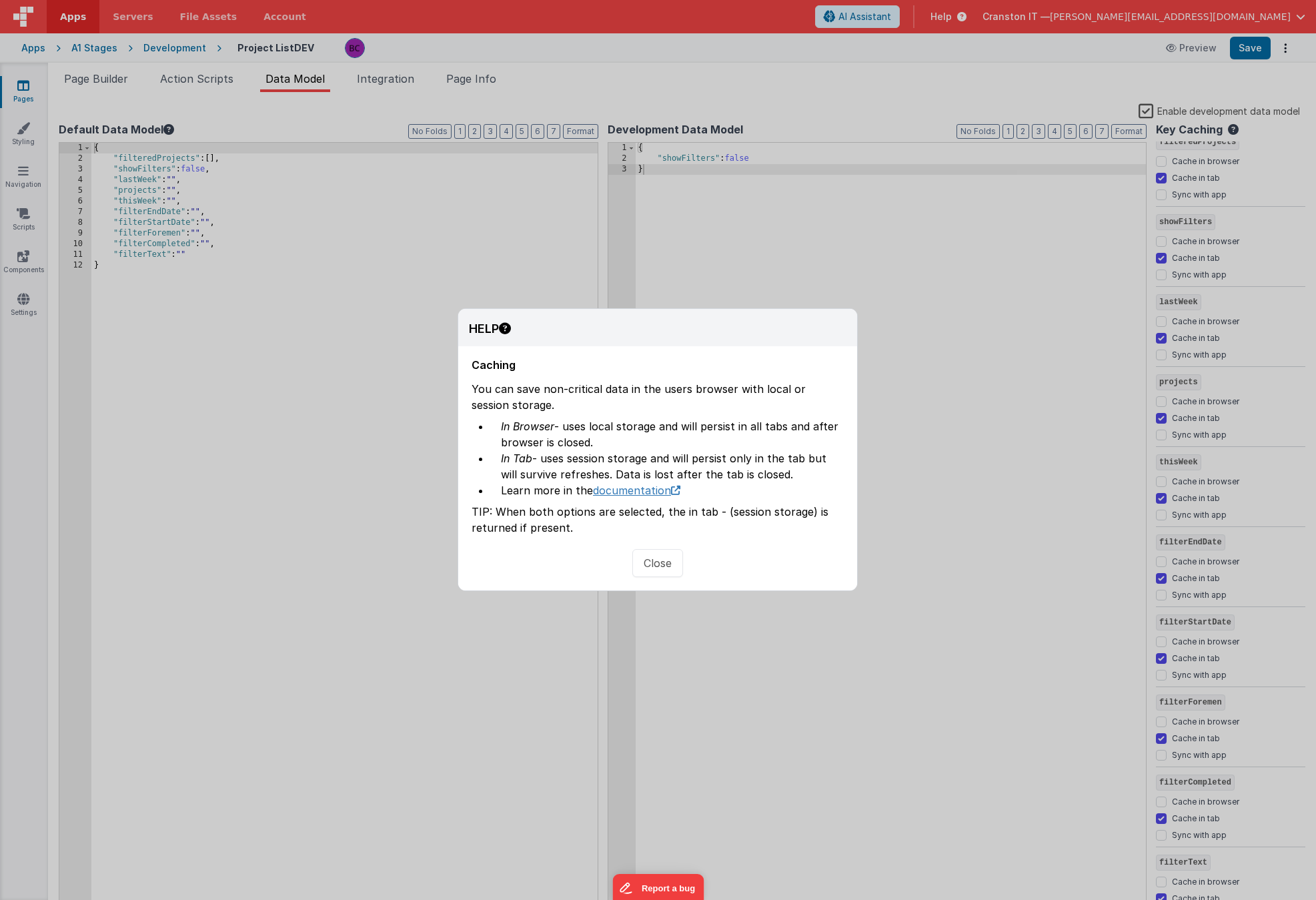
scroll to position [32, 0]
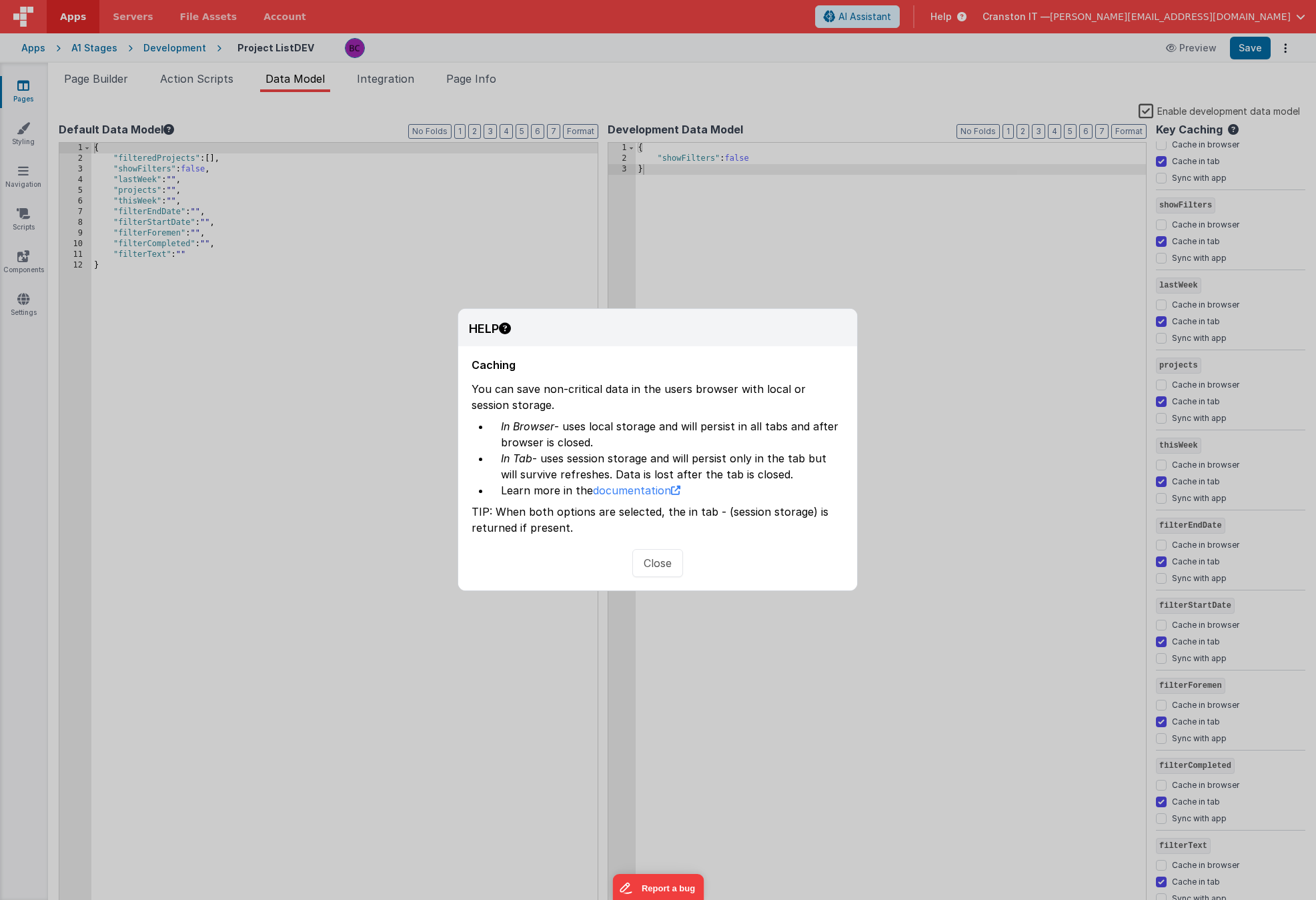
click at [647, 566] on button "Close" at bounding box center [658, 563] width 51 height 28
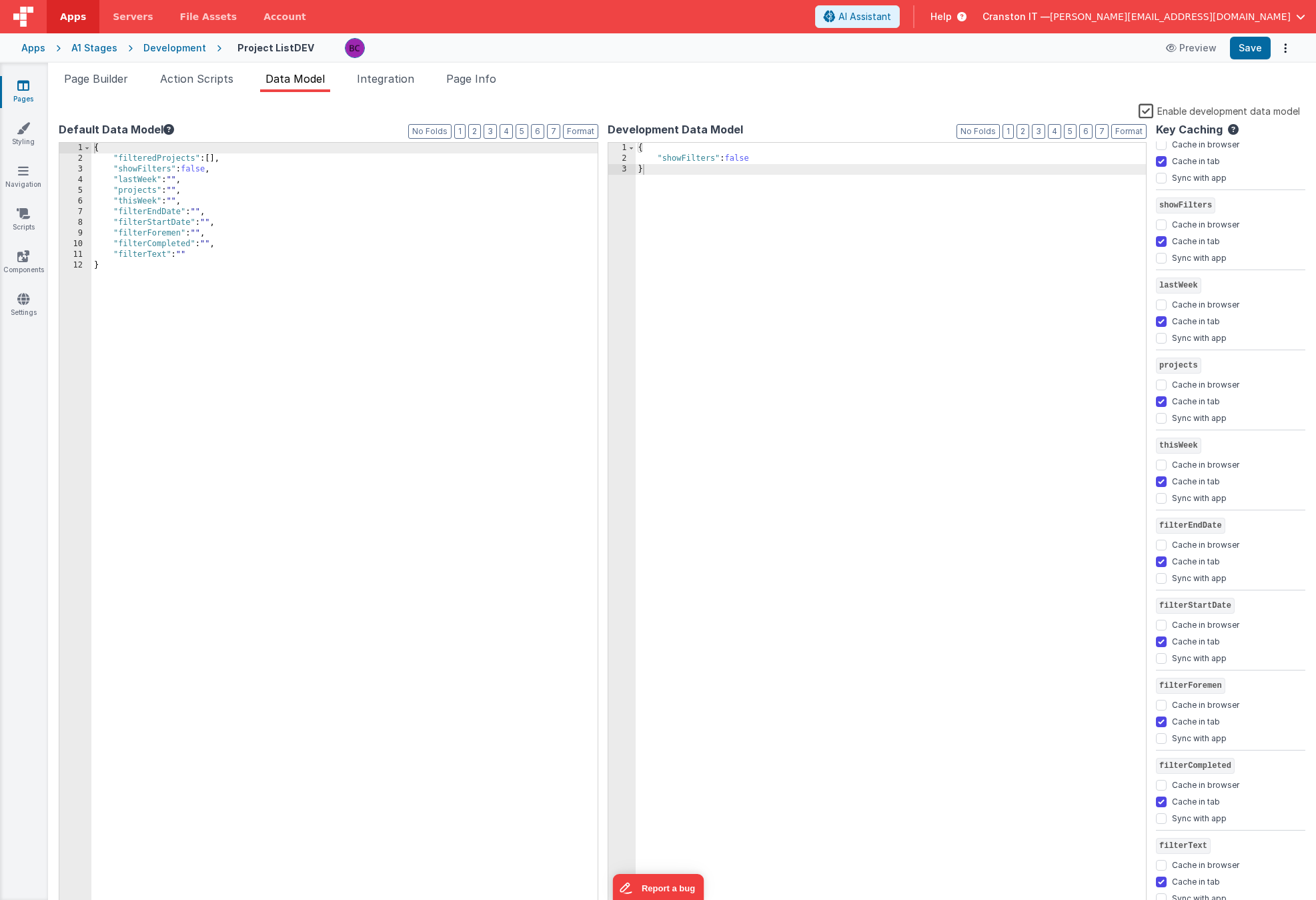
scroll to position [0, 0]
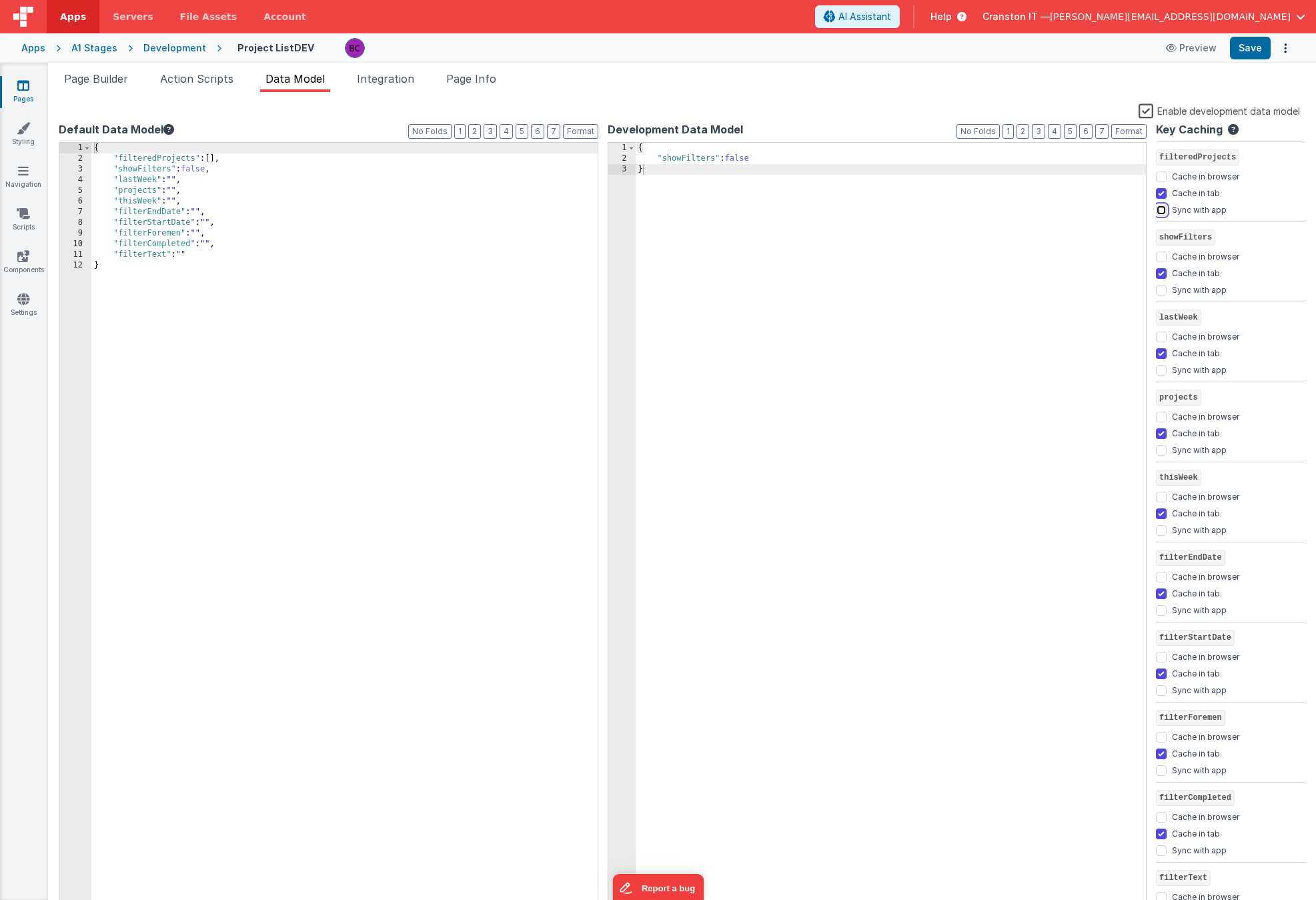
click at [1159, 209] on input "Sync with app" at bounding box center [1161, 210] width 10 height 10
checkbox input "true"
click at [1156, 288] on input "Sync with app" at bounding box center [1161, 290] width 10 height 10
checkbox input "true"
click at [1161, 369] on input "Sync with app" at bounding box center [1161, 370] width 10 height 10
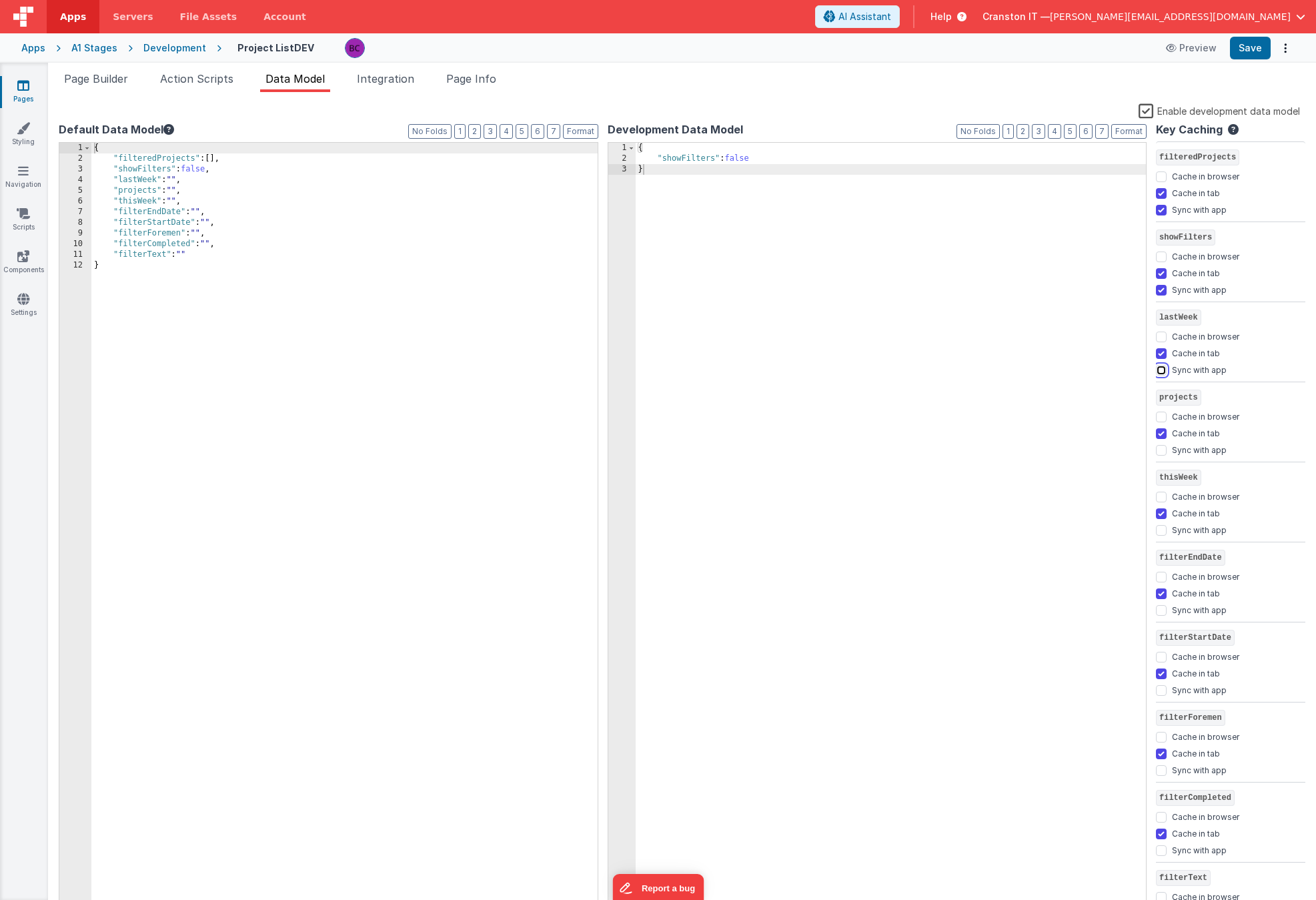
checkbox input "true"
click at [1159, 446] on input "Sync with app" at bounding box center [1161, 450] width 10 height 10
checkbox input "true"
click at [1162, 527] on input "Sync with app" at bounding box center [1161, 530] width 10 height 10
checkbox input "true"
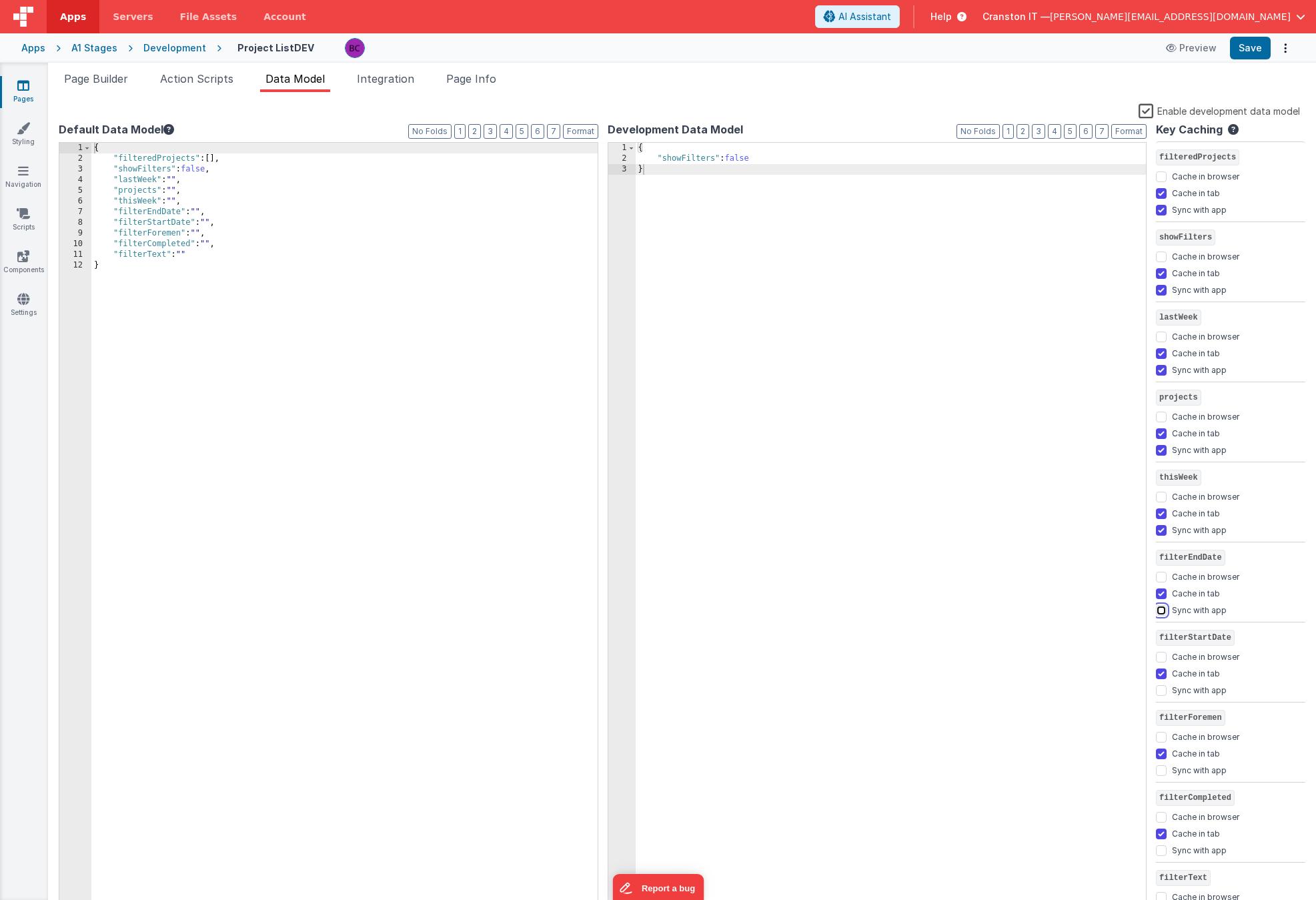
click at [1162, 609] on input "Sync with app" at bounding box center [1161, 610] width 10 height 10
checkbox input "true"
click at [1164, 689] on input "Sync with app" at bounding box center [1161, 690] width 10 height 10
checkbox input "true"
click at [1162, 771] on input "Sync with app" at bounding box center [1161, 771] width 10 height 10
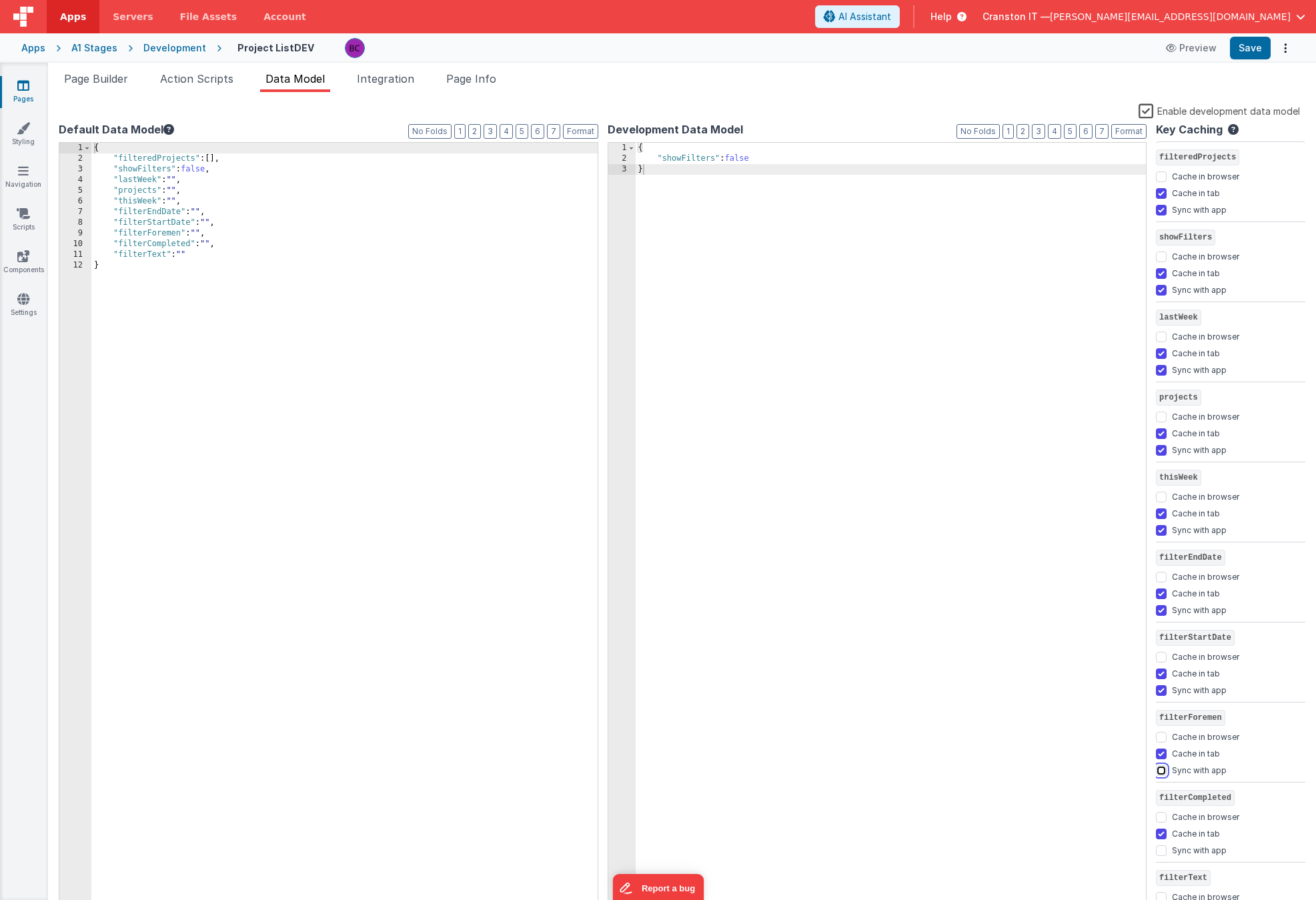
checkbox input "true"
click at [1161, 799] on input "Sync with app" at bounding box center [1161, 850] width 10 height 10
checkbox input "true"
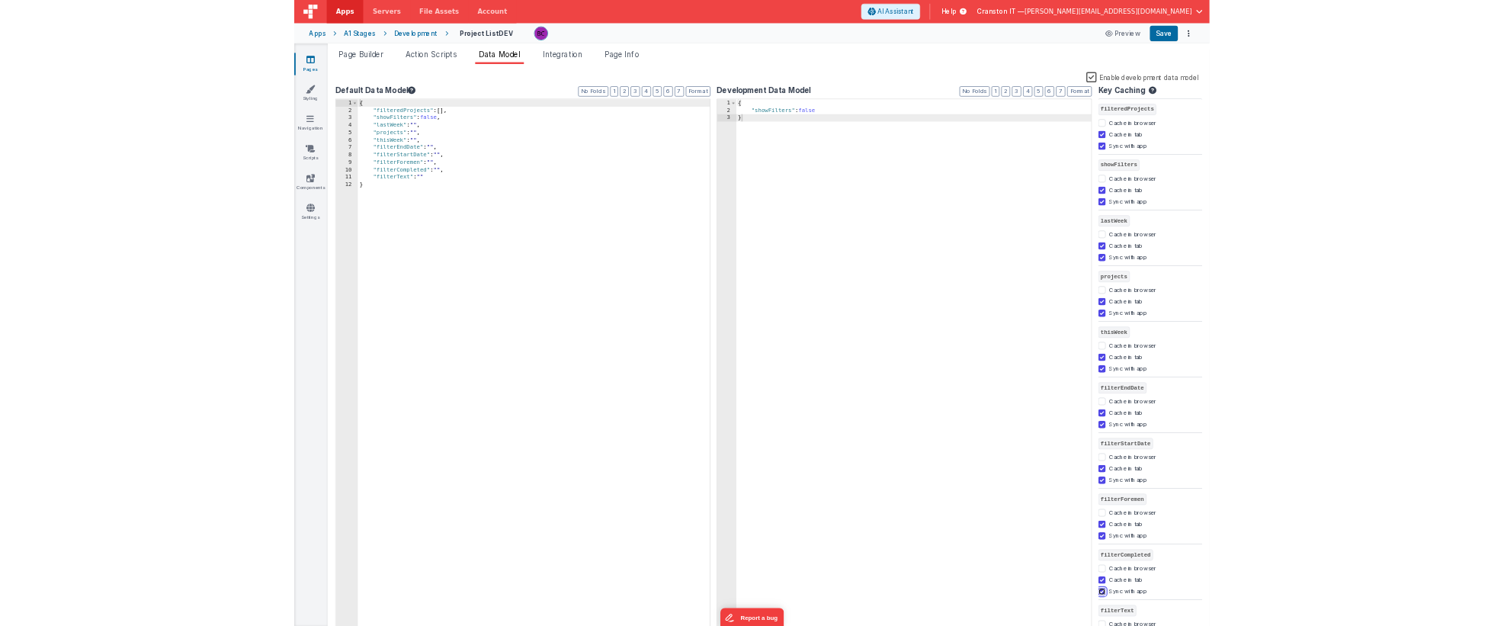
scroll to position [37, 0]
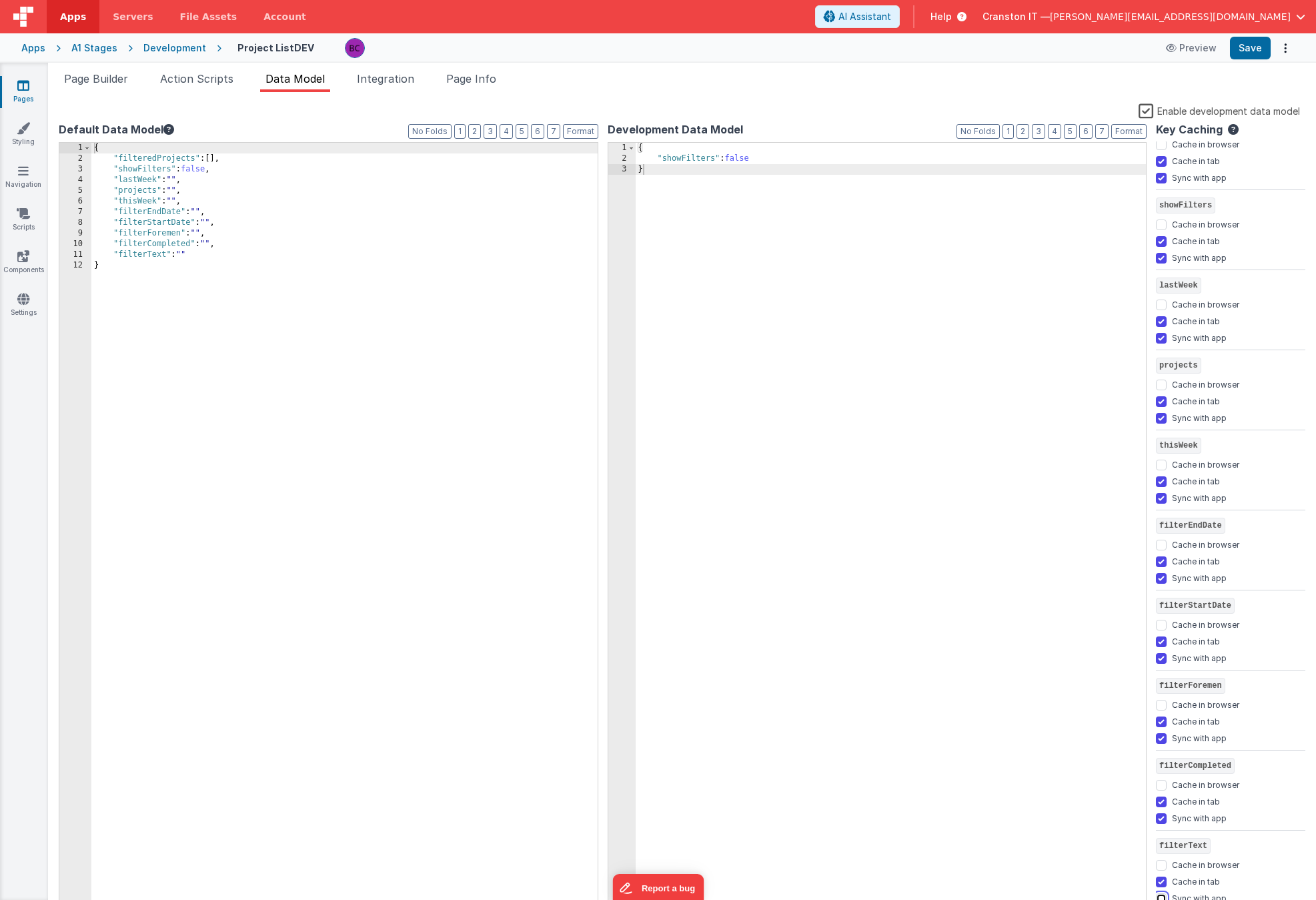
click at [1159, 799] on input "Sync with app" at bounding box center [1161, 898] width 10 height 10
checkbox input "true"
click at [1257, 45] on button "Save" at bounding box center [1250, 48] width 41 height 23
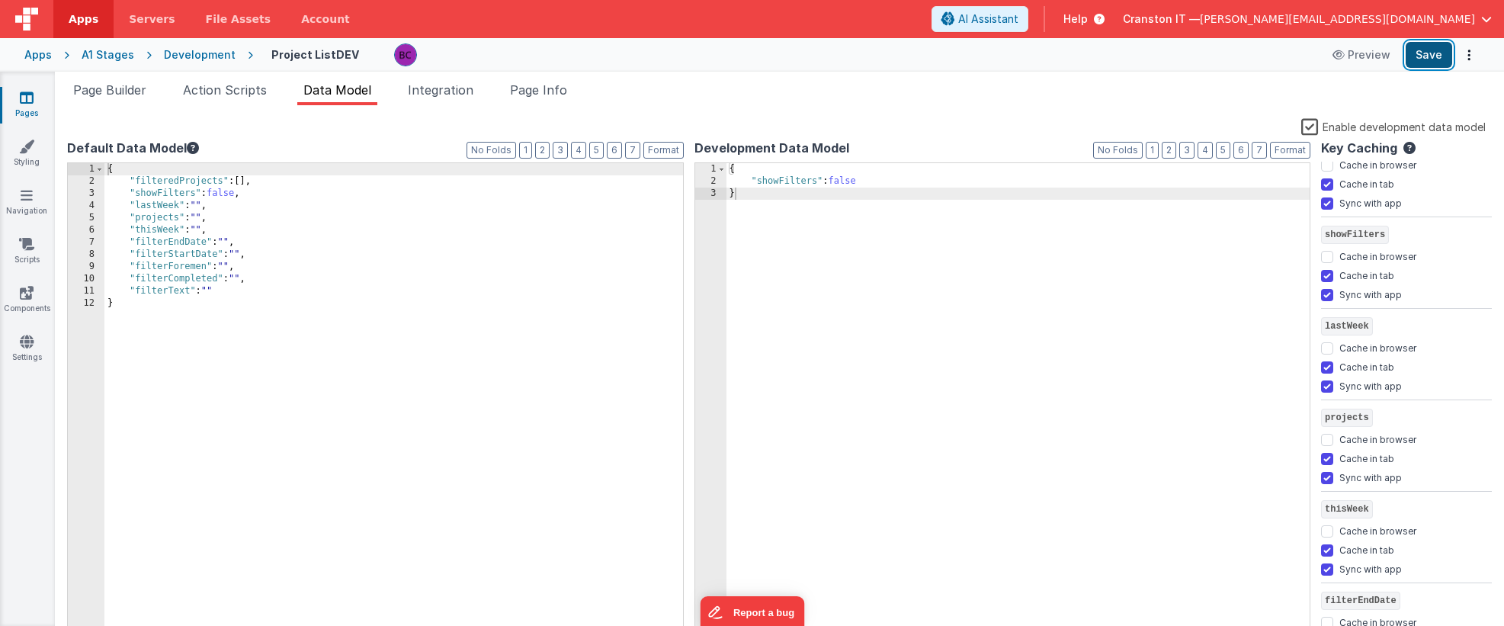
click at [1436, 53] on button "Save" at bounding box center [1429, 55] width 47 height 26
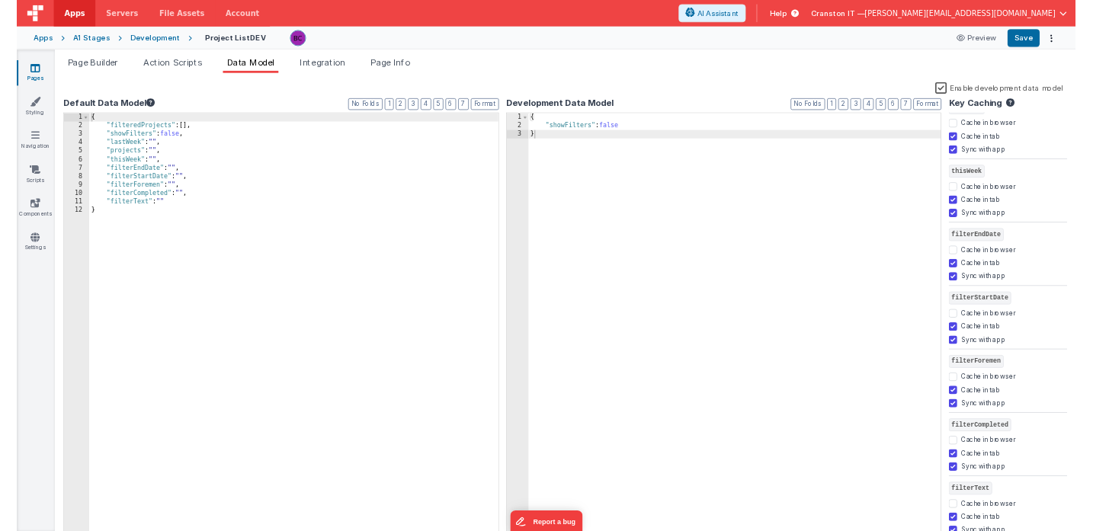
scroll to position [260, 0]
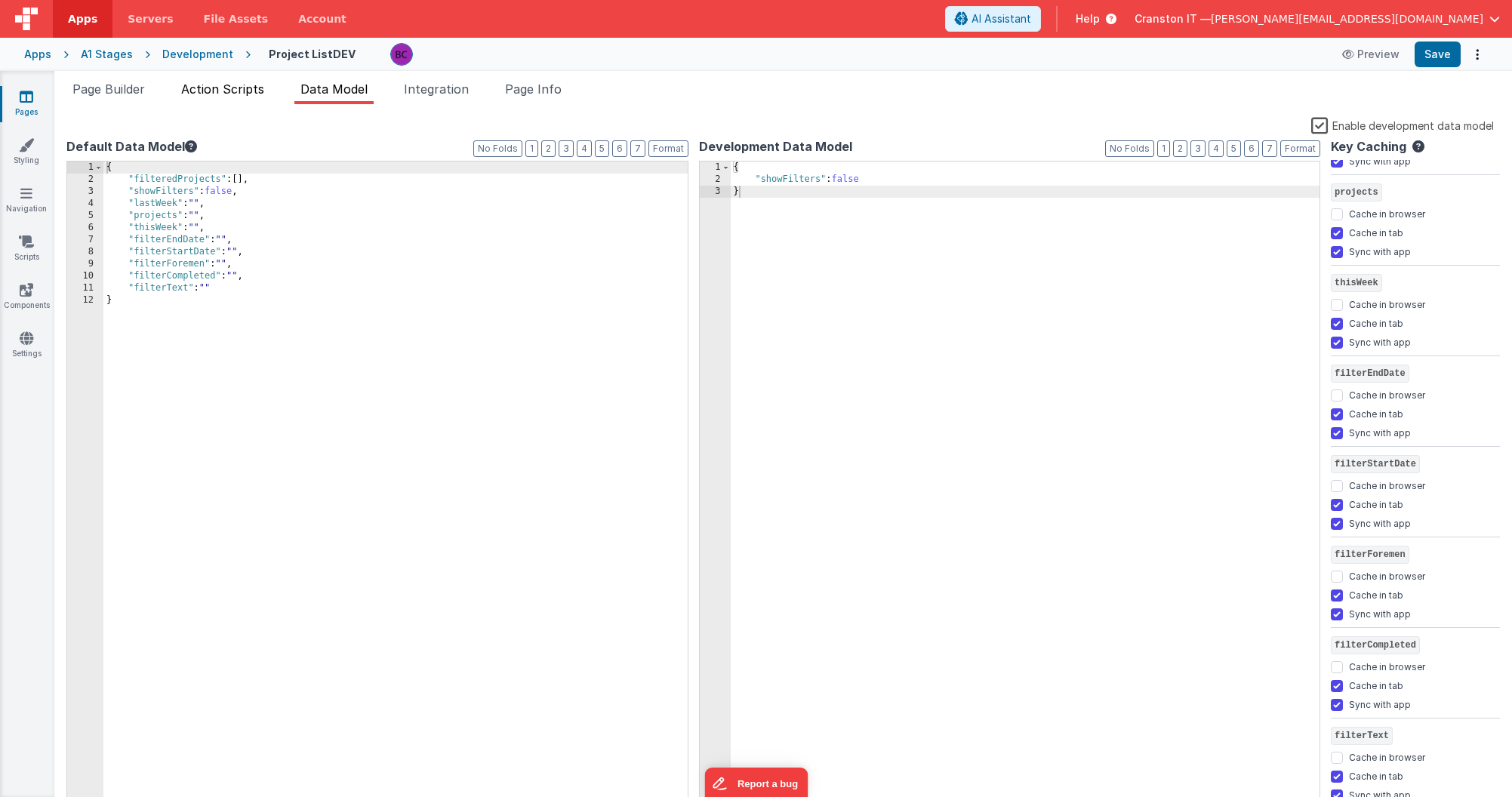
click at [211, 86] on span "Action Scripts" at bounding box center [223, 88] width 83 height 15
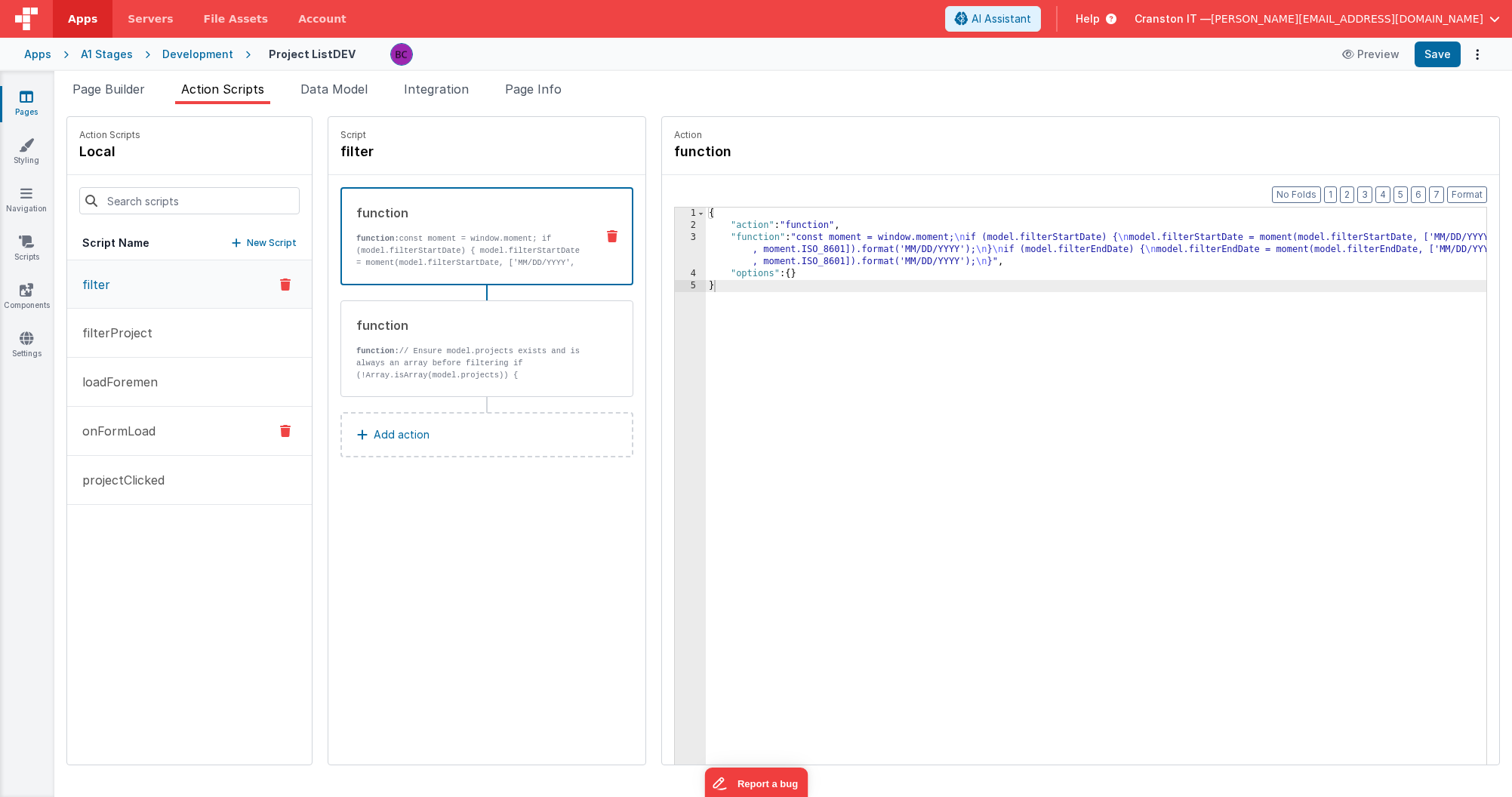
click at [132, 428] on p "onFormLoad" at bounding box center [114, 431] width 82 height 18
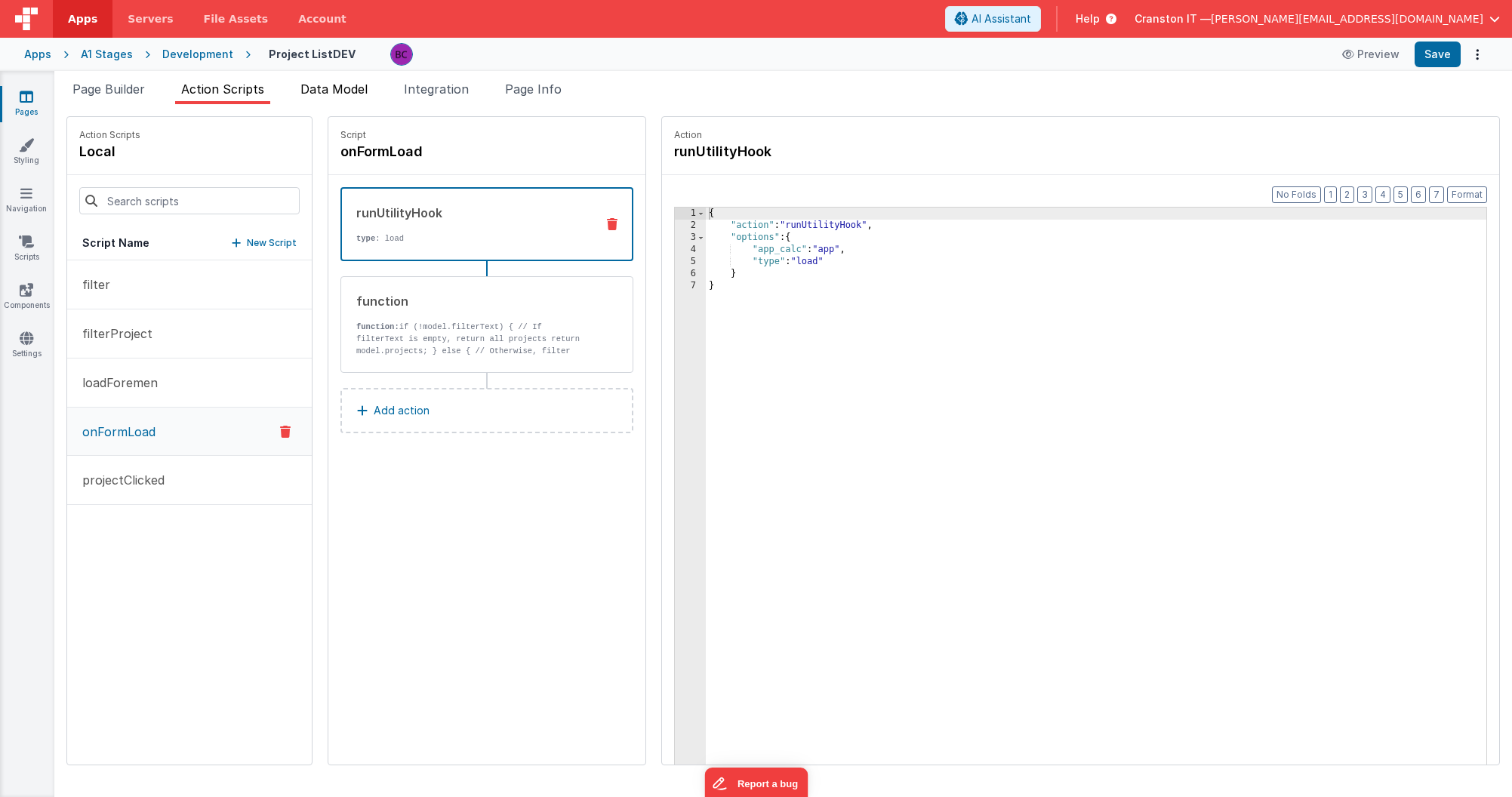
click at [333, 92] on span "Data Model" at bounding box center [334, 88] width 67 height 15
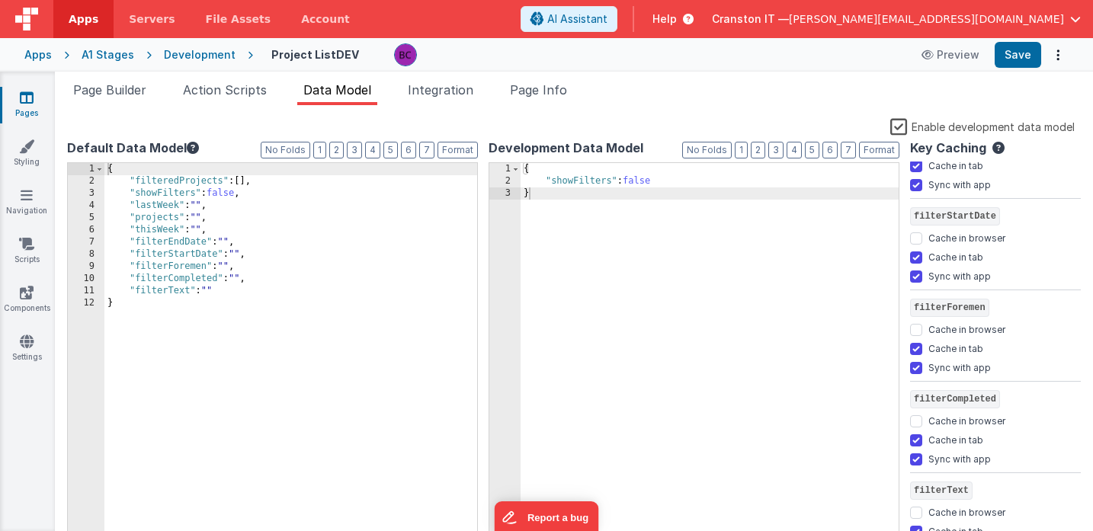
scroll to position [534, 0]
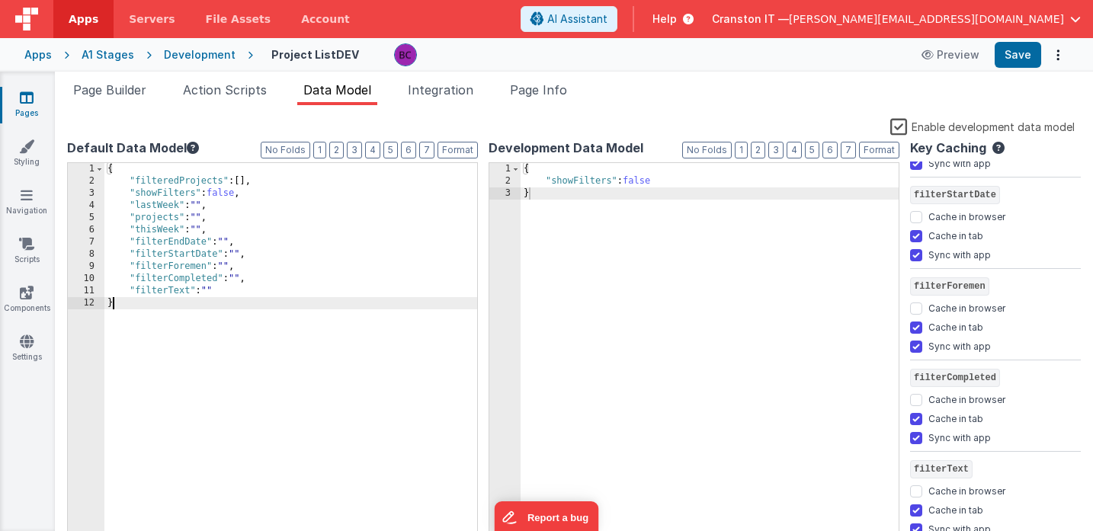
click at [159, 370] on div "{ "filteredProjects" : [ ] , "showFilters" : false , "lastWeek" : "" , "project…" at bounding box center [290, 366] width 373 height 406
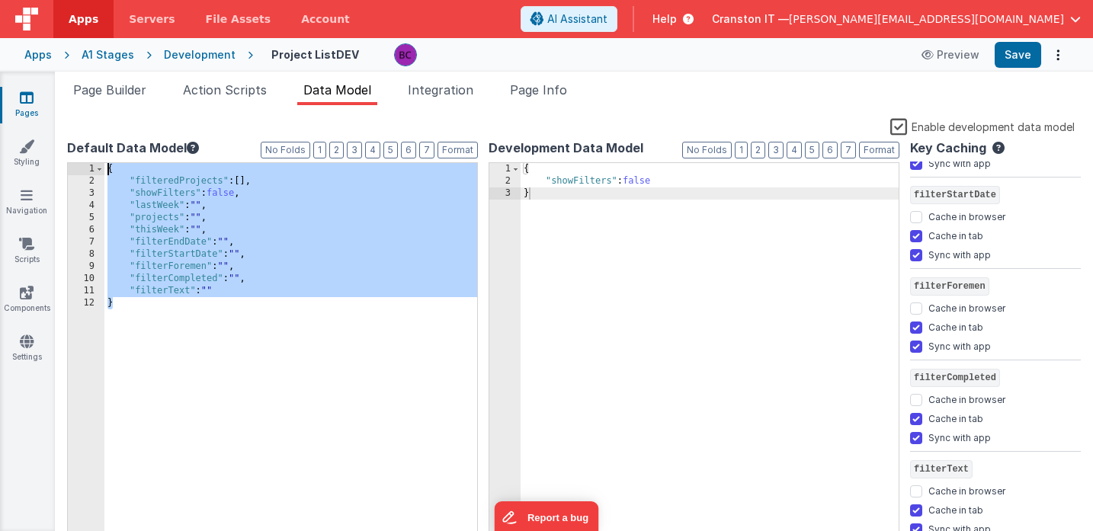
drag, startPoint x: 160, startPoint y: 371, endPoint x: 95, endPoint y: -21, distance: 397.4
click at [95, 0] on html "Apps Servers File Assets Account Some FUTURE Slot AI Assistant Help Cranston IT…" at bounding box center [546, 265] width 1093 height 531
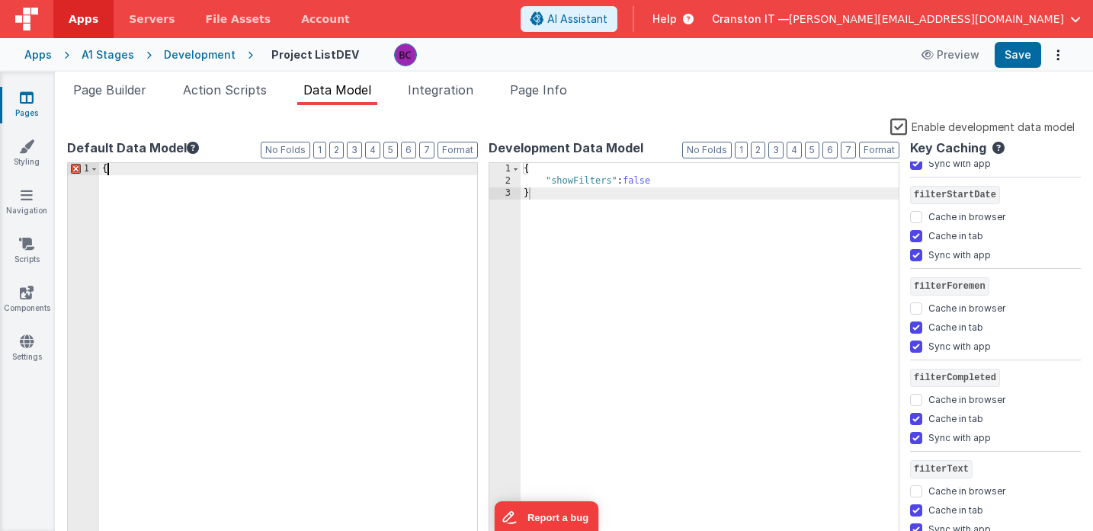
scroll to position [0, 0]
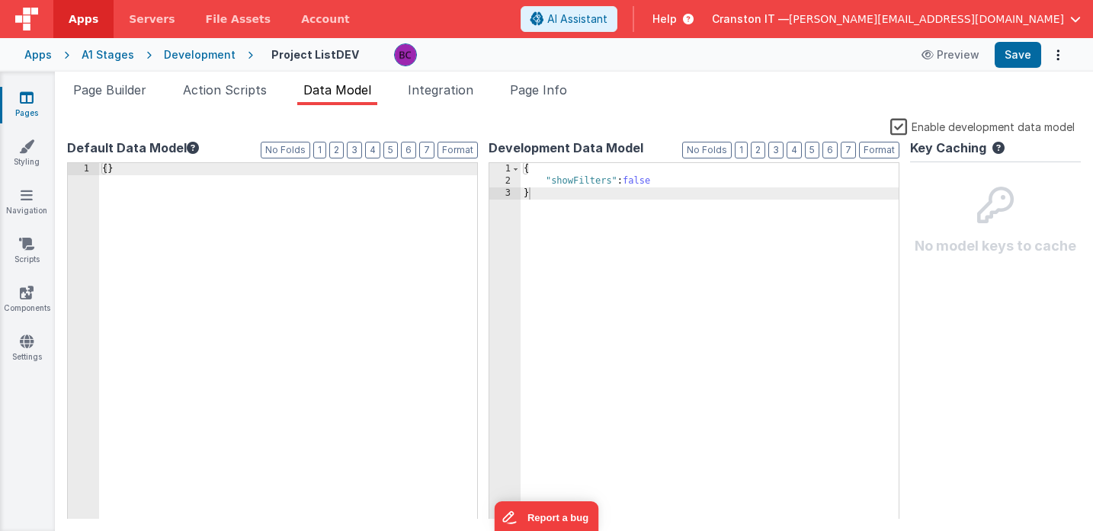
drag, startPoint x: 295, startPoint y: 355, endPoint x: 72, endPoint y: -11, distance: 429.5
click at [72, 0] on html "Apps Servers File Assets Account Some FUTURE Slot AI Assistant Help Cranston IT…" at bounding box center [546, 265] width 1093 height 531
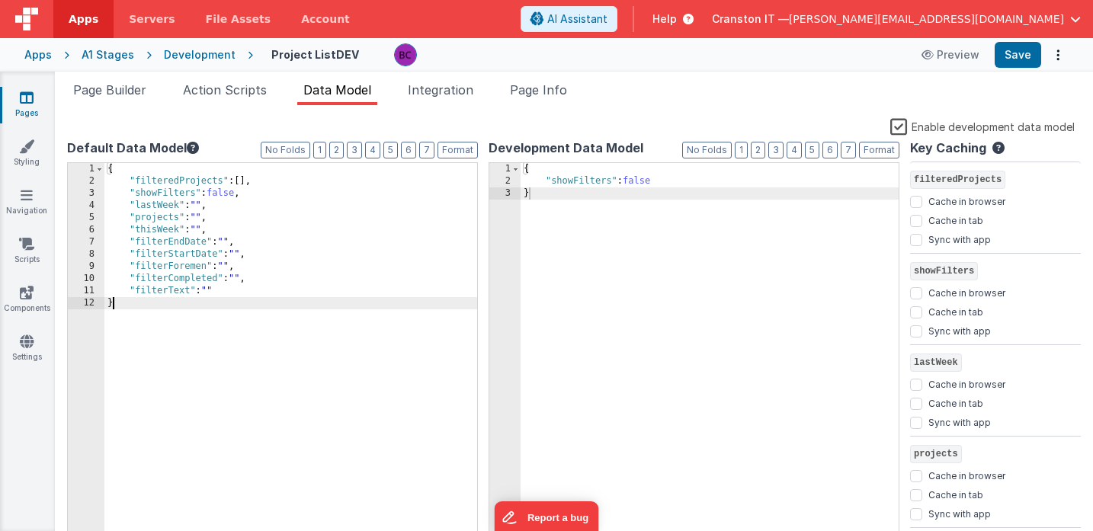
click at [230, 403] on div "{ "filteredProjects" : [ ] , "showFilters" : false , "lastWeek" : "" , "project…" at bounding box center [290, 366] width 373 height 406
click at [921, 221] on input "Cache in tab" at bounding box center [916, 221] width 12 height 12
click at [1020, 56] on button "Save" at bounding box center [1018, 55] width 47 height 26
click at [1023, 52] on button "Save" at bounding box center [1018, 55] width 47 height 26
click at [916, 220] on input "Cache in tab" at bounding box center [916, 221] width 12 height 12
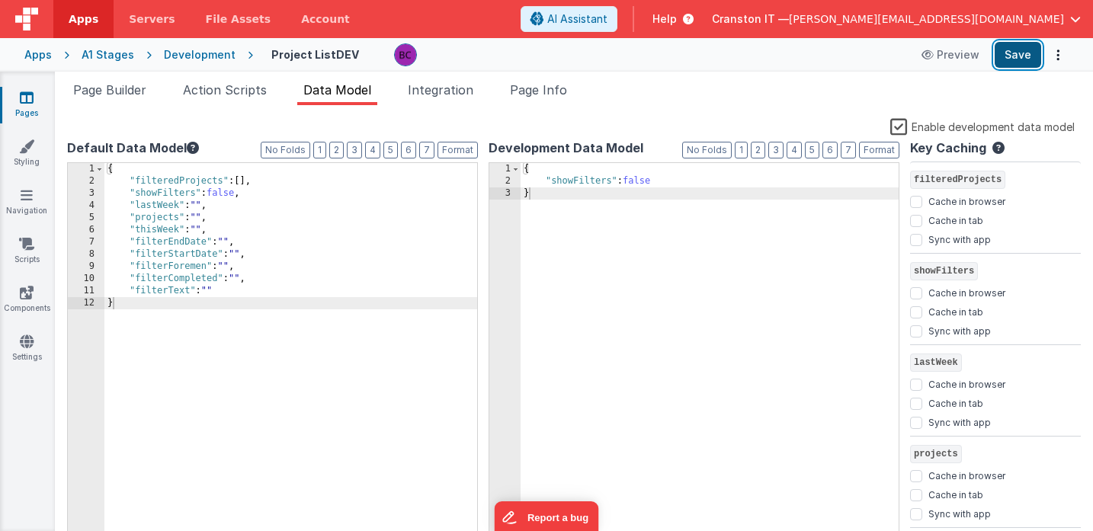
click at [1015, 53] on button "Save" at bounding box center [1018, 55] width 47 height 26
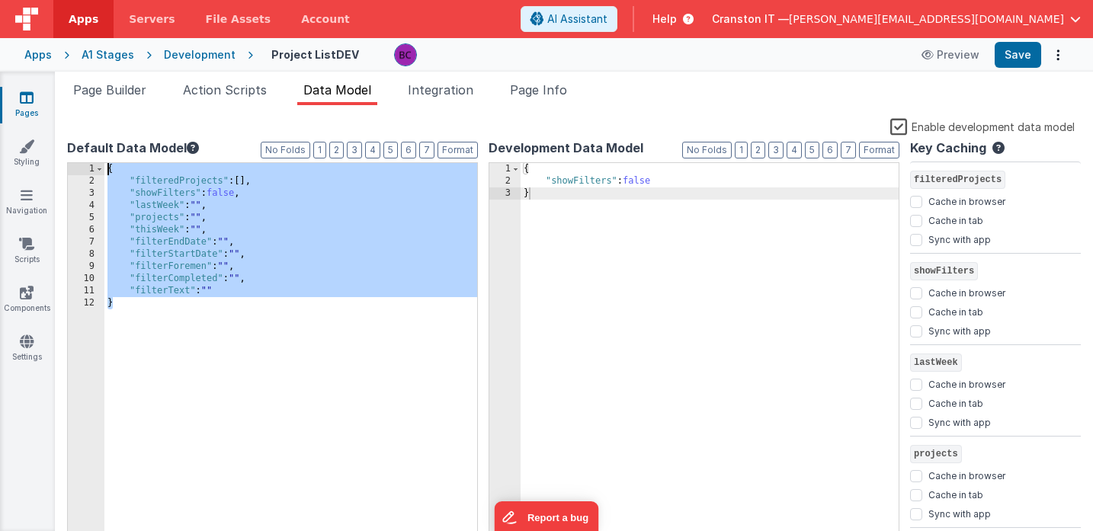
click at [230, 302] on div "{ "filteredProjects" : [ ] , "showFilters" : false , "lastWeek" : "" , "project…" at bounding box center [290, 366] width 373 height 406
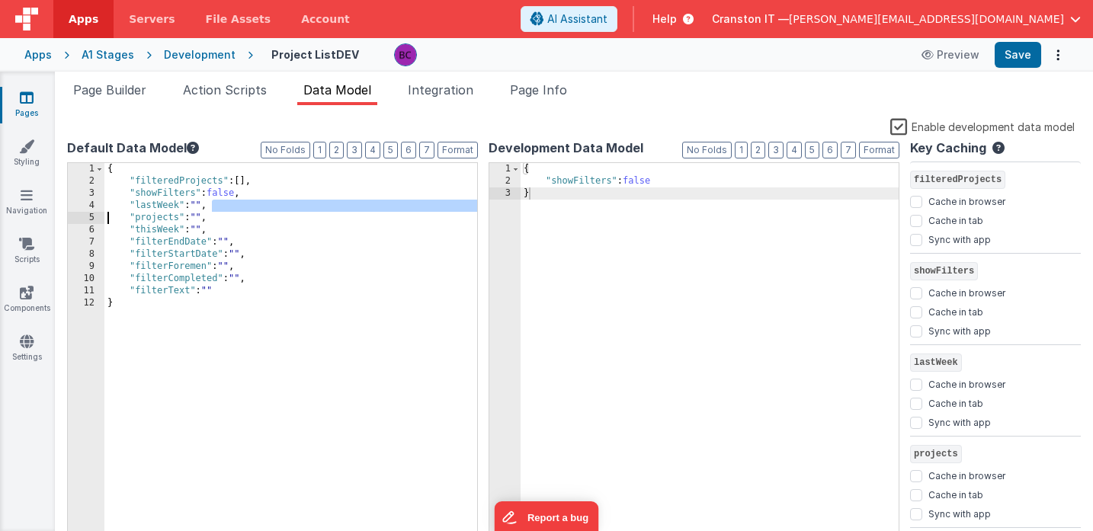
drag, startPoint x: 225, startPoint y: 211, endPoint x: 93, endPoint y: 217, distance: 132.1
click at [92, 217] on div "1 2 3 4 5 6 7 8 9 10 11 12 { "filteredProjects" : [ ] , "showFilters" : false ,…" at bounding box center [272, 353] width 411 height 383
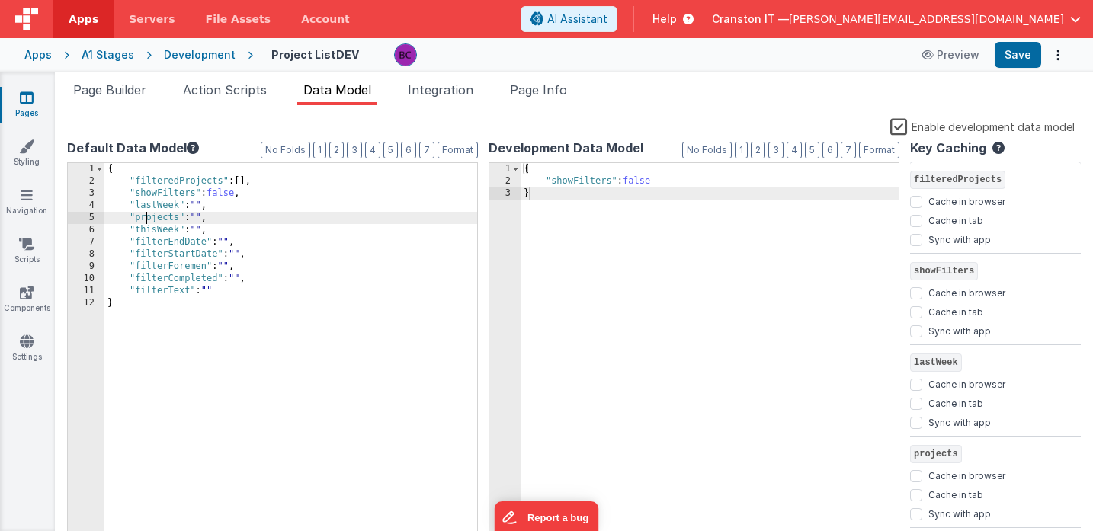
click at [144, 217] on div "{ "filteredProjects" : [ ] , "showFilters" : false , "lastWeek" : "" , "project…" at bounding box center [290, 366] width 373 height 406
click at [223, 122] on div "Enable development data model" at bounding box center [571, 127] width 1008 height 21
click at [917, 220] on input "Cache in tab" at bounding box center [916, 221] width 12 height 12
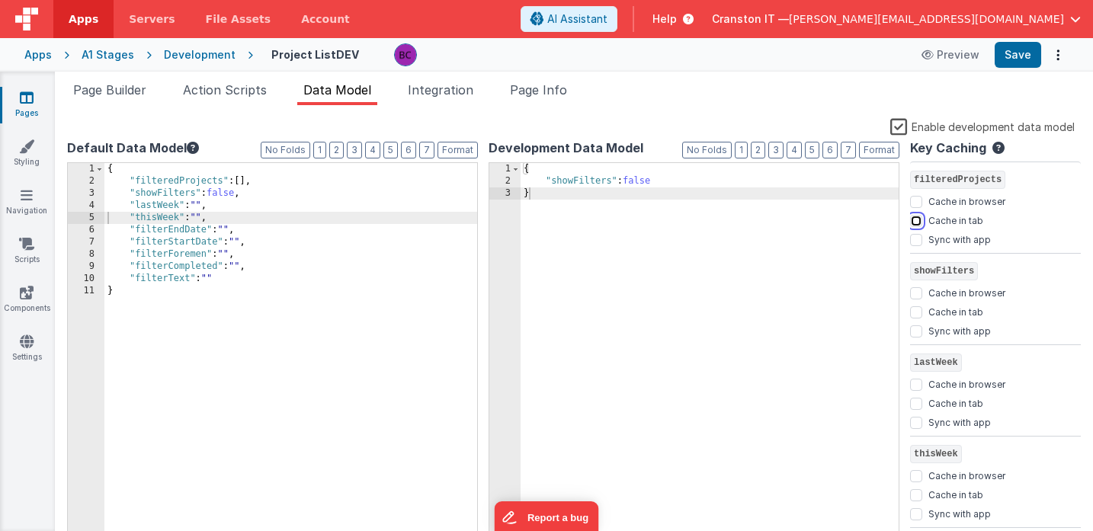
checkbox input "true"
click at [917, 312] on input "Cache in tab" at bounding box center [916, 313] width 12 height 12
checkbox input "true"
click at [919, 403] on input "Cache in tab" at bounding box center [916, 404] width 12 height 12
checkbox input "true"
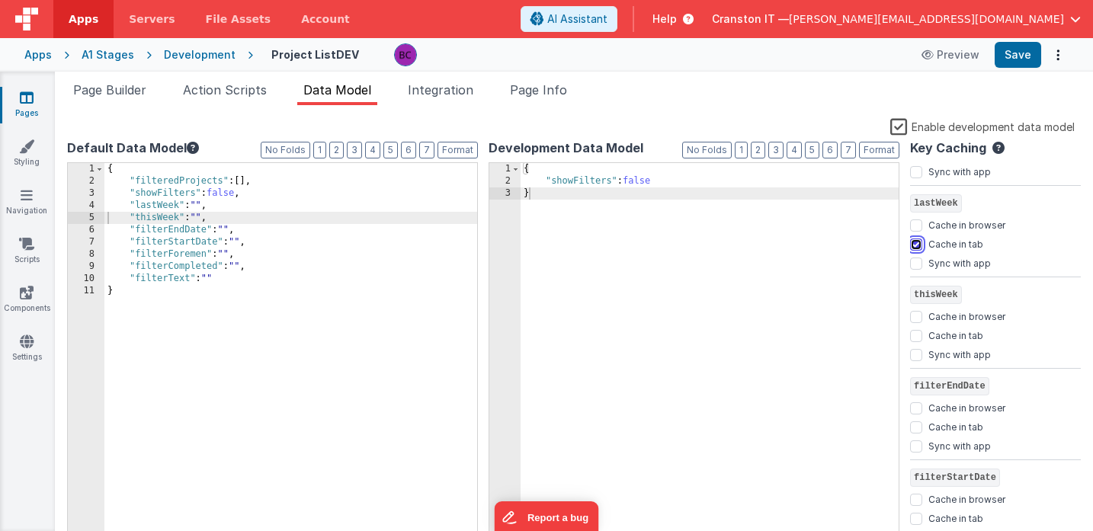
scroll to position [169, 0]
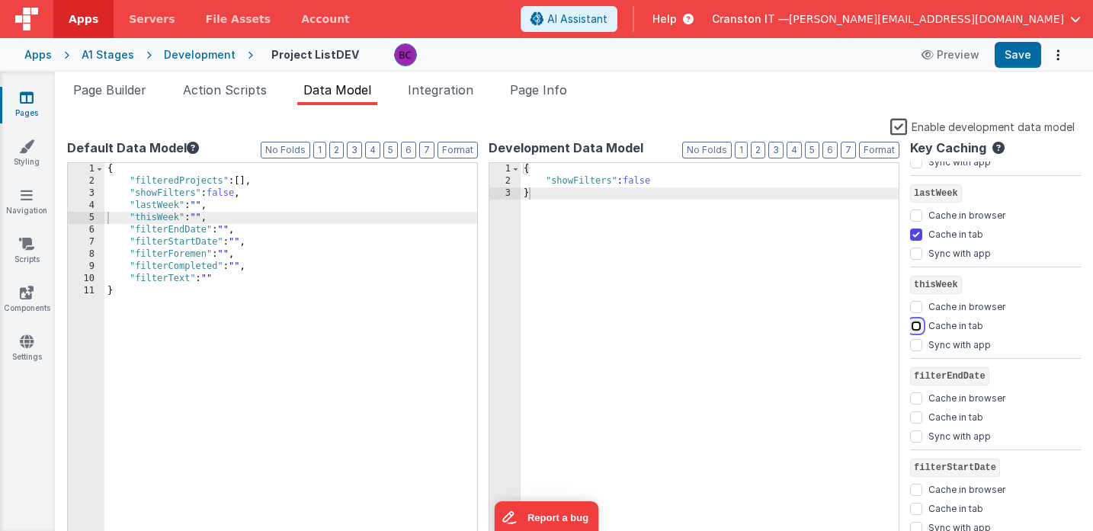
click at [918, 325] on input "Cache in tab" at bounding box center [916, 326] width 12 height 12
checkbox input "true"
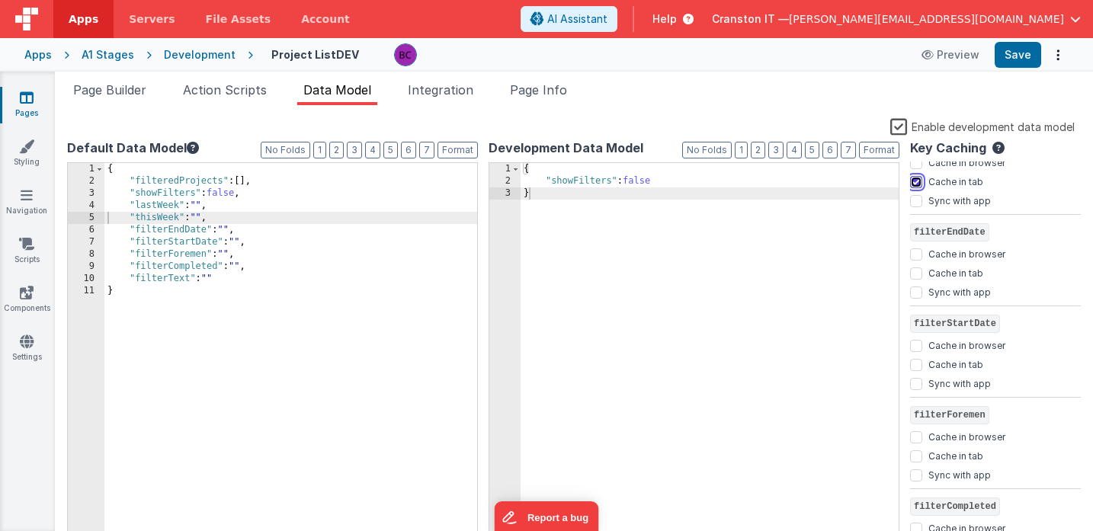
scroll to position [322, 0]
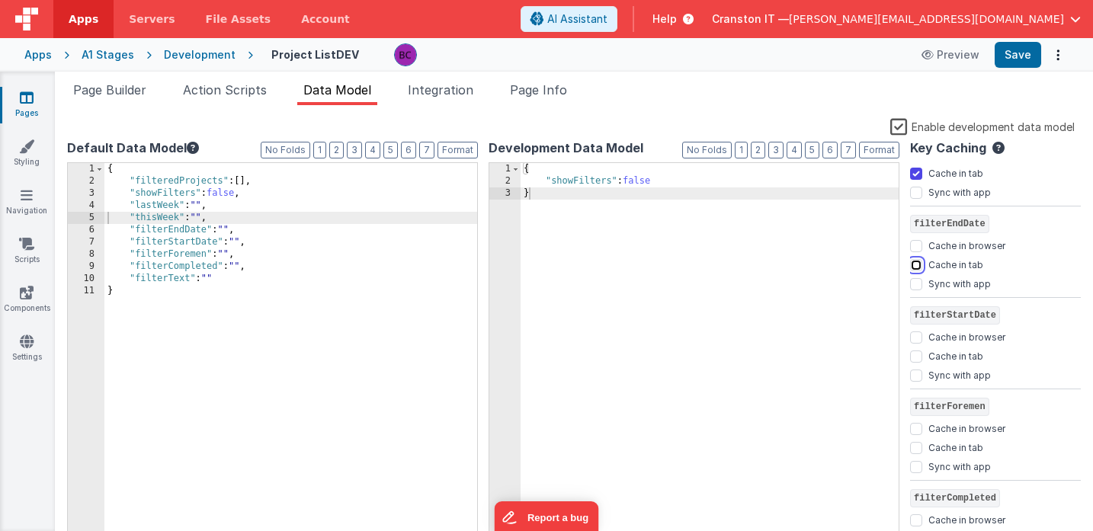
click at [913, 267] on input "Cache in tab" at bounding box center [916, 265] width 12 height 12
checkbox input "true"
click at [922, 355] on input "Cache in tab" at bounding box center [916, 357] width 12 height 12
checkbox input "true"
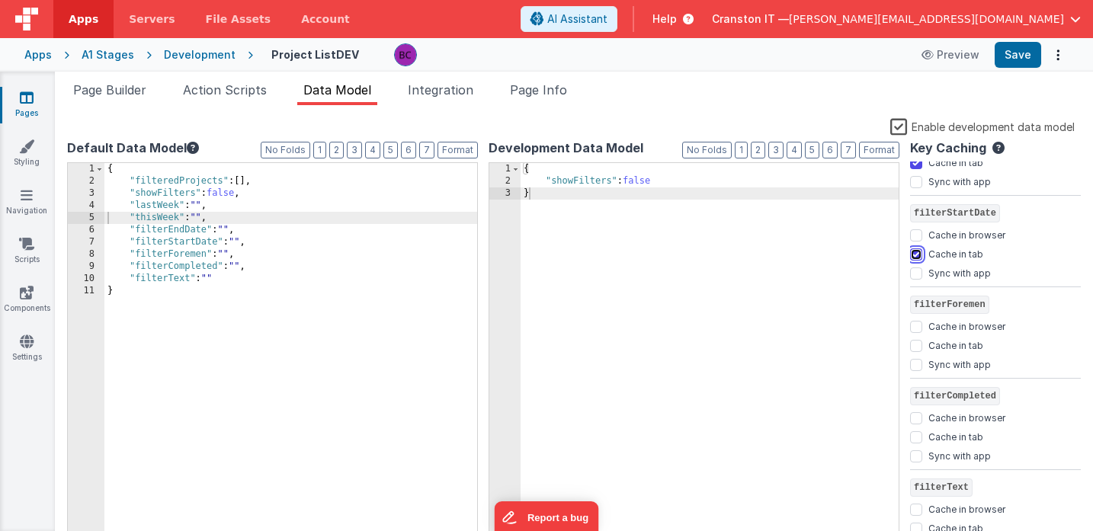
scroll to position [435, 0]
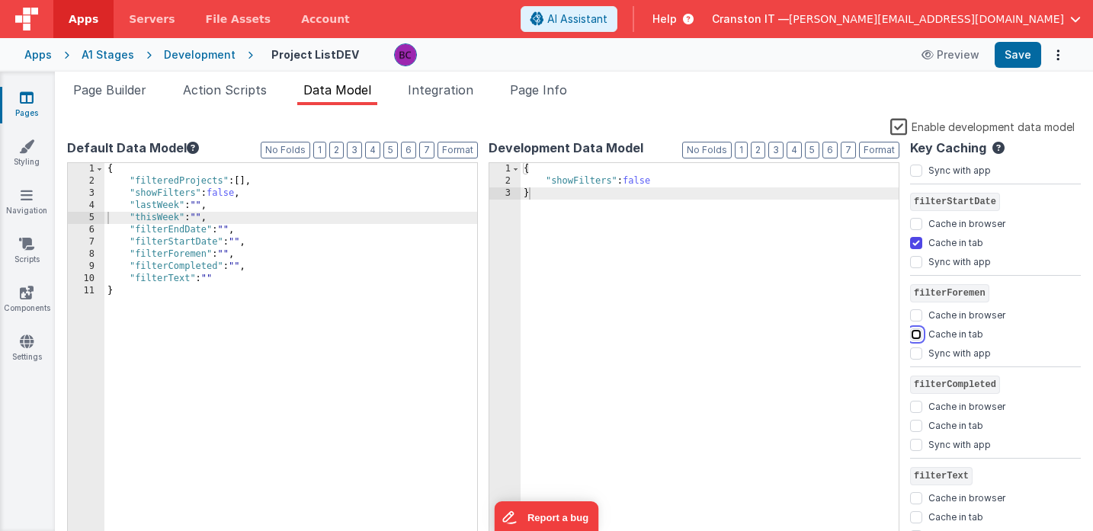
click at [916, 329] on input "Cache in tab" at bounding box center [916, 335] width 12 height 12
checkbox input "true"
click at [917, 422] on input "Cache in tab" at bounding box center [916, 426] width 12 height 12
checkbox input "true"
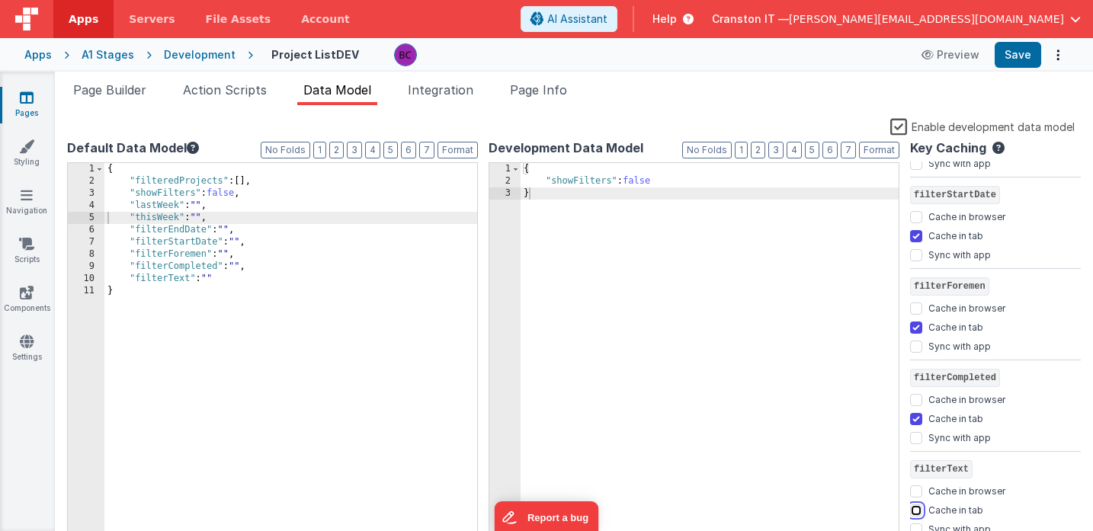
click at [919, 512] on input "Cache in tab" at bounding box center [916, 511] width 12 height 12
checkbox input "true"
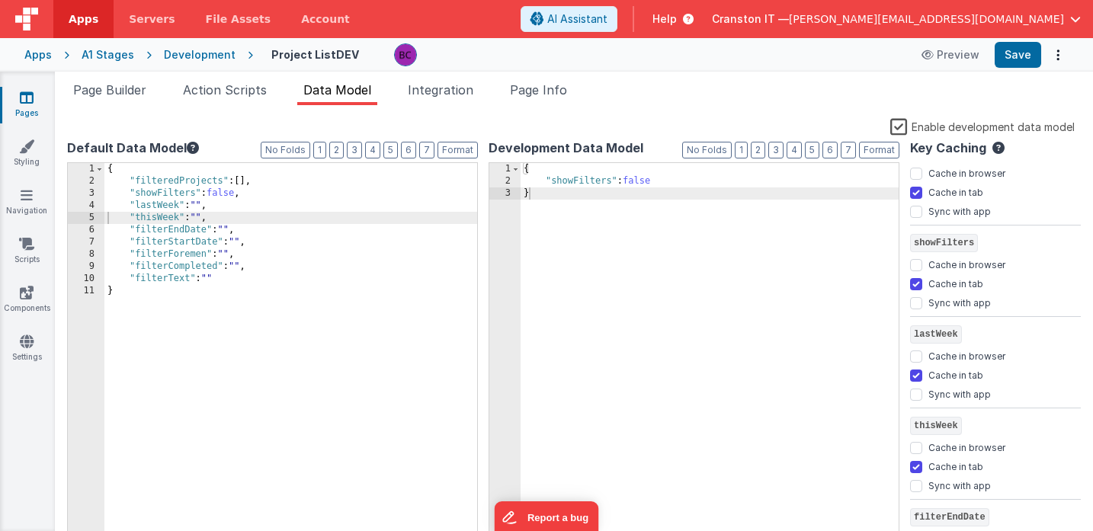
scroll to position [0, 0]
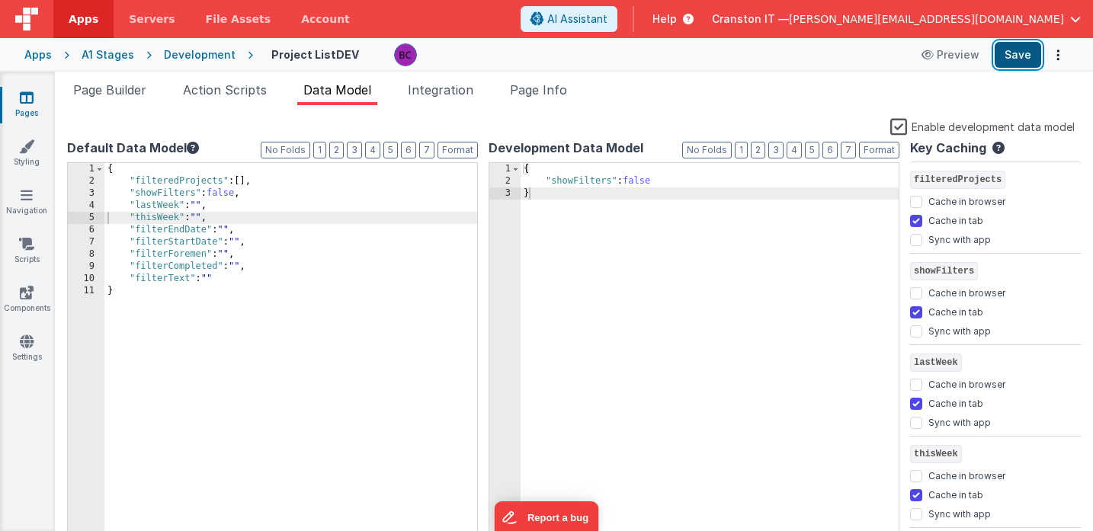
click at [1013, 53] on button "Save" at bounding box center [1018, 55] width 47 height 26
click at [165, 184] on div "{ "filteredProjects" : [ ] , "showFilters" : false , "lastWeek" : "" , "thisWee…" at bounding box center [290, 366] width 373 height 406
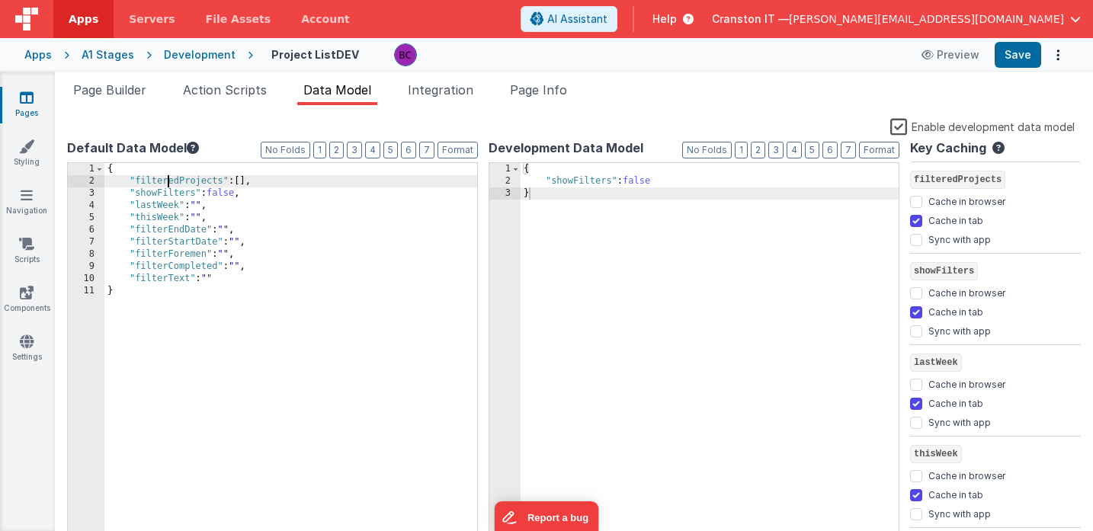
click at [165, 184] on div "{ "filteredProjects" : [ ] , "showFilters" : false , "lastWeek" : "" , "thisWee…" at bounding box center [290, 366] width 373 height 406
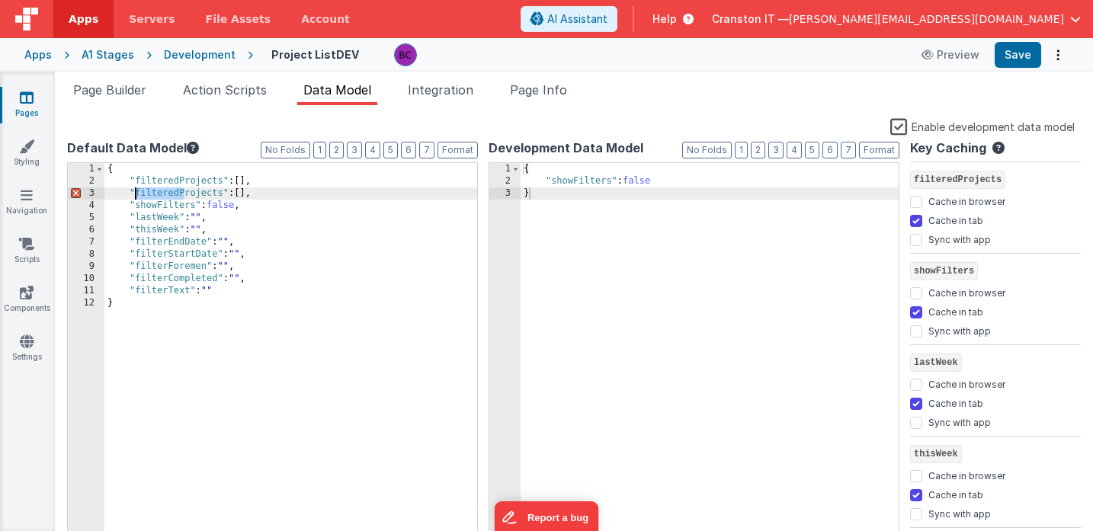
drag, startPoint x: 183, startPoint y: 188, endPoint x: 133, endPoint y: 194, distance: 49.9
click at [133, 194] on div "{ "filteredProjects" : [ ] , "filteredProjects" : [ ] , "showFilters" : false ,…" at bounding box center [290, 366] width 373 height 406
checkbox input "false"
click at [920, 332] on input "Sync with app" at bounding box center [916, 332] width 12 height 12
checkbox input "true"
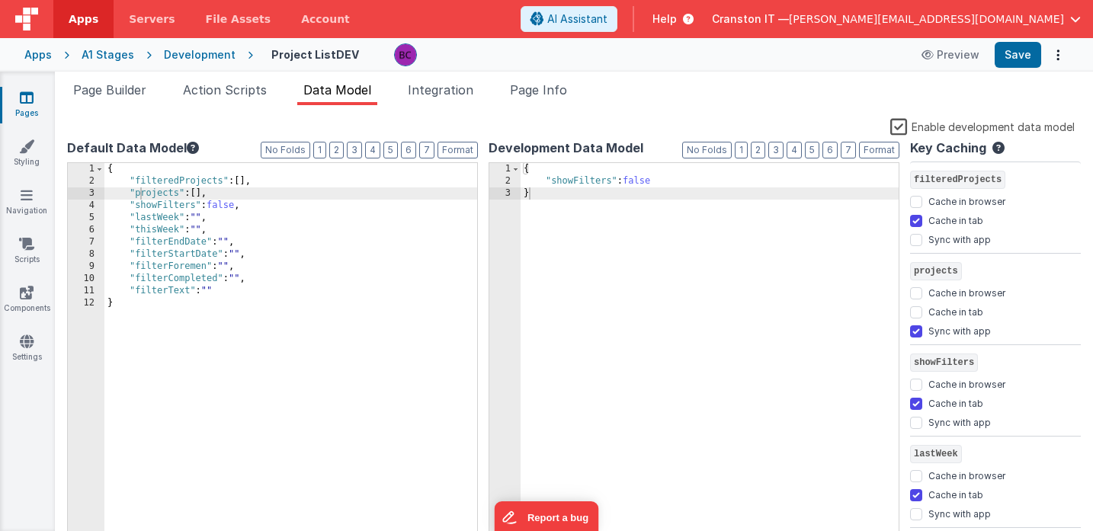
click at [741, 95] on ul "Page Builder Action Scripts Data Model Integration Page Info" at bounding box center [574, 93] width 1039 height 24
click at [1015, 59] on button "Save" at bounding box center [1018, 55] width 47 height 26
click at [917, 223] on input "Cache in tab" at bounding box center [916, 221] width 12 height 12
checkbox input "false"
click at [916, 330] on input "Sync with app" at bounding box center [916, 332] width 12 height 12
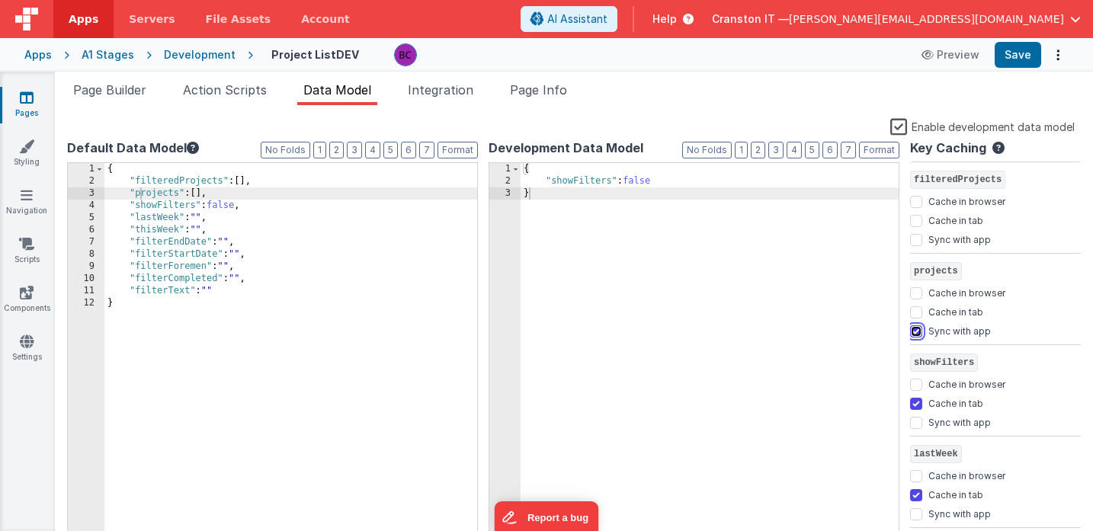
checkbox input "false"
click at [916, 409] on input "Cache in tab" at bounding box center [916, 404] width 12 height 12
checkbox input "false"
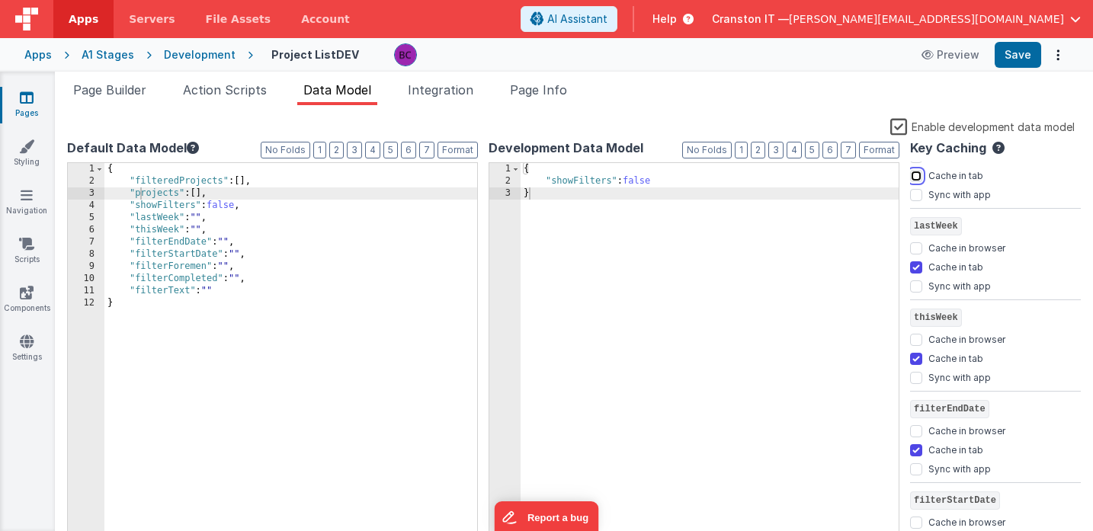
scroll to position [231, 0]
click at [918, 268] on input "Cache in tab" at bounding box center [916, 264] width 12 height 12
checkbox input "false"
click at [918, 355] on input "Cache in tab" at bounding box center [916, 356] width 12 height 12
checkbox input "false"
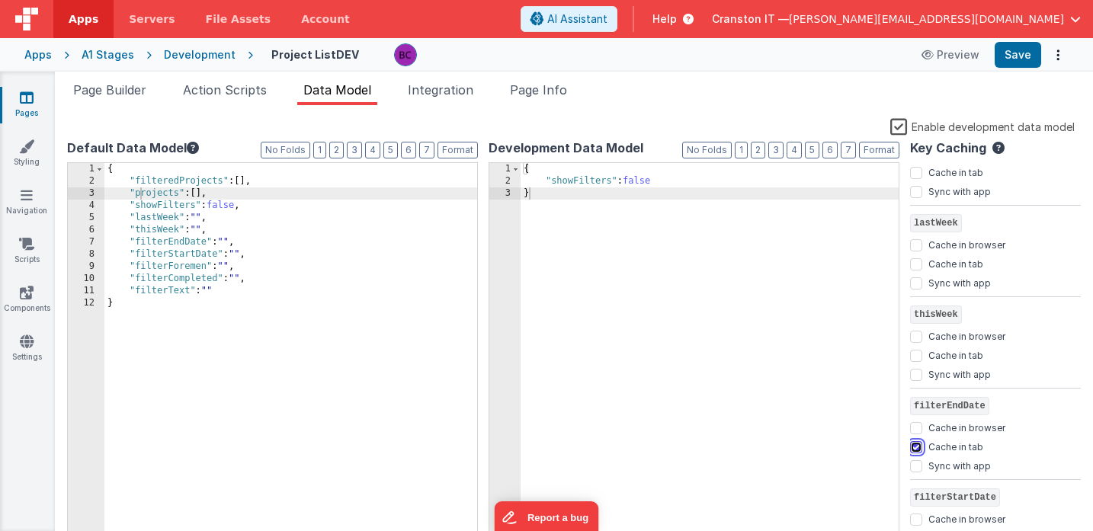
click at [918, 448] on input "Cache in tab" at bounding box center [916, 448] width 12 height 12
checkbox input "false"
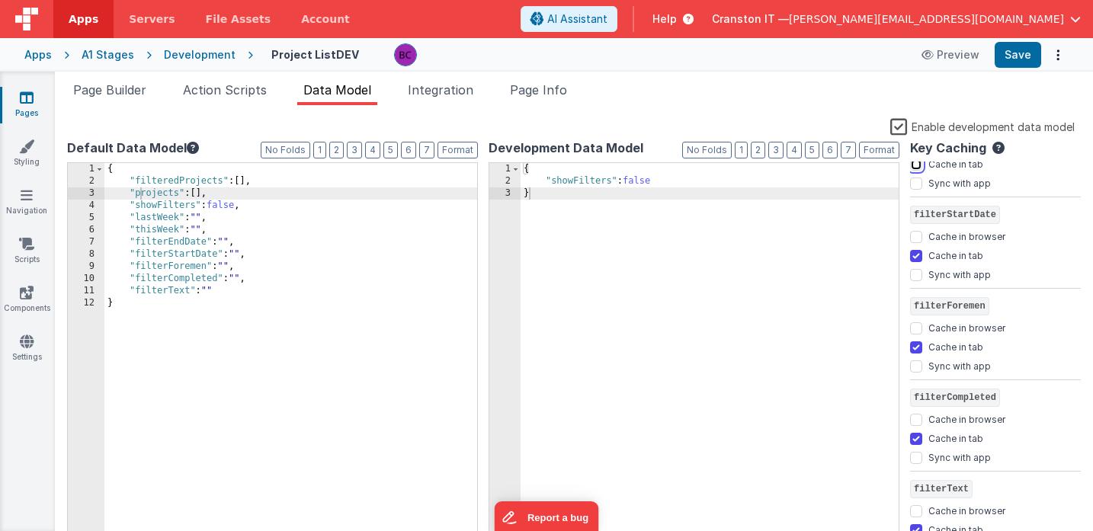
scroll to position [516, 0]
click at [914, 255] on input "Cache in tab" at bounding box center [916, 254] width 12 height 12
checkbox input "false"
click at [914, 343] on input "Cache in tab" at bounding box center [916, 345] width 12 height 12
checkbox input "false"
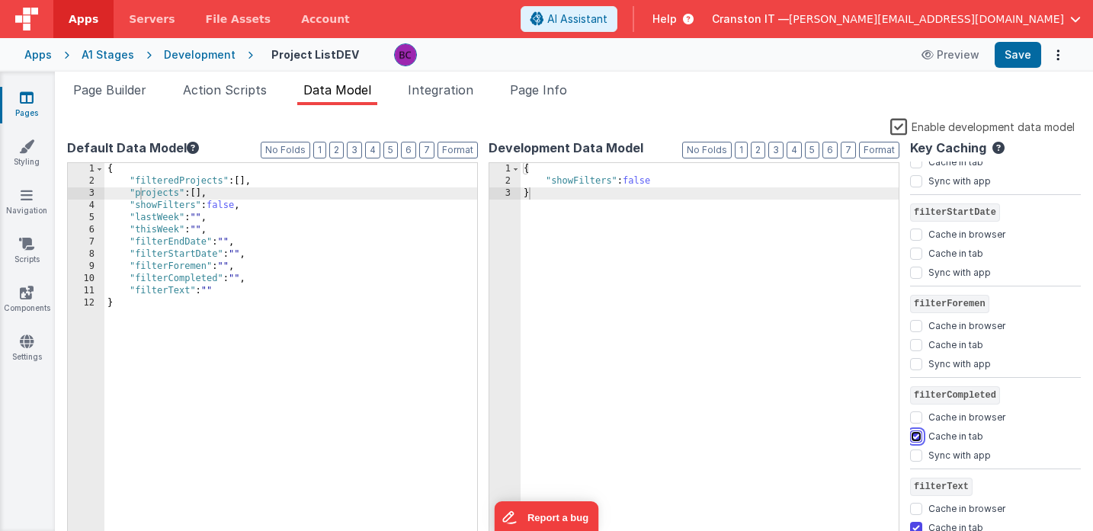
click at [916, 436] on input "Cache in tab" at bounding box center [916, 437] width 12 height 12
checkbox input "false"
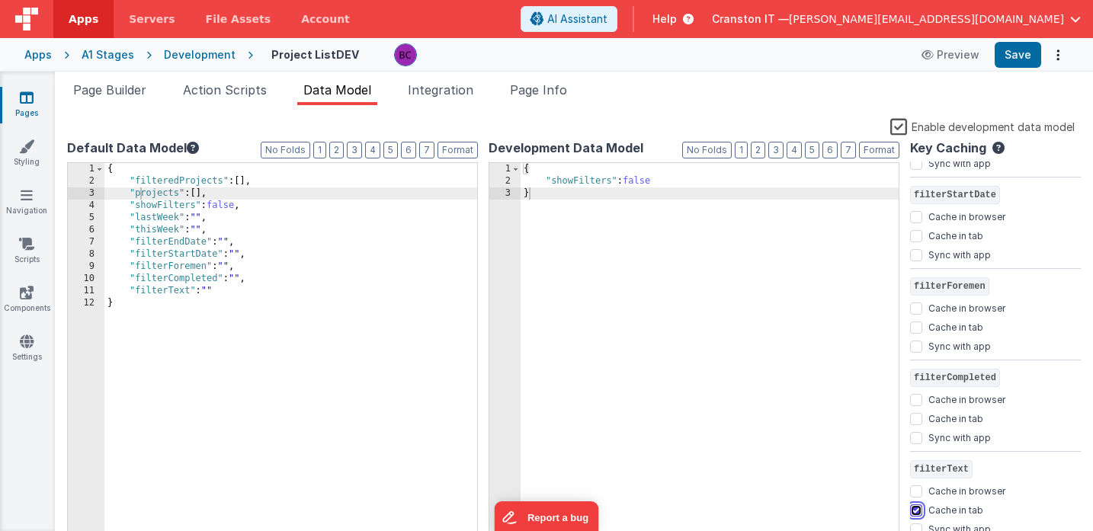
click at [917, 506] on input "Cache in tab" at bounding box center [916, 511] width 12 height 12
checkbox input "false"
click at [1016, 55] on button "Save" at bounding box center [1018, 55] width 47 height 26
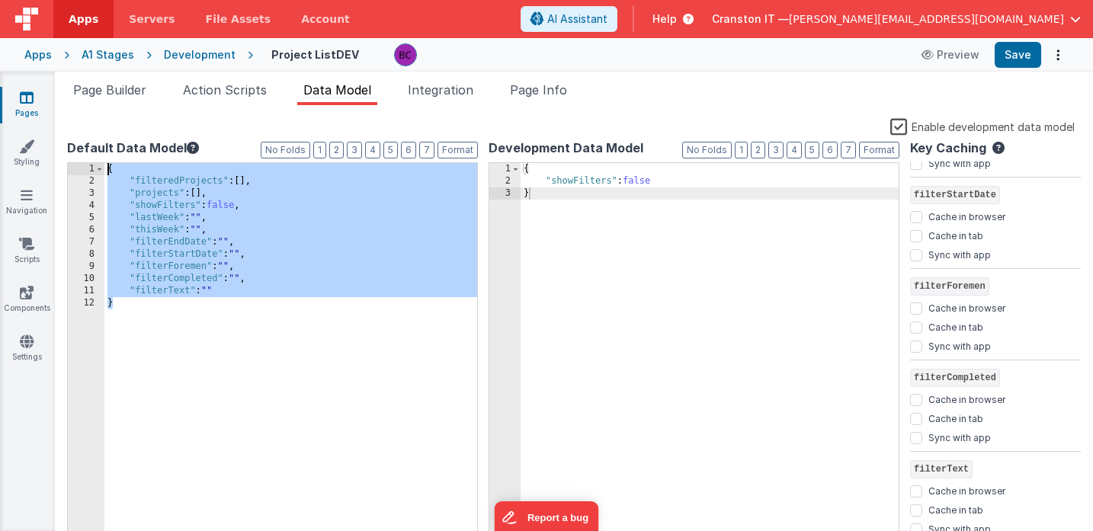
drag, startPoint x: 302, startPoint y: 349, endPoint x: 136, endPoint y: 54, distance: 338.7
click at [136, 54] on div "Apps Servers File Assets Account Some FUTURE Slot AI Assistant Help Cranston IT…" at bounding box center [546, 265] width 1093 height 531
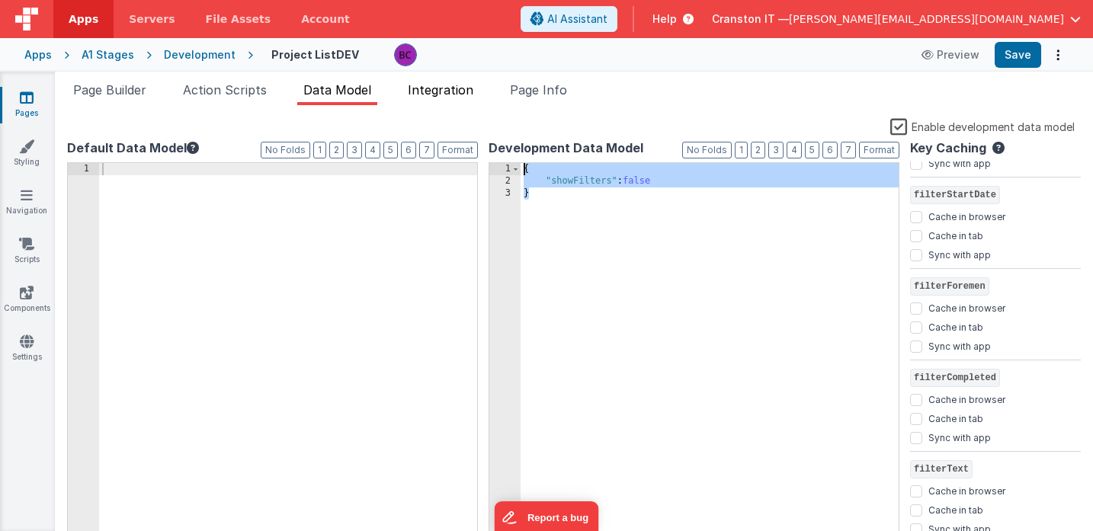
drag, startPoint x: 627, startPoint y: 318, endPoint x: 482, endPoint y: 84, distance: 275.3
click at [482, 84] on div "Page Builder Action Scripts Data Model Integration Page Info Snippet Library Na…" at bounding box center [574, 306] width 1039 height 451
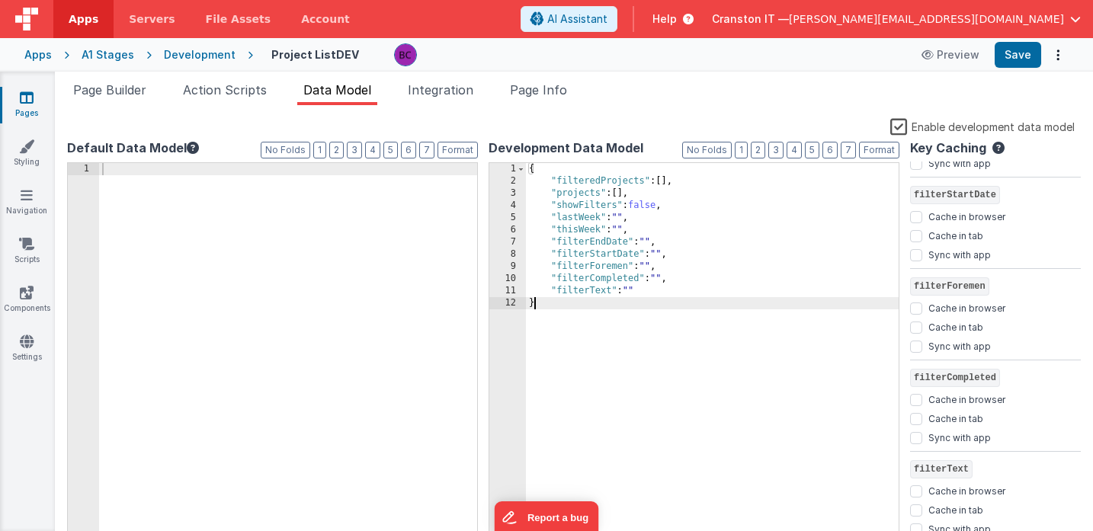
click at [262, 323] on div at bounding box center [288, 366] width 378 height 406
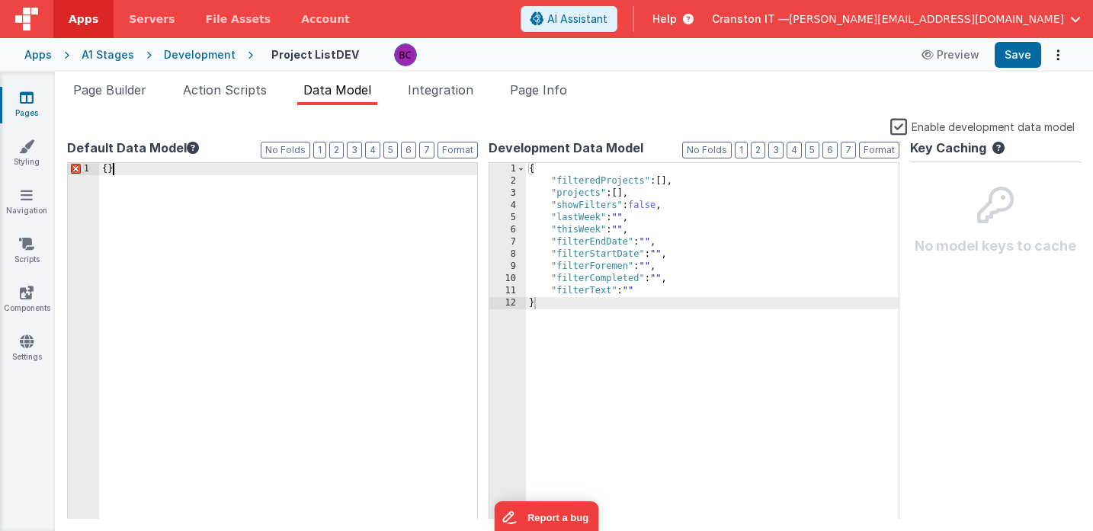
scroll to position [0, 0]
click at [271, 339] on div "{ }" at bounding box center [288, 366] width 378 height 406
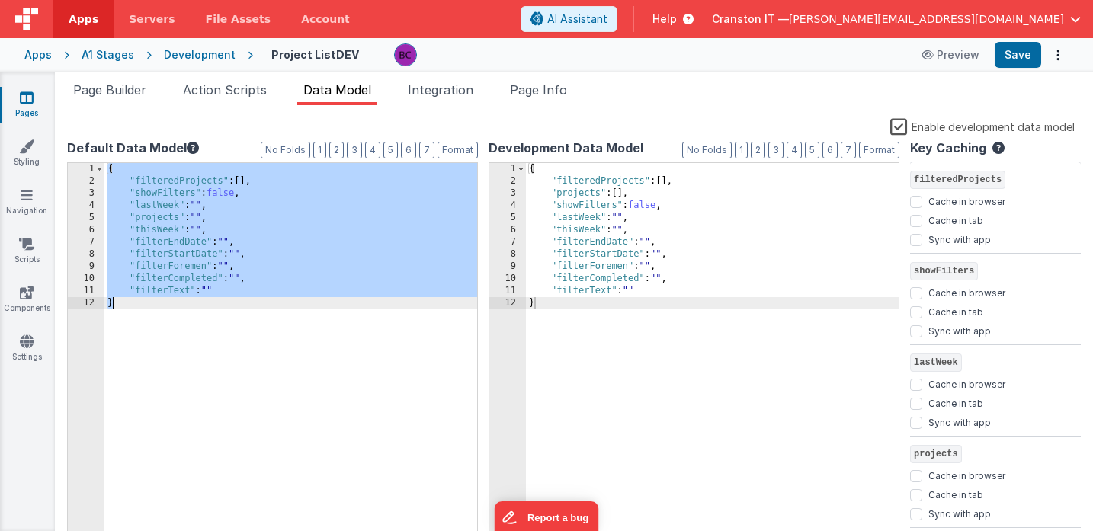
click at [271, 339] on div "{ "filteredProjects" : [ ] , "showFilters" : false , "lastWeek" : "" , "project…" at bounding box center [290, 366] width 373 height 406
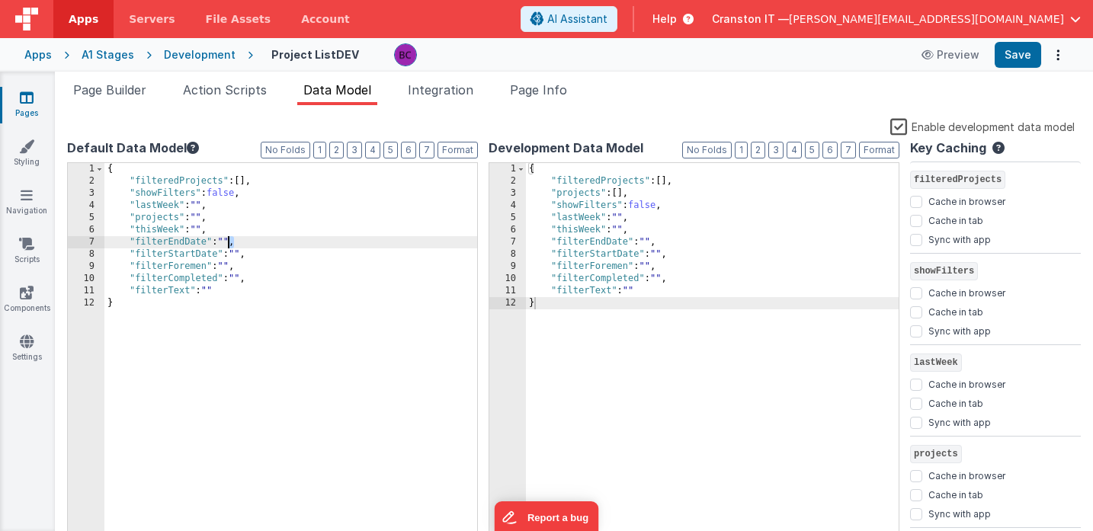
click at [226, 236] on div "{ "filteredProjects" : [ ] , "showFilters" : false , "lastWeek" : "" , "project…" at bounding box center [290, 366] width 373 height 406
click at [1016, 53] on button "Save" at bounding box center [1018, 55] width 47 height 26
click at [171, 217] on div "{ "filteredProjects" : [ ] , "showFilters" : false , "lastWeek" : "" , "project…" at bounding box center [290, 366] width 373 height 406
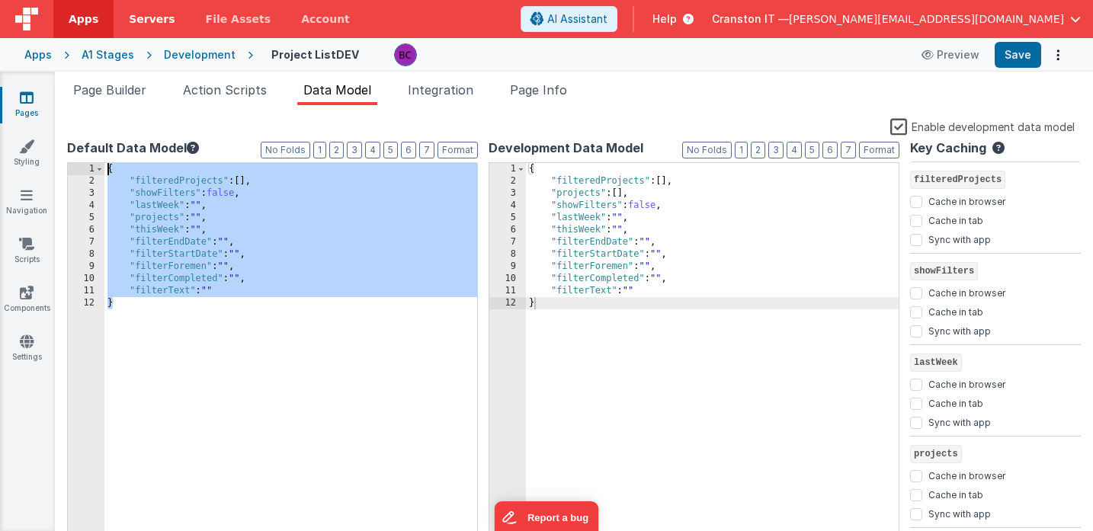
drag, startPoint x: 178, startPoint y: 334, endPoint x: 123, endPoint y: 36, distance: 303.3
click at [123, 36] on div "Apps Servers File Assets Account Some FUTURE Slot AI Assistant Help Cranston IT…" at bounding box center [546, 265] width 1093 height 531
click at [183, 312] on div "{ "filteredProjects" : [ ] , "showFilters" : false , "lastWeek" : "" , "project…" at bounding box center [290, 366] width 373 height 406
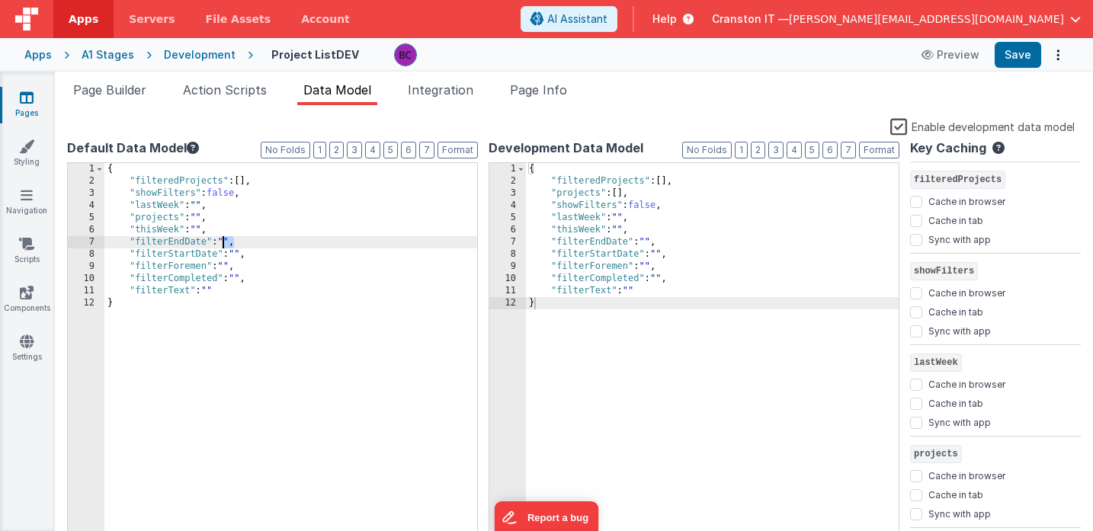
drag, startPoint x: 233, startPoint y: 240, endPoint x: 224, endPoint y: 240, distance: 8.4
click at [224, 240] on div "{ "filteredProjects" : [ ] , "showFilters" : false , "lastWeek" : "" , "project…" at bounding box center [290, 366] width 373 height 406
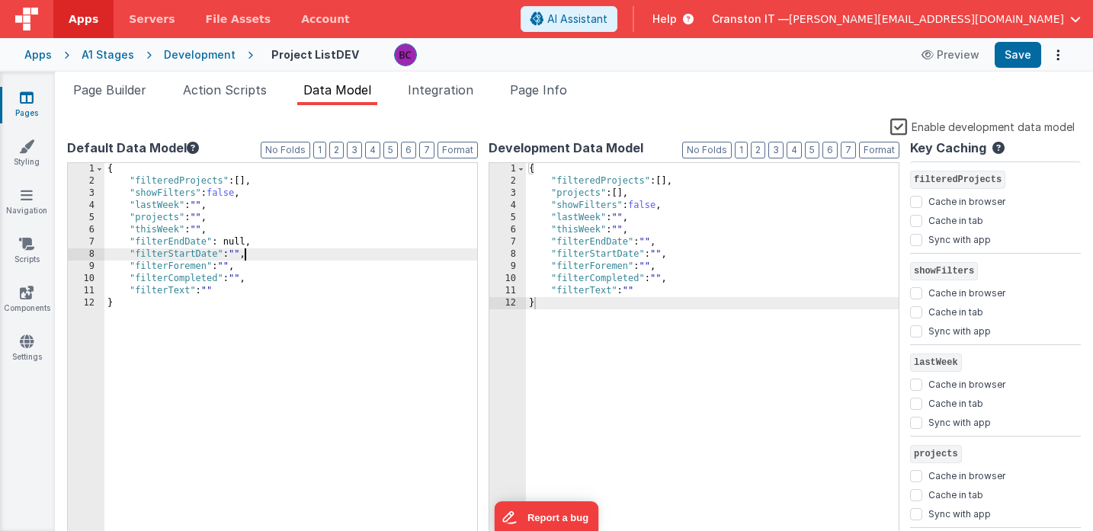
click at [243, 254] on div "{ "filteredProjects" : [ ] , "showFilters" : false , "lastWeek" : "" , "project…" at bounding box center [290, 366] width 373 height 406
click at [239, 255] on div "{ "filteredProjects" : [ ] , "showFilters" : false , "lastWeek" : "" , "project…" at bounding box center [290, 366] width 373 height 406
click at [239, 89] on span "Action Scripts" at bounding box center [225, 89] width 84 height 15
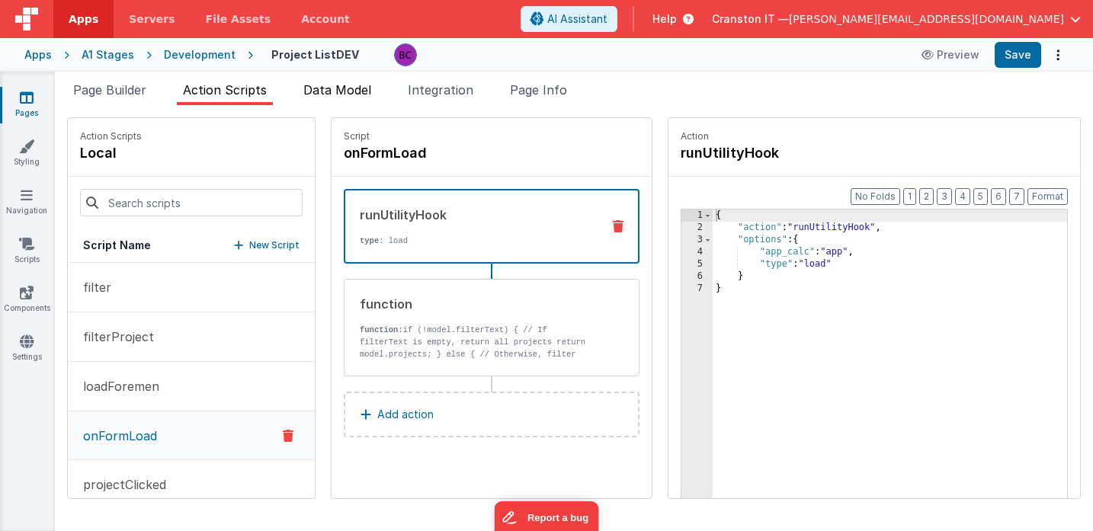
click at [345, 92] on span "Data Model" at bounding box center [337, 89] width 68 height 15
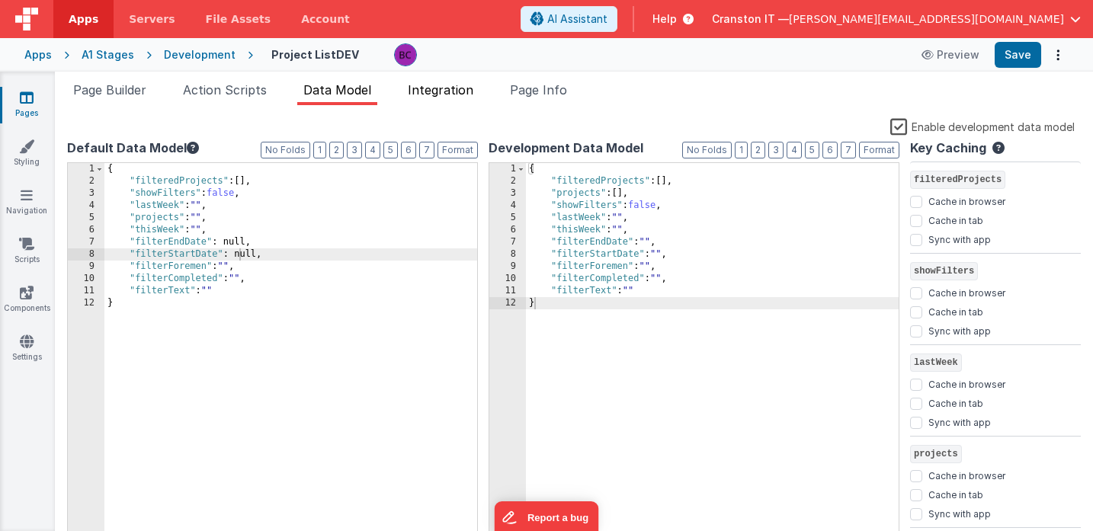
click at [442, 82] on span "Integration" at bounding box center [441, 89] width 66 height 15
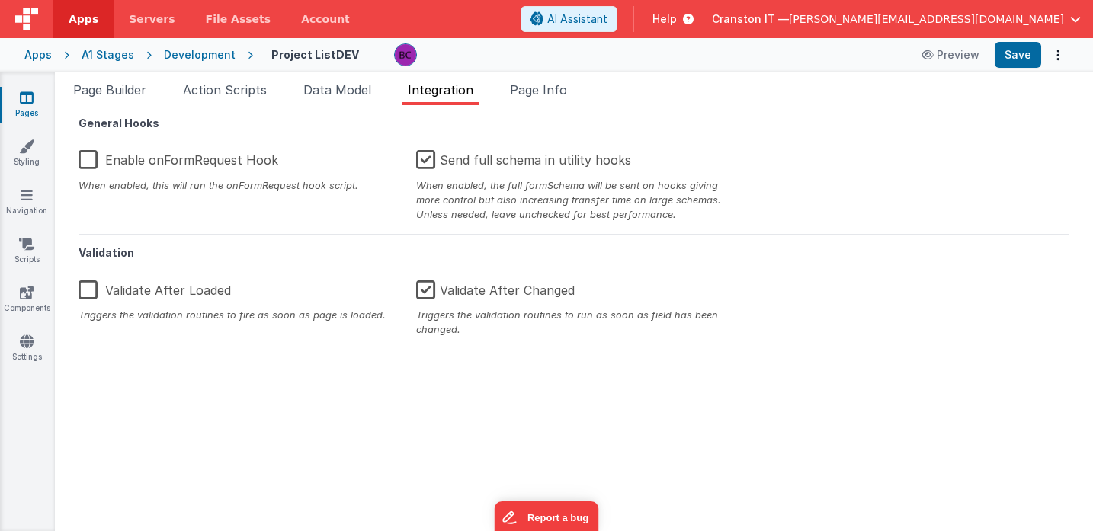
click at [83, 158] on label "Enable onFormRequest Hook" at bounding box center [179, 157] width 200 height 33
click at [0, 0] on input "Enable onFormRequest Hook" at bounding box center [0, 0] width 0 height 0
click at [332, 92] on span "Data Model" at bounding box center [337, 89] width 68 height 15
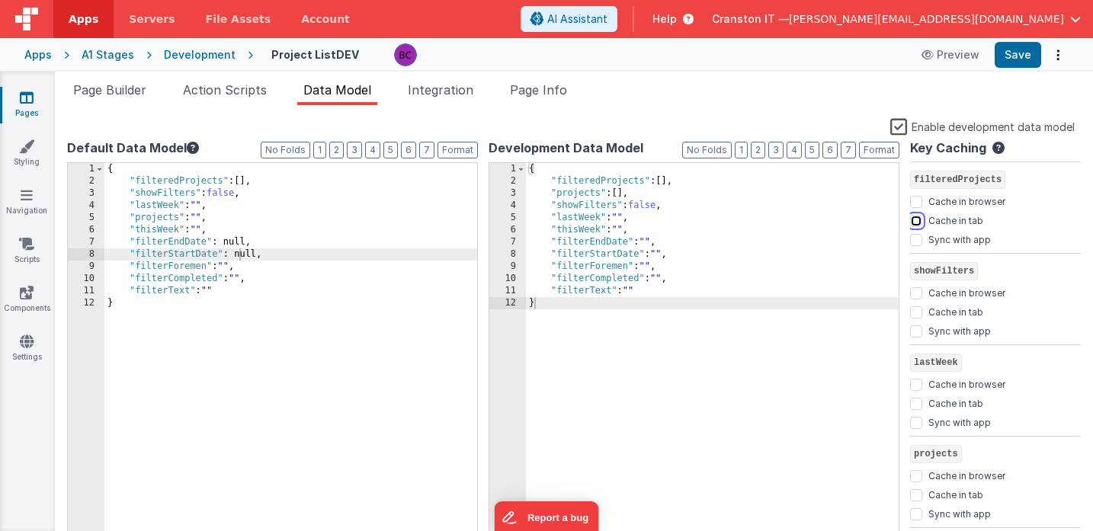
click at [918, 223] on input "Cache in tab" at bounding box center [916, 221] width 12 height 12
checkbox input "true"
click at [1030, 47] on button "Save" at bounding box center [1018, 55] width 47 height 26
click at [250, 253] on div "{ "filteredProjects" : [ ] , "showFilters" : false , "lastWeek" : "" , "project…" at bounding box center [290, 366] width 373 height 406
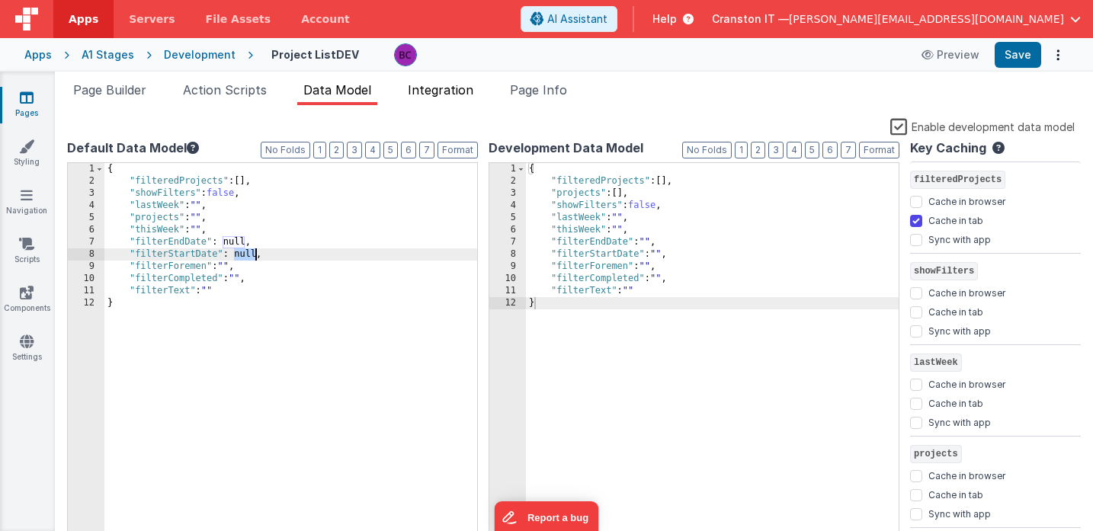
click at [450, 90] on span "Integration" at bounding box center [441, 89] width 66 height 15
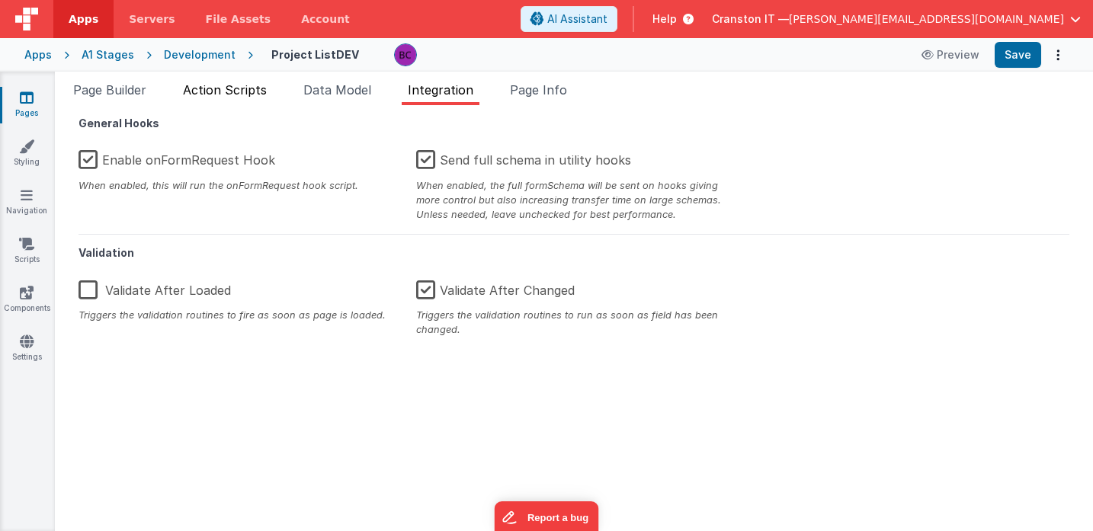
click at [223, 95] on span "Action Scripts" at bounding box center [225, 89] width 84 height 15
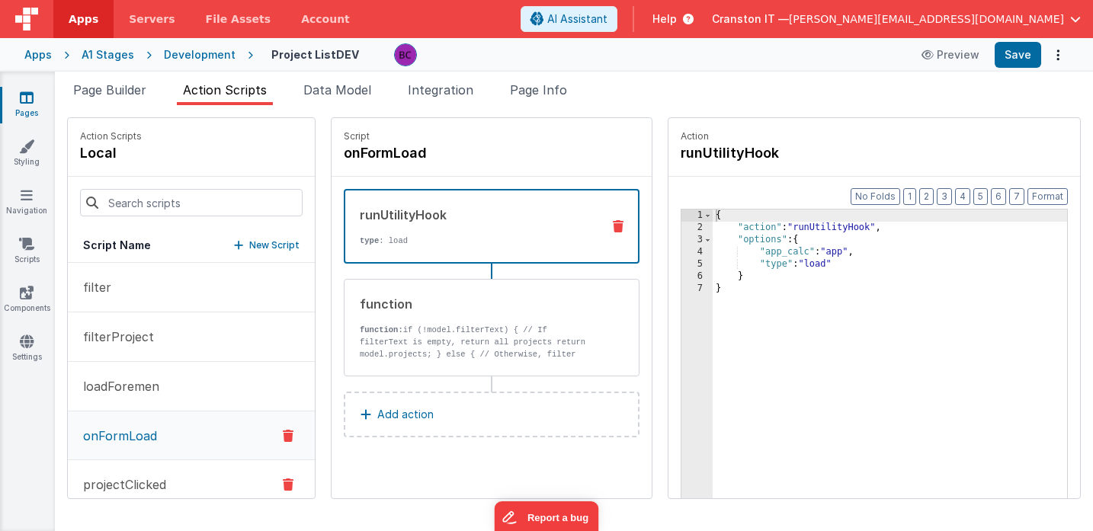
scroll to position [24, 0]
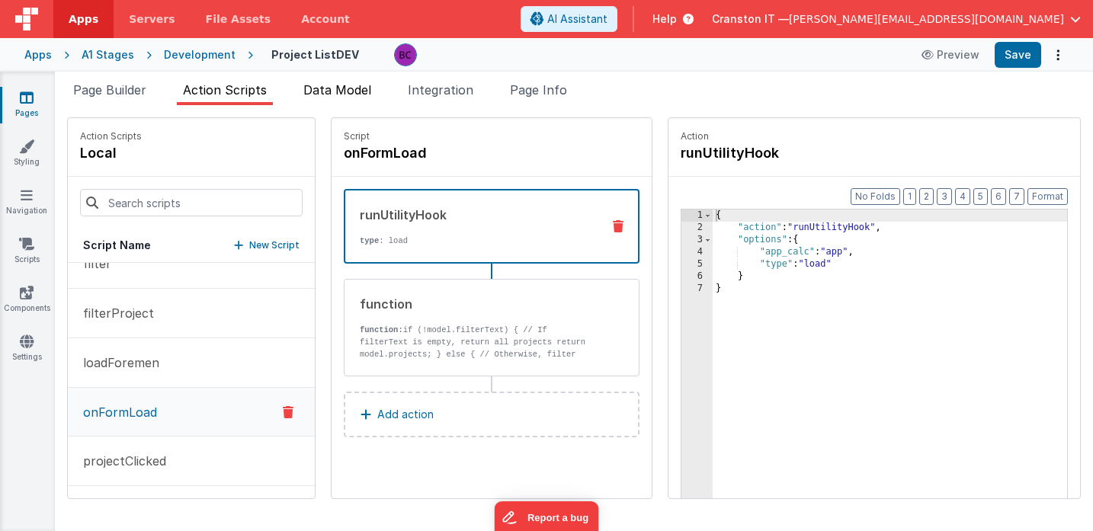
click at [348, 95] on span "Data Model" at bounding box center [337, 89] width 68 height 15
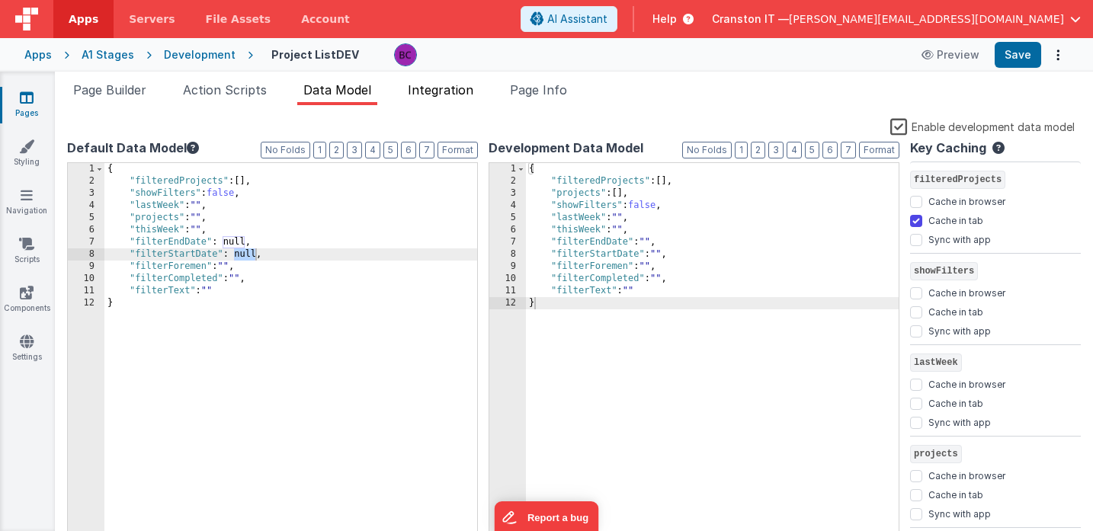
click at [416, 93] on span "Integration" at bounding box center [441, 89] width 66 height 15
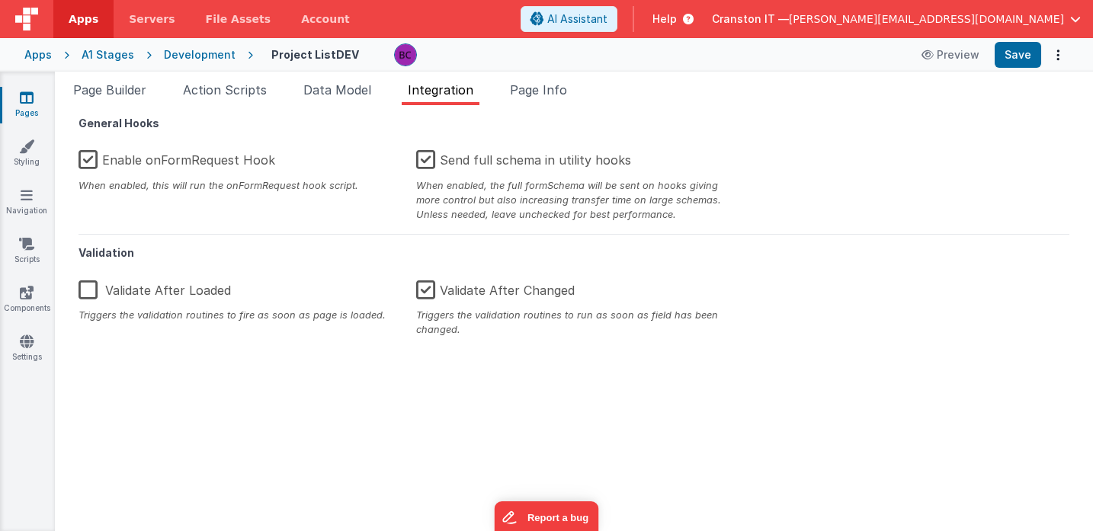
click at [89, 162] on label "Enable onFormRequest Hook" at bounding box center [177, 157] width 197 height 33
click at [0, 0] on input "Enable onFormRequest Hook" at bounding box center [0, 0] width 0 height 0
click at [1028, 56] on button "Save" at bounding box center [1018, 55] width 47 height 26
click at [87, 161] on label "Enable onFormRequest Hook" at bounding box center [179, 157] width 200 height 33
click at [0, 0] on input "Enable onFormRequest Hook" at bounding box center [0, 0] width 0 height 0
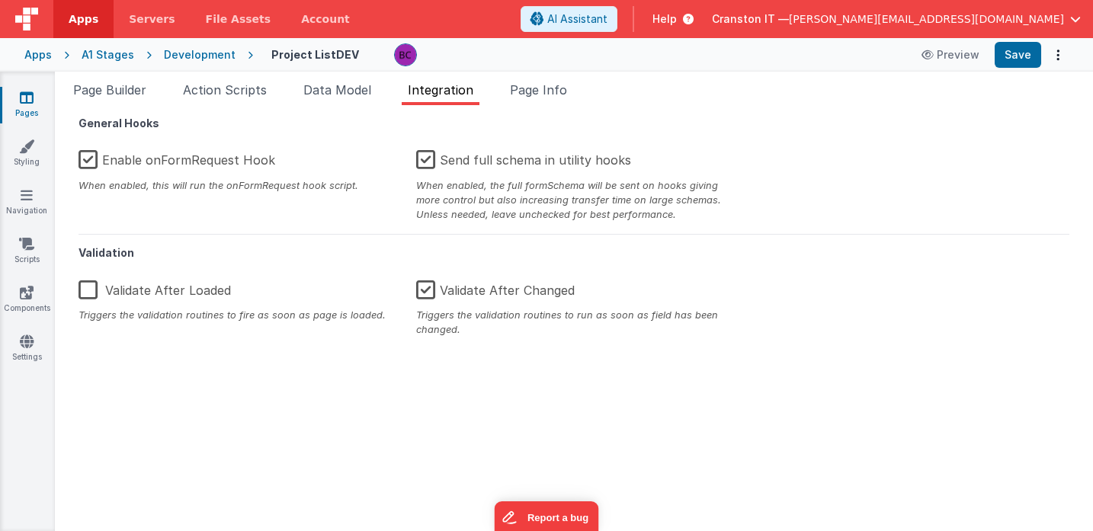
click at [165, 369] on div "General Hooks Enable onFormRequest Hook When enabled, this will run the onFormR…" at bounding box center [574, 318] width 1014 height 402
click at [323, 88] on span "Data Model" at bounding box center [337, 89] width 68 height 15
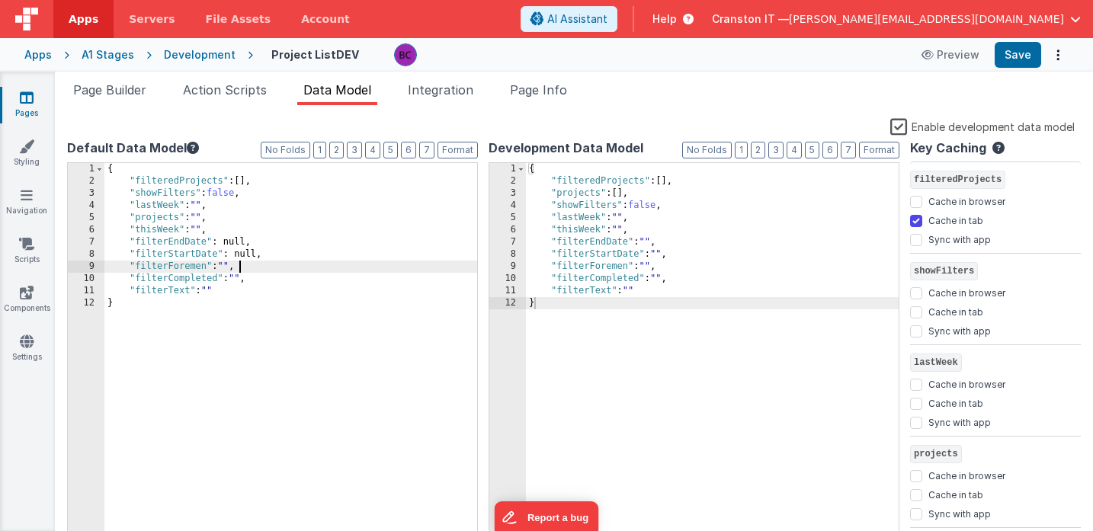
click at [275, 268] on div "{ "filteredProjects" : [ ] , "showFilters" : false , "lastWeek" : "" , "project…" at bounding box center [290, 366] width 373 height 406
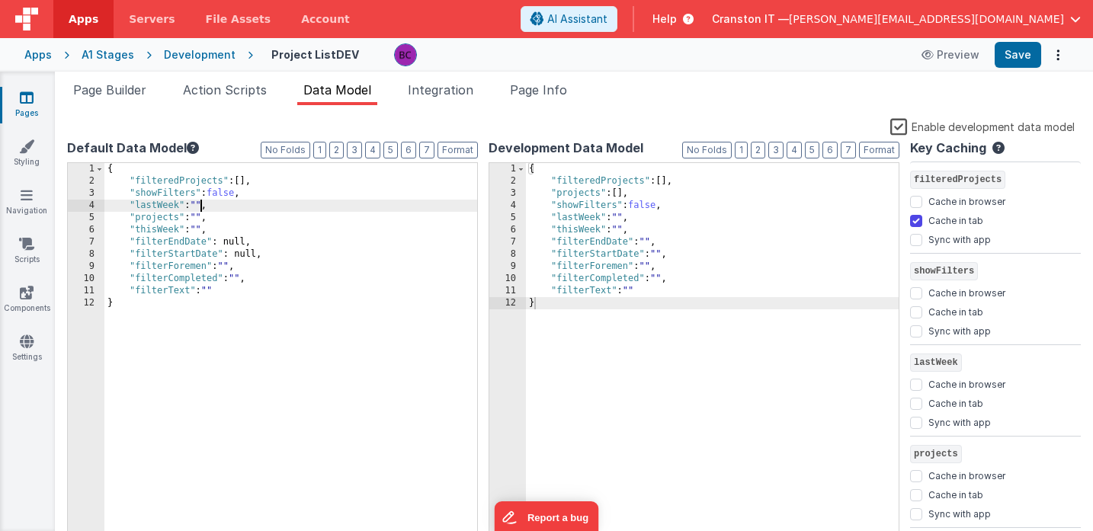
click at [198, 204] on div "{ "filteredProjects" : [ ] , "showFilters" : false , "lastWeek" : "" , "project…" at bounding box center [290, 366] width 373 height 406
click at [204, 217] on div "{ "filteredProjects" : [ ] , "showFilters" : false , "lastWeek" : "" , "project…" at bounding box center [290, 366] width 373 height 406
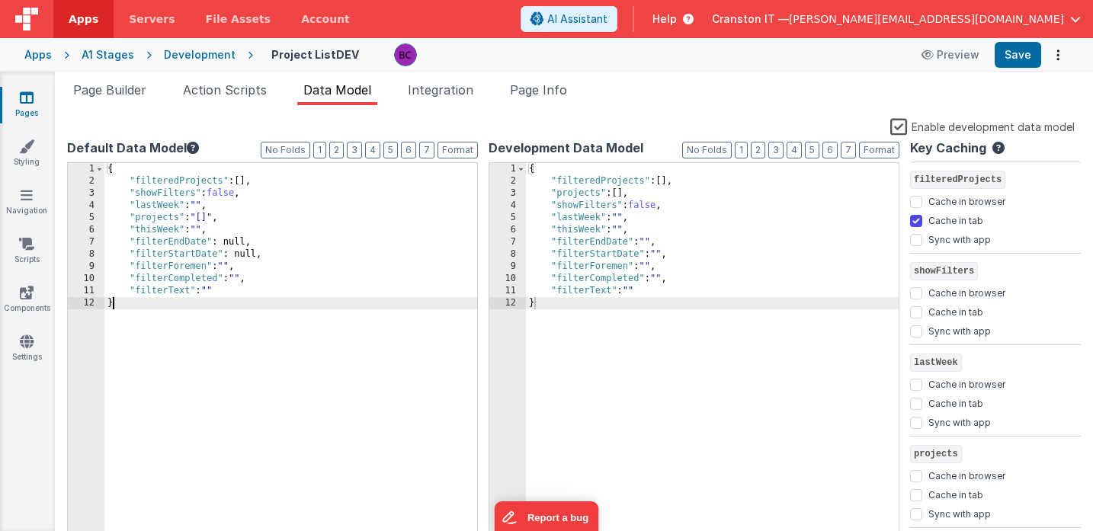
click at [206, 301] on div "{ "filteredProjects" : [ ] , "showFilters" : false , "lastWeek" : "" , "project…" at bounding box center [290, 366] width 373 height 406
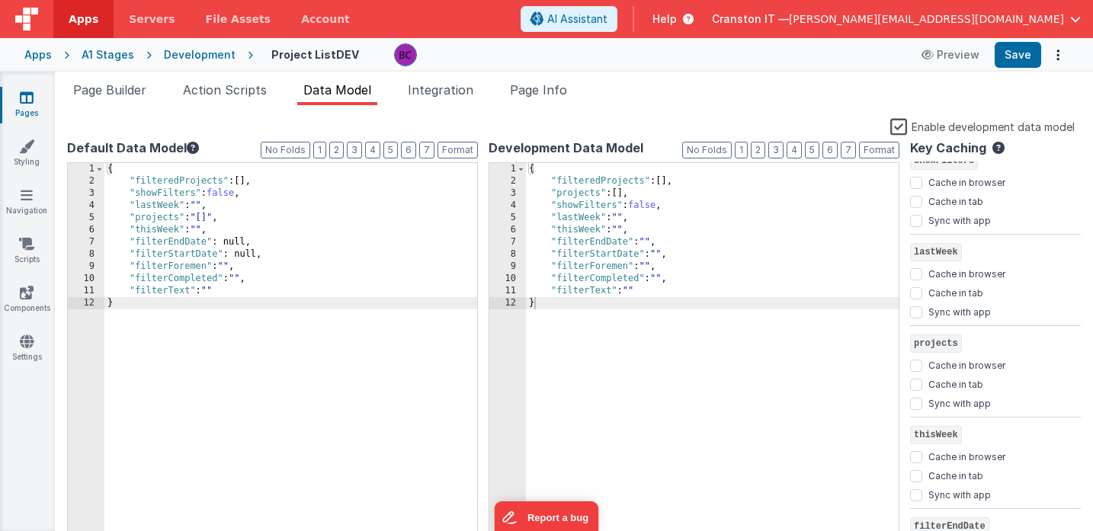
scroll to position [116, 0]
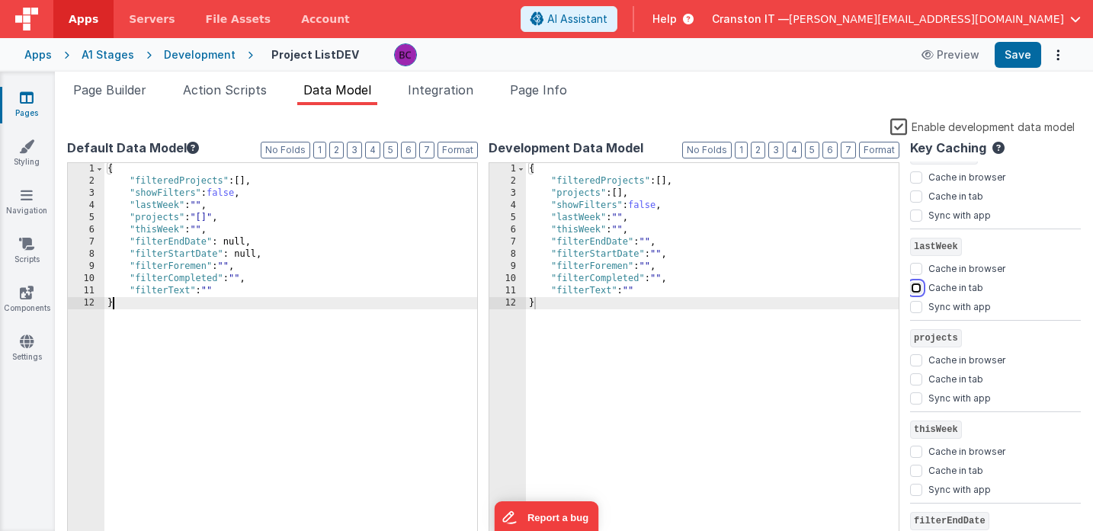
click at [917, 287] on input "Cache in tab" at bounding box center [916, 288] width 12 height 12
checkbox input "true"
click at [917, 197] on input "Cache in tab" at bounding box center [916, 197] width 12 height 12
checkbox input "true"
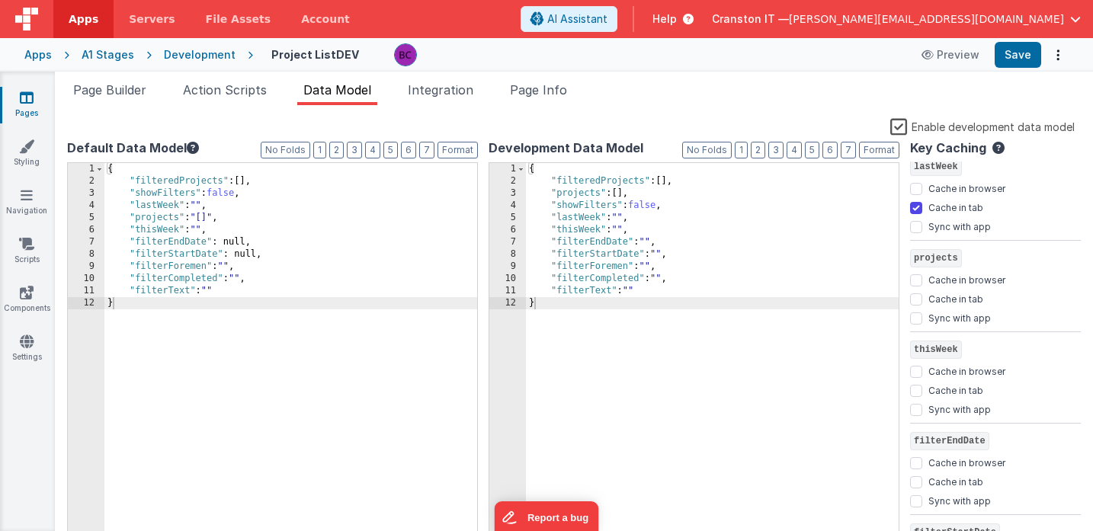
scroll to position [201, 0]
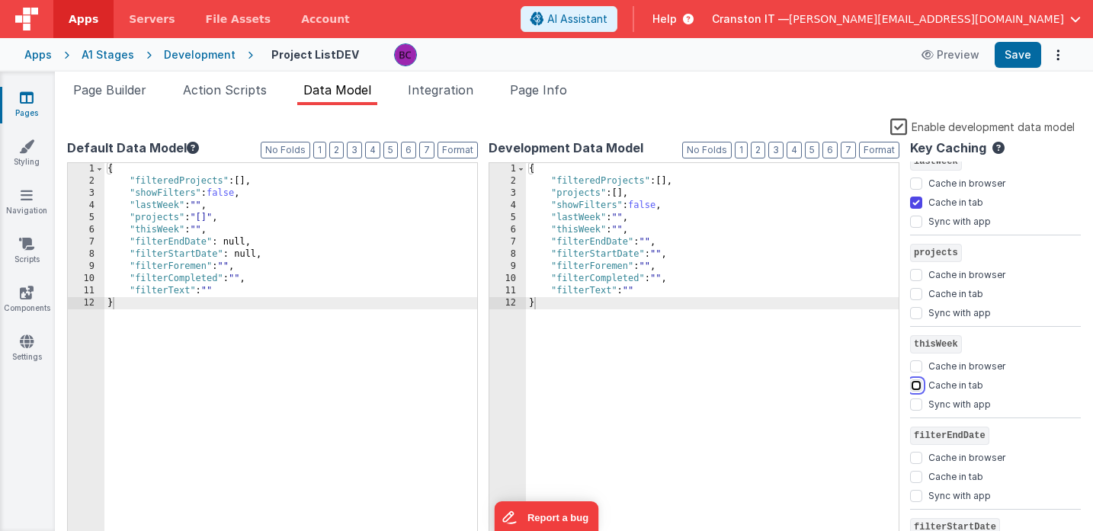
click at [917, 382] on input "Cache in tab" at bounding box center [916, 386] width 12 height 12
checkbox input "true"
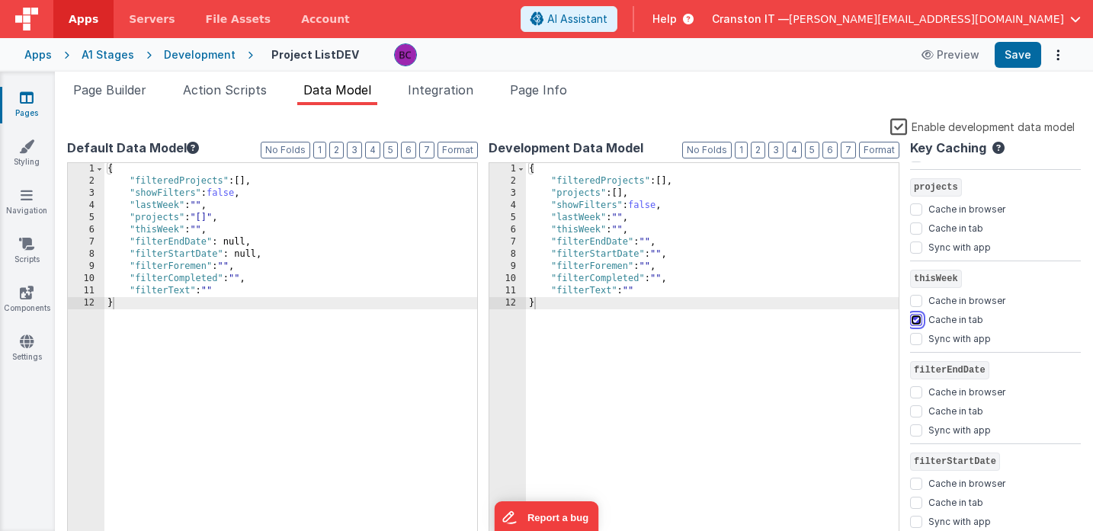
scroll to position [270, 0]
click at [919, 409] on input "Cache in tab" at bounding box center [916, 409] width 12 height 12
checkbox input "true"
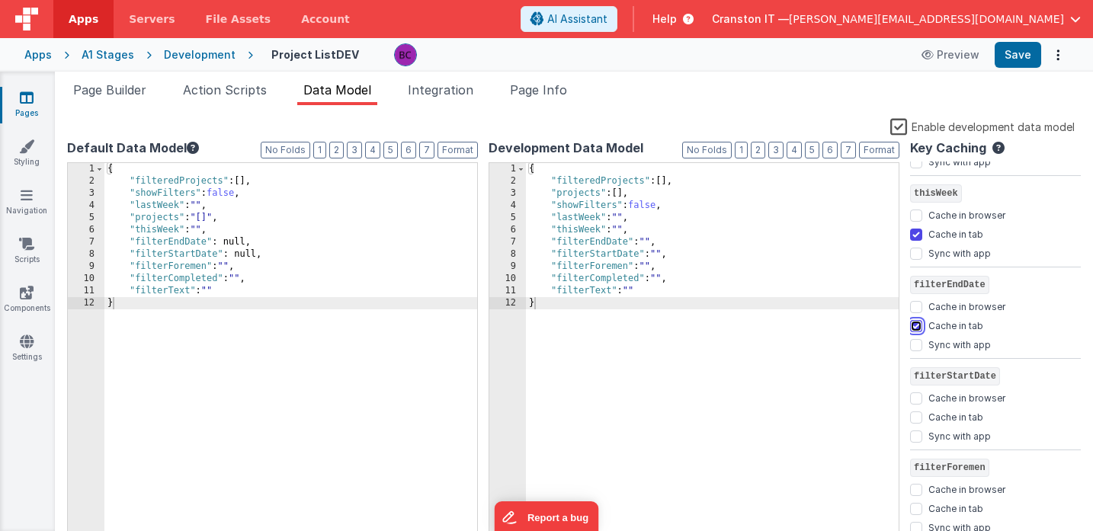
scroll to position [365, 0]
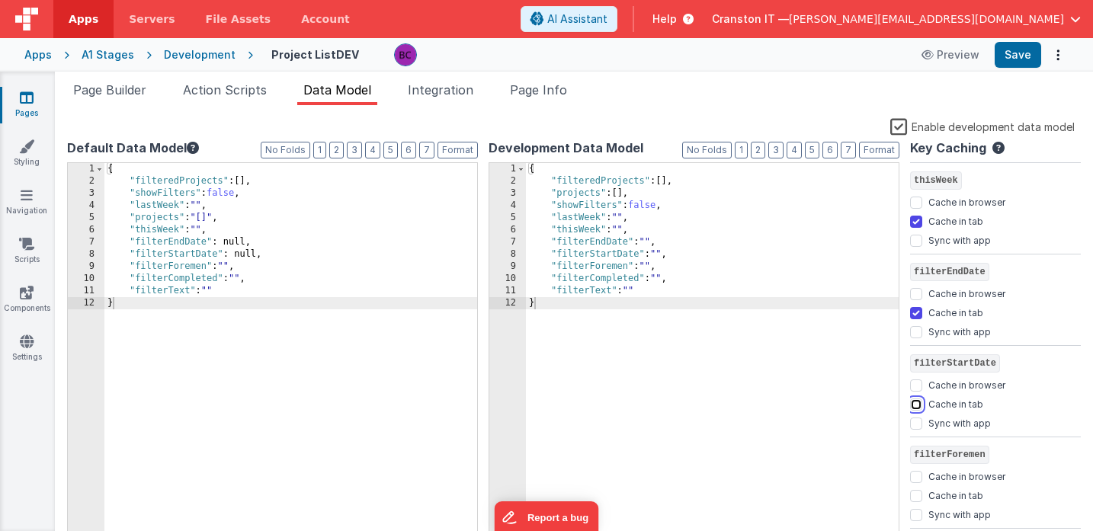
click at [916, 399] on input "Cache in tab" at bounding box center [916, 405] width 12 height 12
checkbox input "true"
click at [914, 499] on input "Cache in tab" at bounding box center [916, 496] width 12 height 12
checkbox input "true"
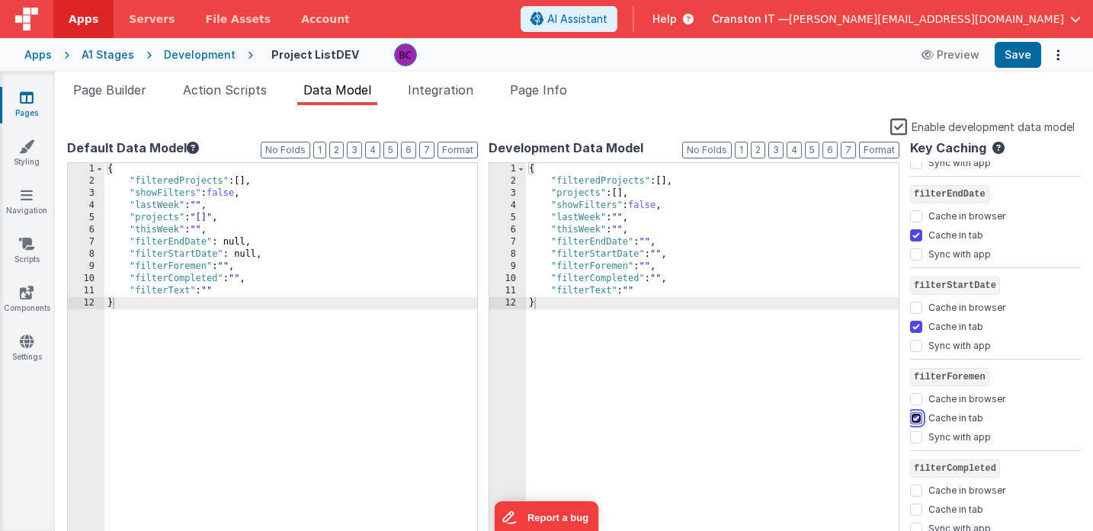
scroll to position [534, 0]
click at [915, 420] on input "Cache in tab" at bounding box center [916, 419] width 12 height 12
checkbox input "true"
click at [917, 508] on input "Cache in tab" at bounding box center [916, 511] width 12 height 12
checkbox input "true"
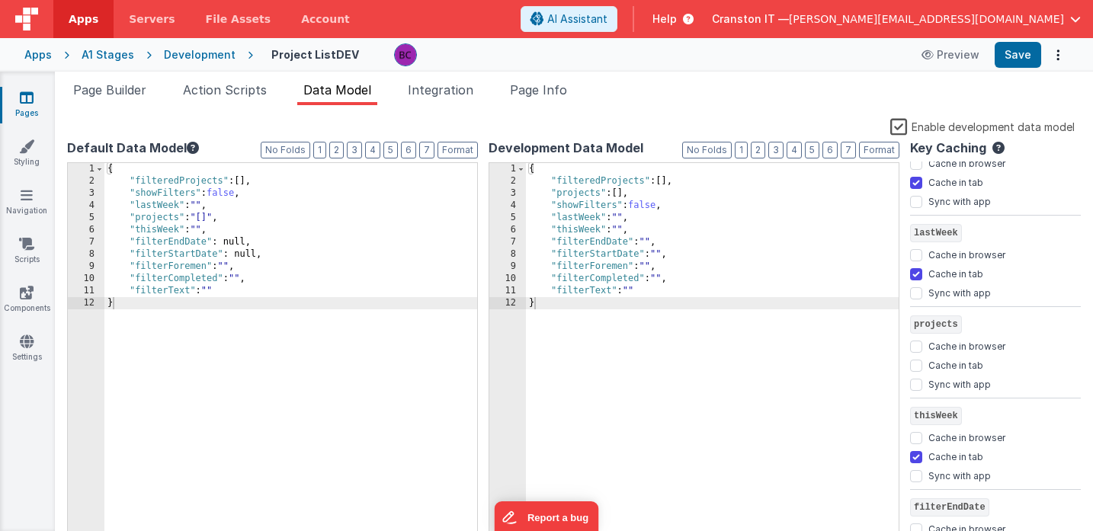
scroll to position [133, 0]
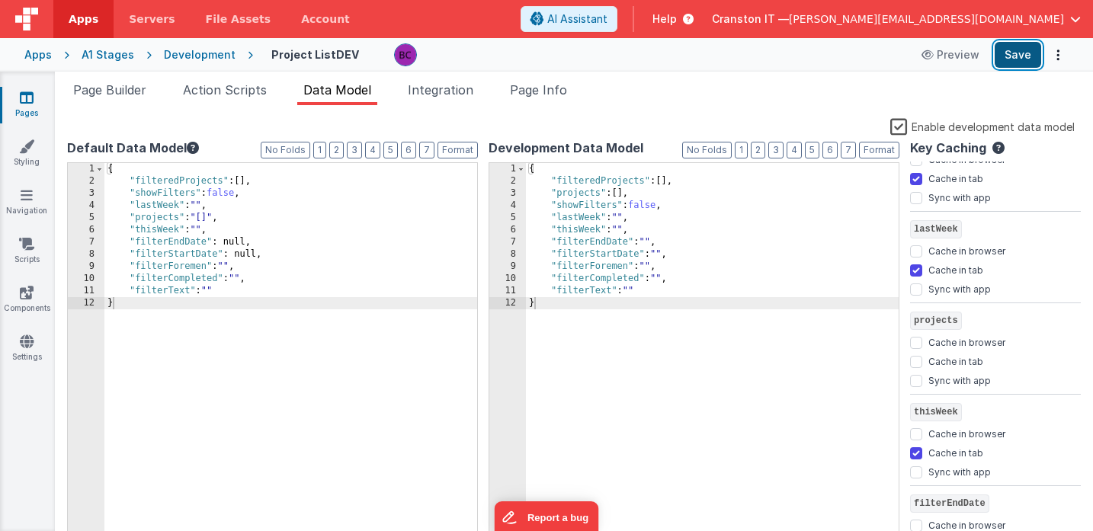
click at [1016, 53] on button "Save" at bounding box center [1018, 55] width 47 height 26
click at [180, 53] on div "Development" at bounding box center [200, 54] width 72 height 15
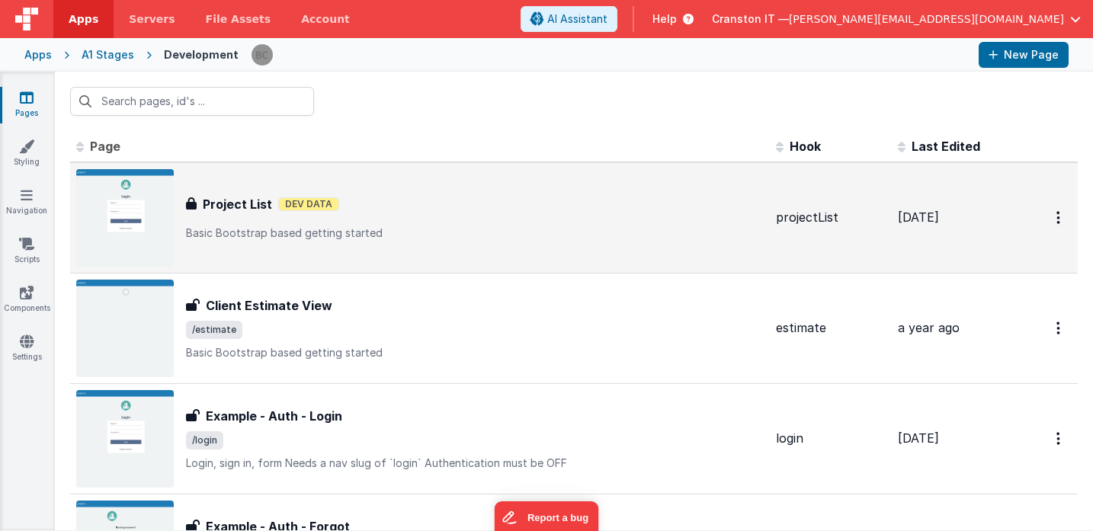
click at [319, 228] on p "Basic Bootstrap based getting started" at bounding box center [475, 233] width 578 height 15
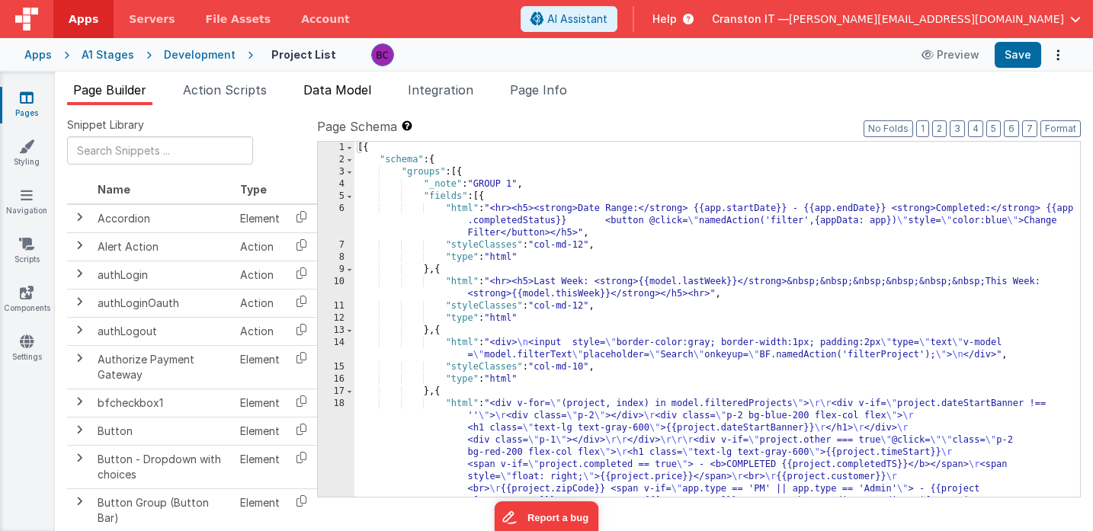
click at [342, 90] on span "Data Model" at bounding box center [337, 89] width 68 height 15
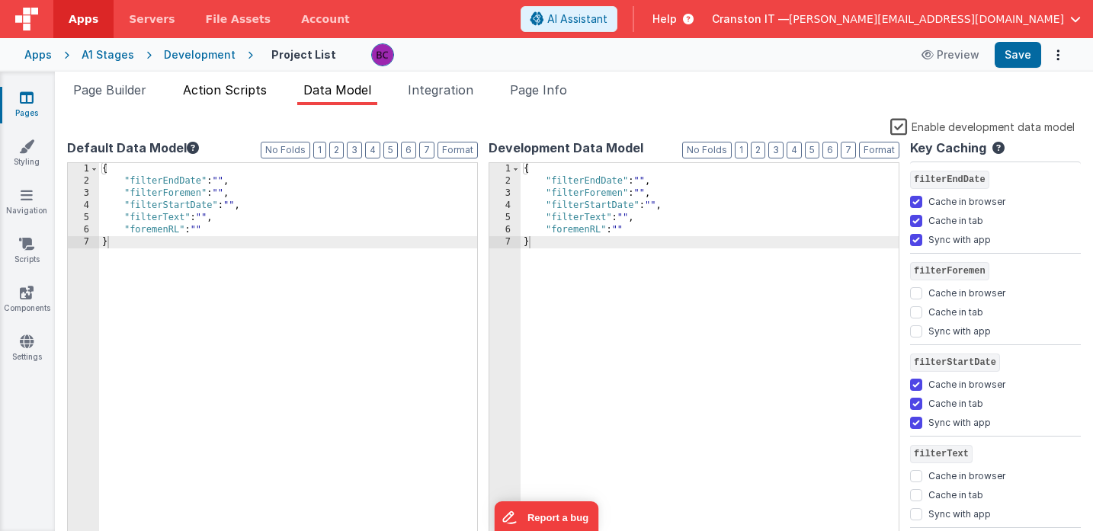
click at [231, 92] on span "Action Scripts" at bounding box center [225, 89] width 84 height 15
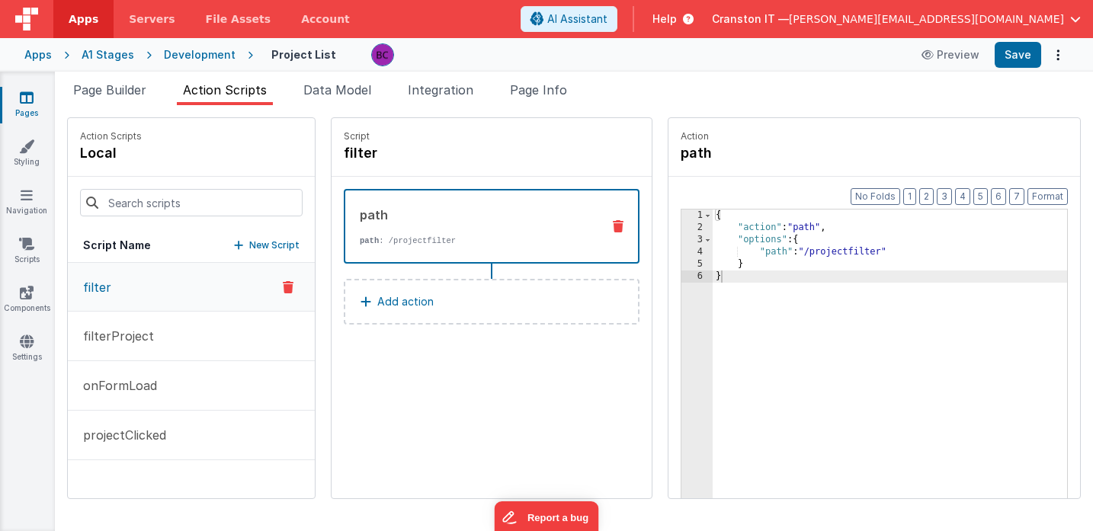
click at [178, 56] on div "Development" at bounding box center [200, 54] width 72 height 15
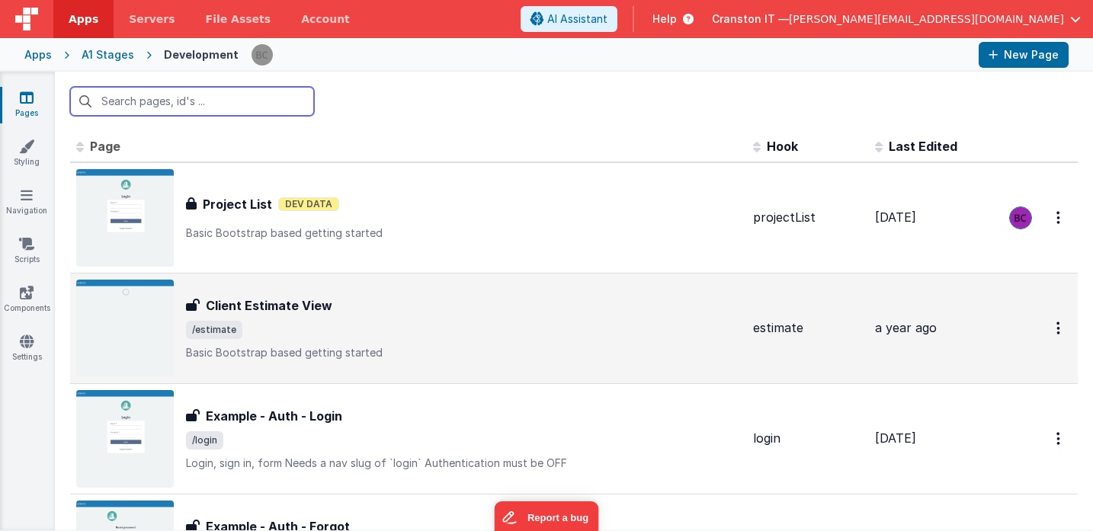
scroll to position [1475, 0]
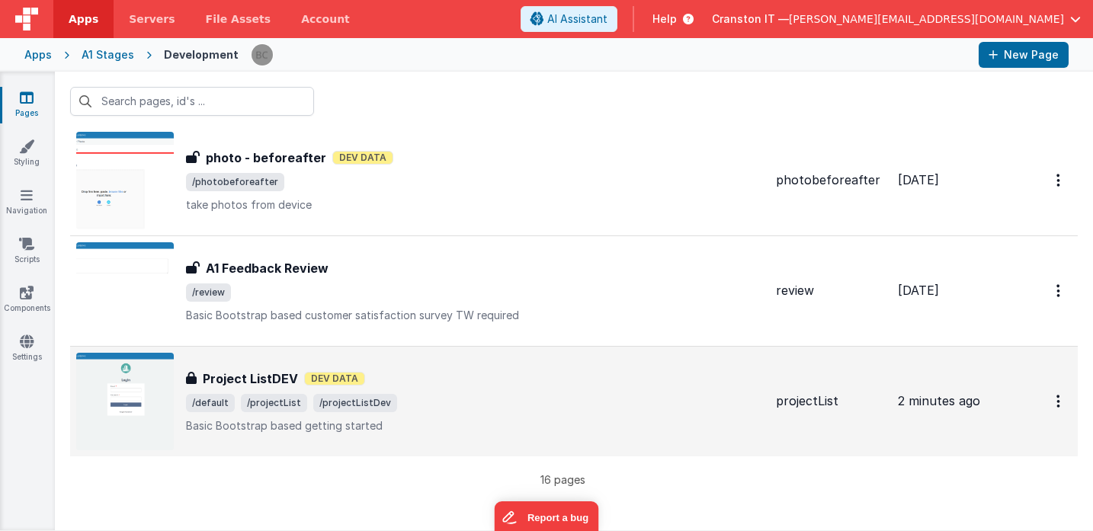
click at [435, 381] on div "Project ListDEV Dev Data" at bounding box center [475, 379] width 578 height 18
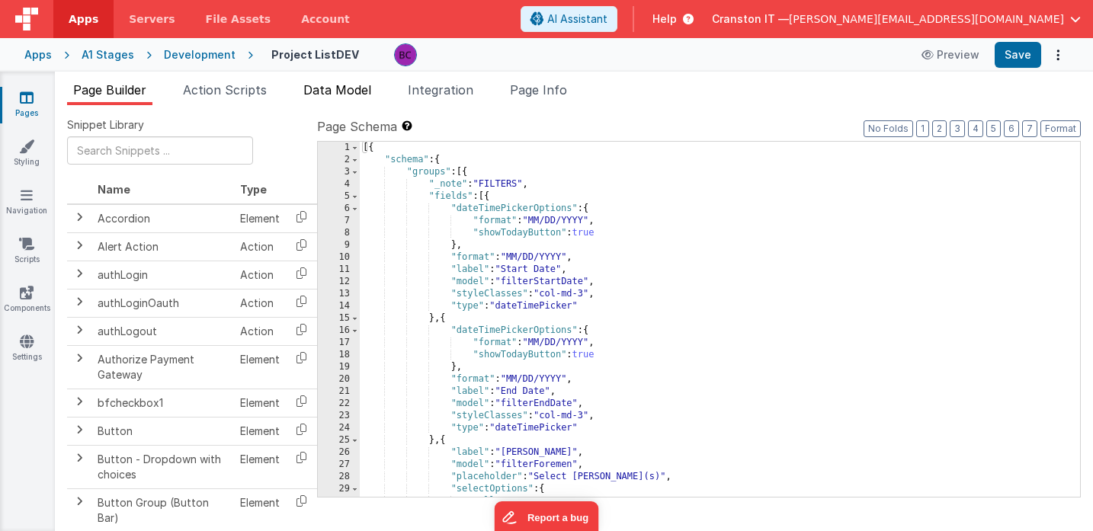
click at [333, 85] on span "Data Model" at bounding box center [337, 89] width 68 height 15
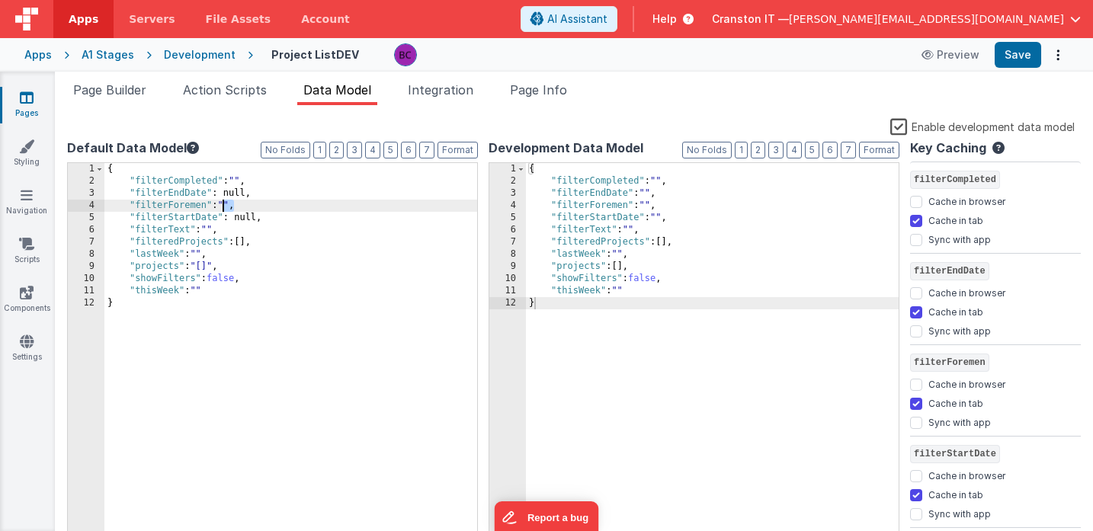
click at [225, 205] on div "{ "filterCompleted" : "" , "filterEndDate" : null, "filterForemen" : "" , "filt…" at bounding box center [290, 366] width 373 height 406
click at [242, 220] on div "{ "filterCompleted" : "" , "filterEndDate" : null, "filterForemen" : "" , "filt…" at bounding box center [290, 366] width 373 height 406
click at [184, 193] on div "{ "filterCompleted" : "" , "filterEndDate" : null, "filterForemen" : "" , "filt…" at bounding box center [290, 366] width 373 height 406
